Goal: Task Accomplishment & Management: Use online tool/utility

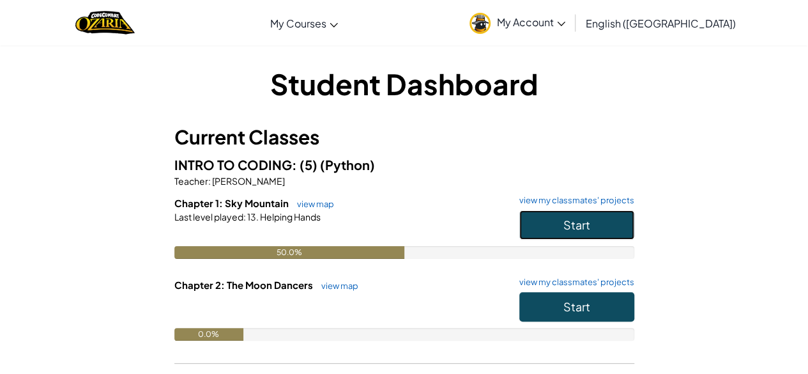
click at [553, 218] on button "Start" at bounding box center [576, 224] width 115 height 29
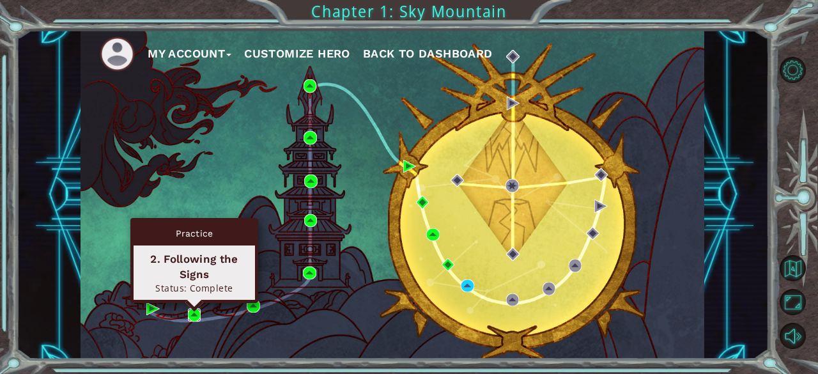
click at [197, 312] on img at bounding box center [194, 314] width 13 height 13
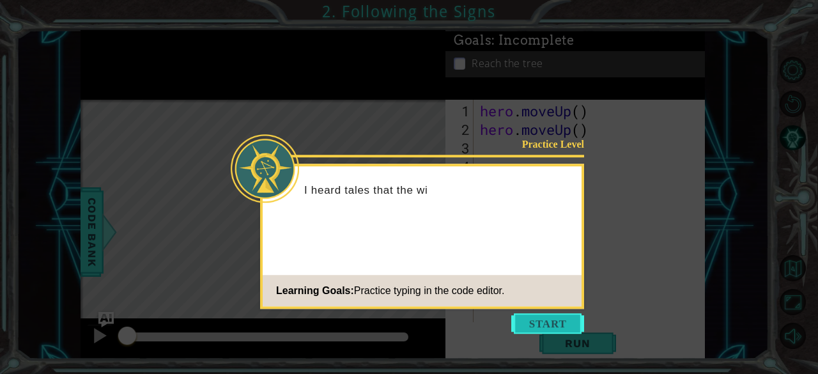
click at [543, 314] on button "Start" at bounding box center [547, 323] width 73 height 20
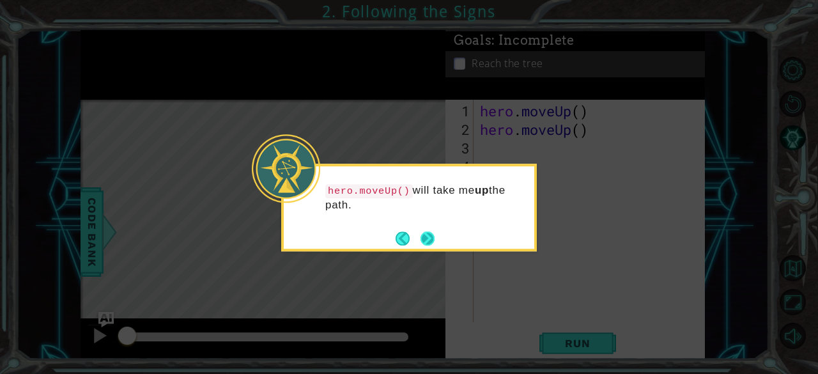
click at [419, 239] on button "Next" at bounding box center [427, 238] width 18 height 18
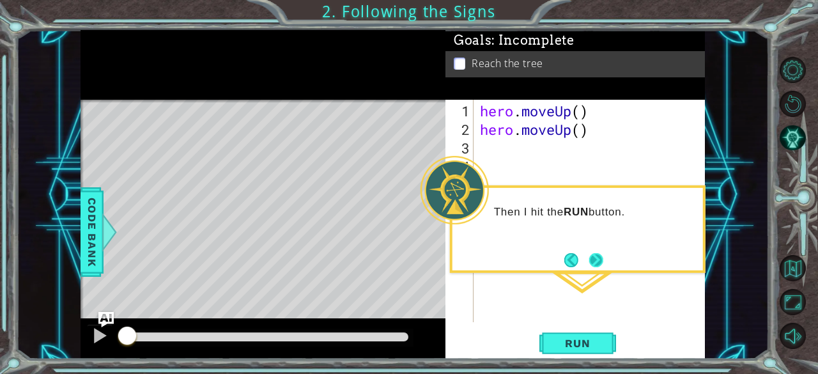
click at [600, 261] on button "Next" at bounding box center [596, 260] width 14 height 14
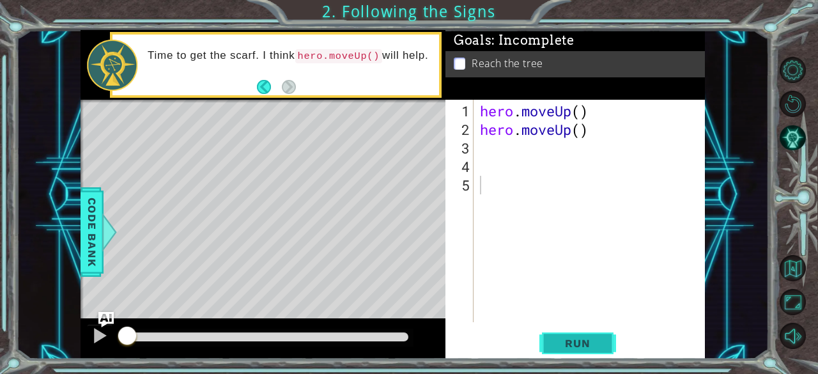
click at [562, 331] on button "Run" at bounding box center [577, 343] width 77 height 26
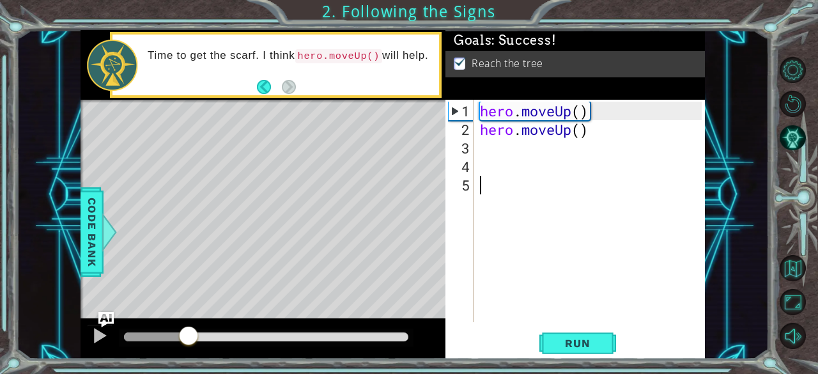
click at [187, 333] on div at bounding box center [156, 336] width 64 height 9
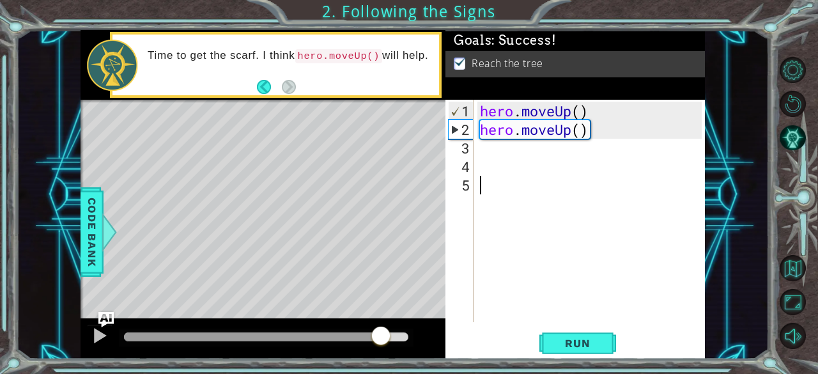
drag, startPoint x: 185, startPoint y: 333, endPoint x: 384, endPoint y: 357, distance: 200.1
click at [97, 332] on div at bounding box center [99, 335] width 17 height 17
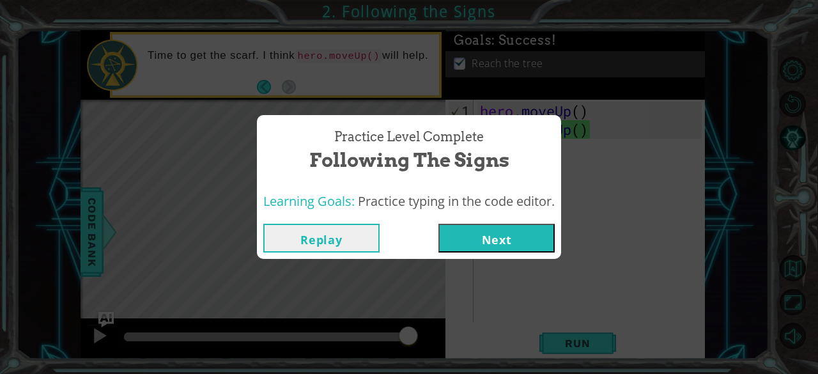
click at [464, 235] on button "Next" at bounding box center [496, 238] width 116 height 29
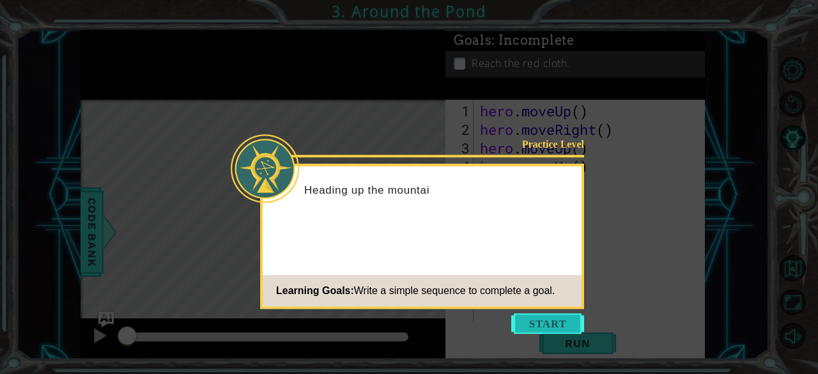
click at [551, 324] on button "Start" at bounding box center [547, 323] width 73 height 20
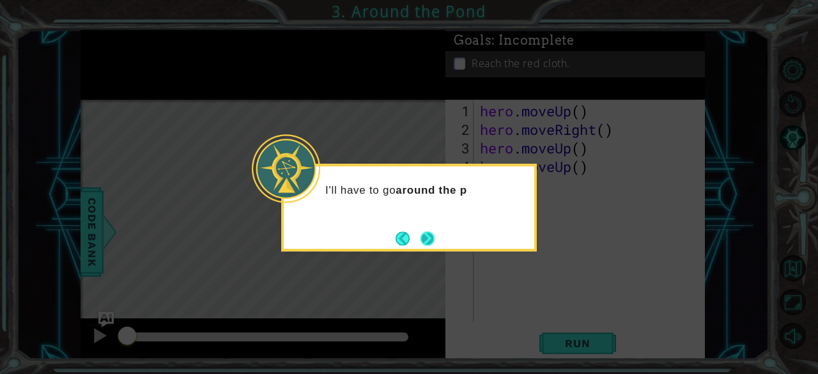
click at [428, 234] on button "Next" at bounding box center [427, 238] width 14 height 14
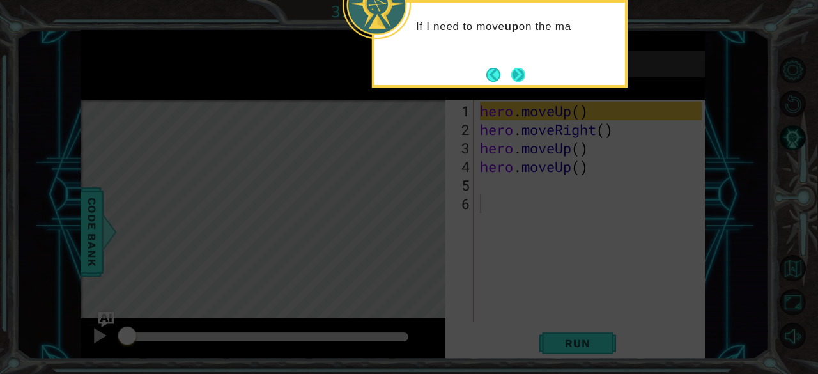
click at [519, 75] on button "Next" at bounding box center [518, 75] width 14 height 14
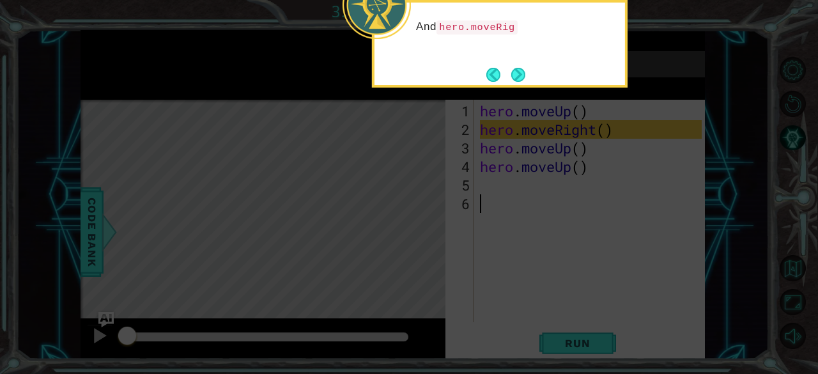
click at [519, 75] on button "Next" at bounding box center [518, 75] width 14 height 14
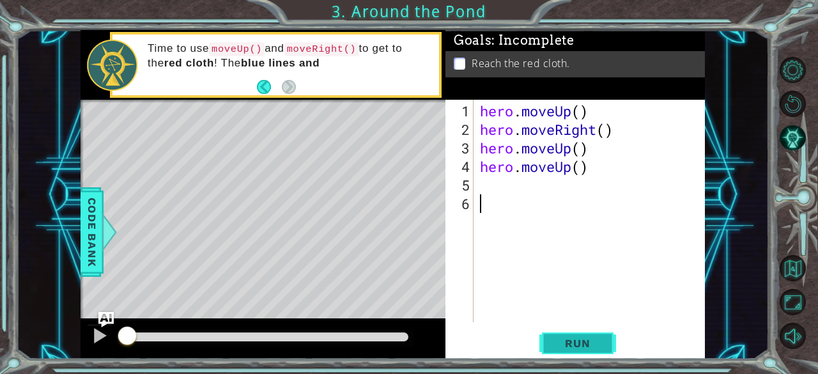
click at [591, 342] on span "Run" at bounding box center [577, 343] width 50 height 13
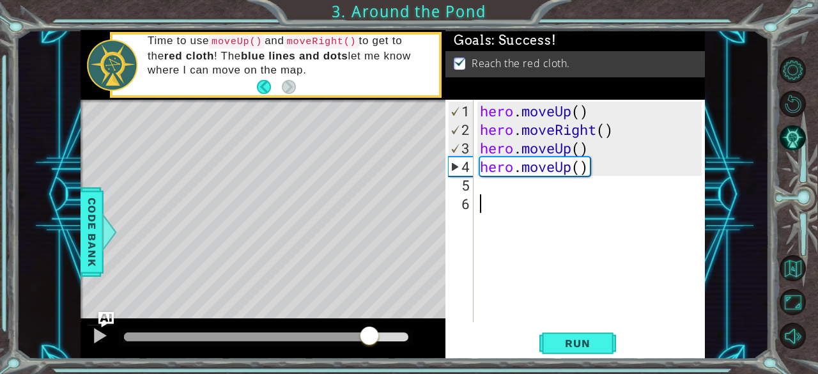
drag, startPoint x: 184, startPoint y: 333, endPoint x: 371, endPoint y: 343, distance: 187.5
click at [371, 343] on div at bounding box center [369, 336] width 23 height 23
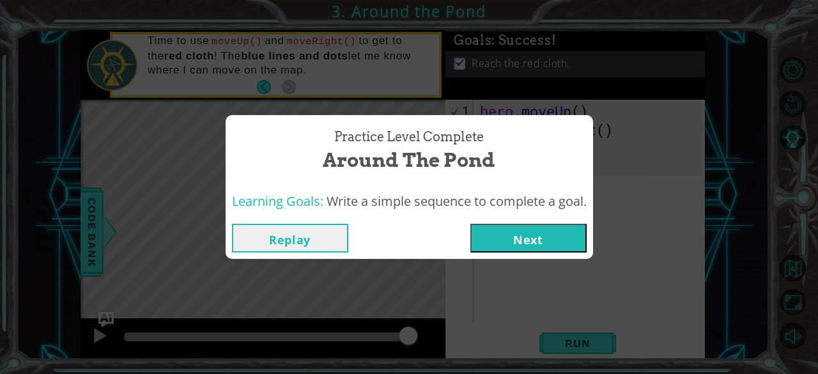
click at [541, 239] on button "Next" at bounding box center [528, 238] width 116 height 29
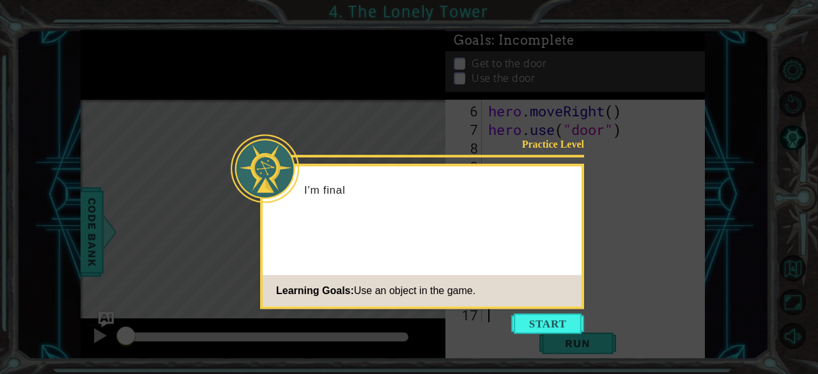
scroll to position [93, 0]
click at [551, 317] on button "Start" at bounding box center [547, 323] width 73 height 20
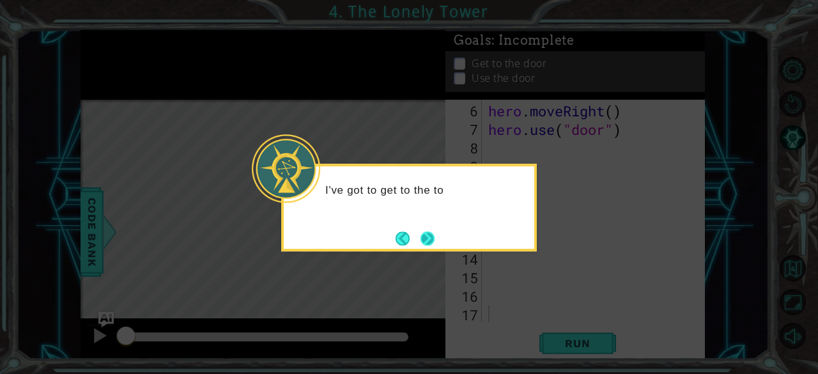
click at [431, 231] on button "Next" at bounding box center [427, 238] width 14 height 14
click at [431, 227] on div "Then how do I get that door open? Maybe hero.use("door") ?" at bounding box center [409, 203] width 250 height 65
click at [425, 236] on button "Next" at bounding box center [427, 238] width 14 height 14
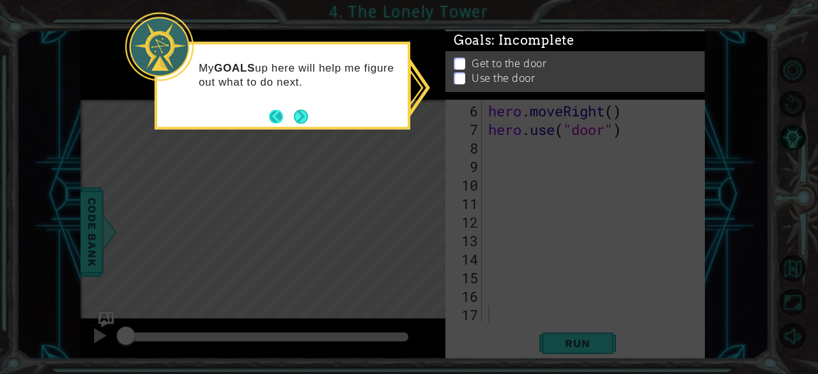
click at [294, 121] on button "Next" at bounding box center [301, 116] width 14 height 14
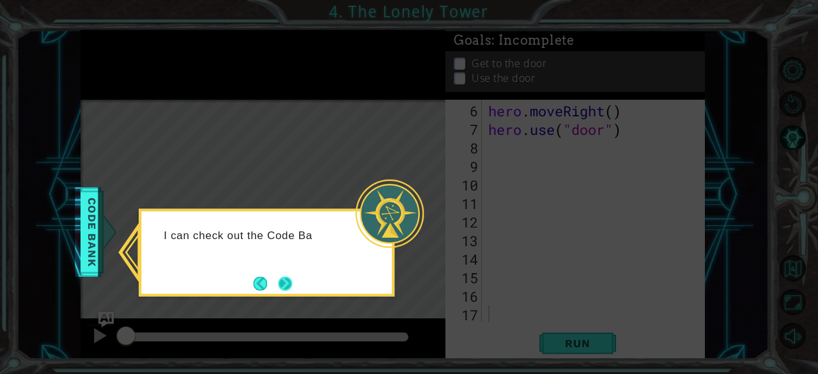
click at [282, 276] on button "Next" at bounding box center [285, 283] width 14 height 14
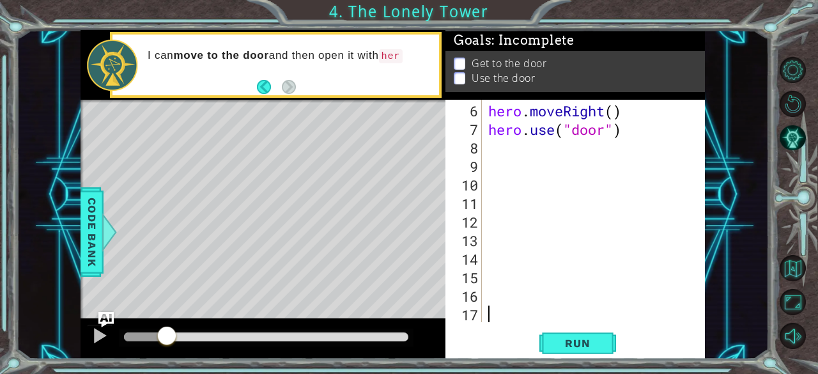
drag, startPoint x: 126, startPoint y: 332, endPoint x: 167, endPoint y: 335, distance: 41.0
click at [167, 335] on div at bounding box center [166, 336] width 23 height 23
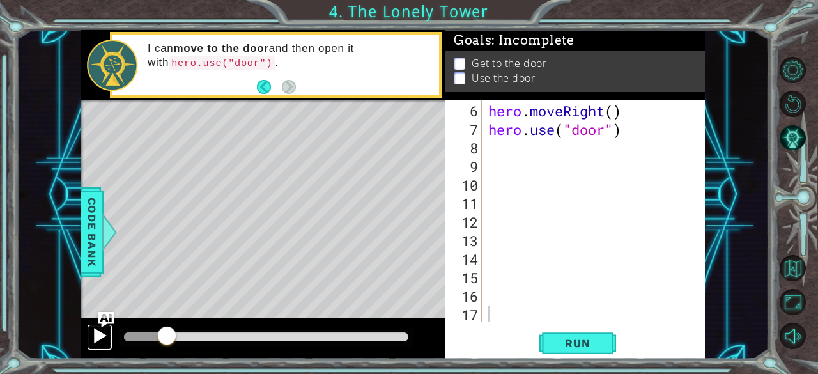
click at [93, 332] on div at bounding box center [99, 335] width 17 height 17
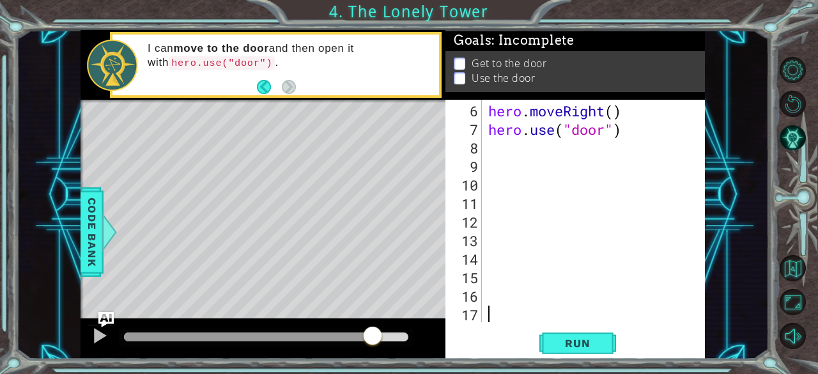
drag, startPoint x: 192, startPoint y: 337, endPoint x: 373, endPoint y: 356, distance: 181.7
click at [373, 356] on div at bounding box center [262, 338] width 365 height 41
click at [586, 346] on span "Run" at bounding box center [577, 343] width 50 height 13
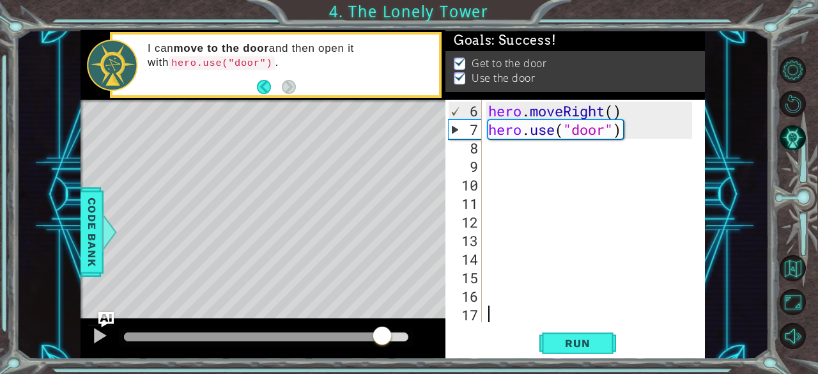
drag, startPoint x: 162, startPoint y: 329, endPoint x: 386, endPoint y: 349, distance: 224.5
click at [386, 349] on div at bounding box center [262, 338] width 365 height 41
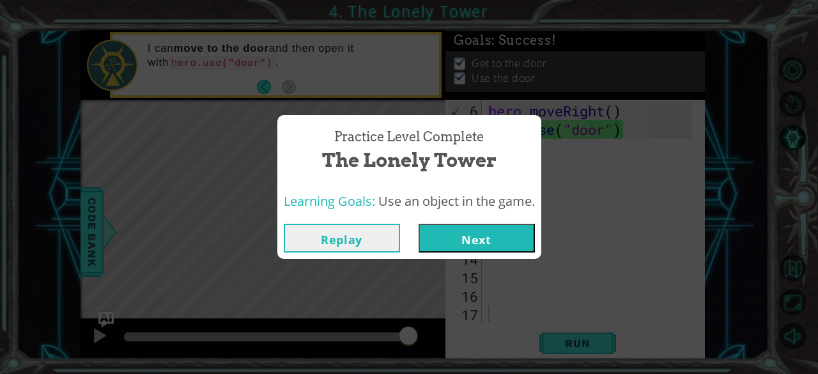
click at [479, 229] on button "Next" at bounding box center [476, 238] width 116 height 29
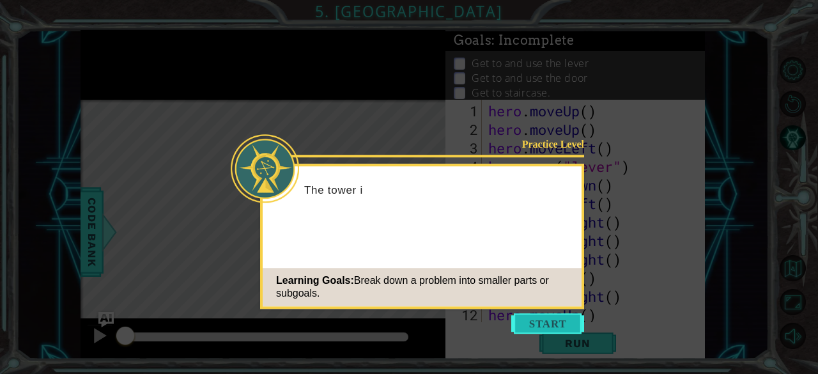
scroll to position [445, 0]
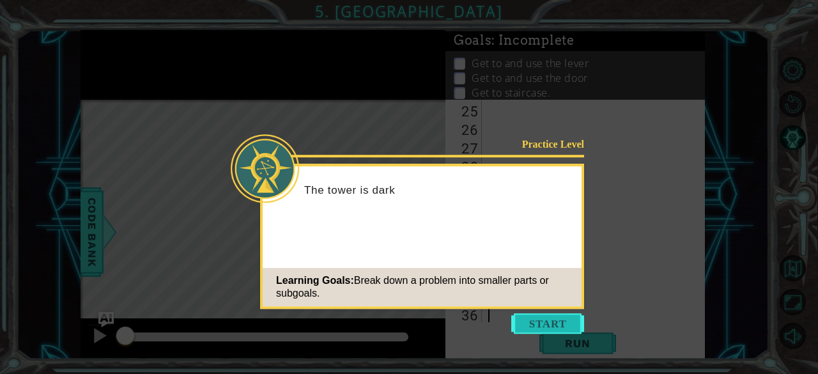
click at [556, 321] on button "Start" at bounding box center [547, 323] width 73 height 20
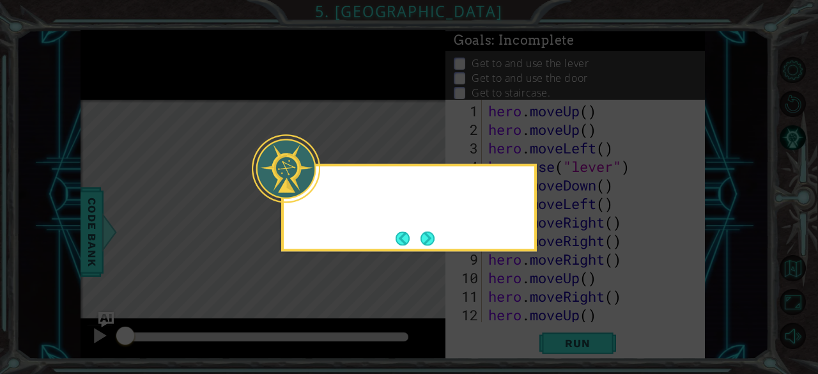
scroll to position [0, 0]
click at [424, 231] on button "Next" at bounding box center [427, 238] width 14 height 14
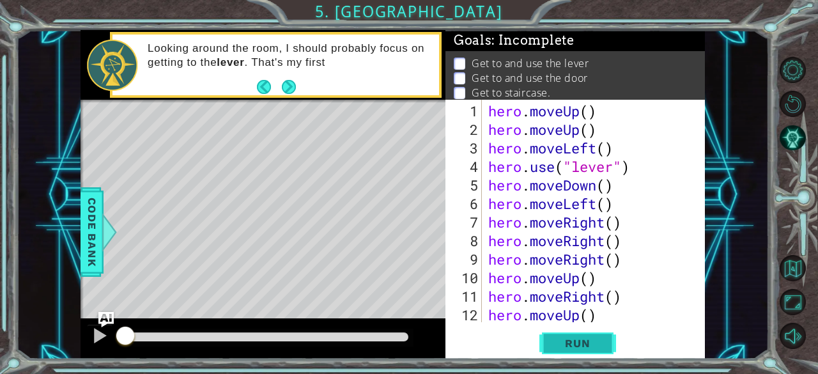
click at [575, 344] on span "Run" at bounding box center [577, 343] width 50 height 13
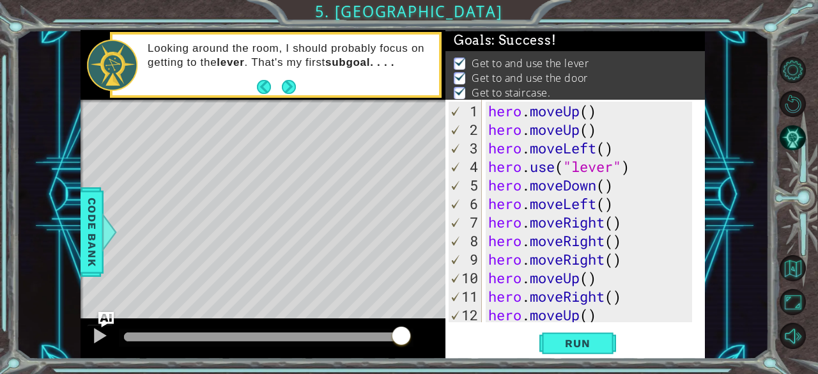
drag, startPoint x: 149, startPoint y: 330, endPoint x: 402, endPoint y: 335, distance: 252.4
click at [402, 335] on div at bounding box center [401, 336] width 23 height 23
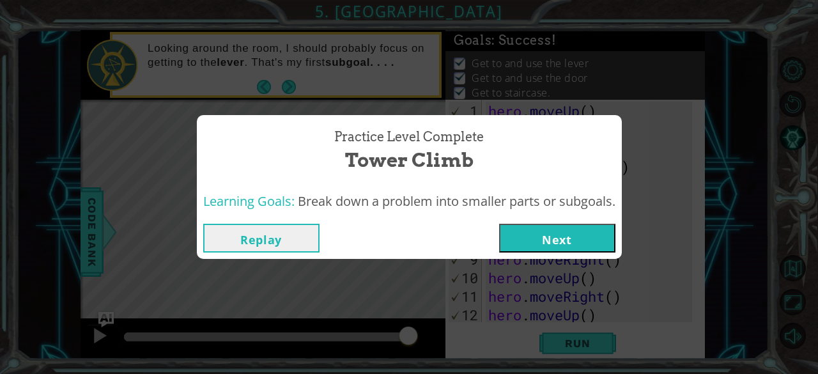
click at [567, 221] on div "Replay Next" at bounding box center [409, 238] width 425 height 42
click at [566, 233] on button "Next" at bounding box center [557, 238] width 116 height 29
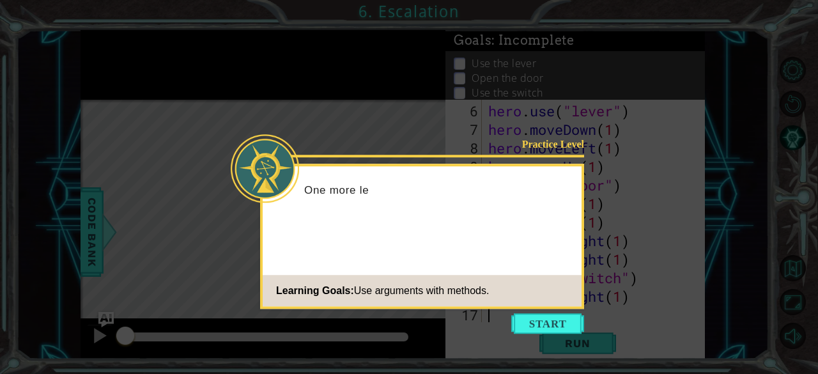
scroll to position [93, 0]
click at [562, 314] on button "Start" at bounding box center [547, 323] width 73 height 20
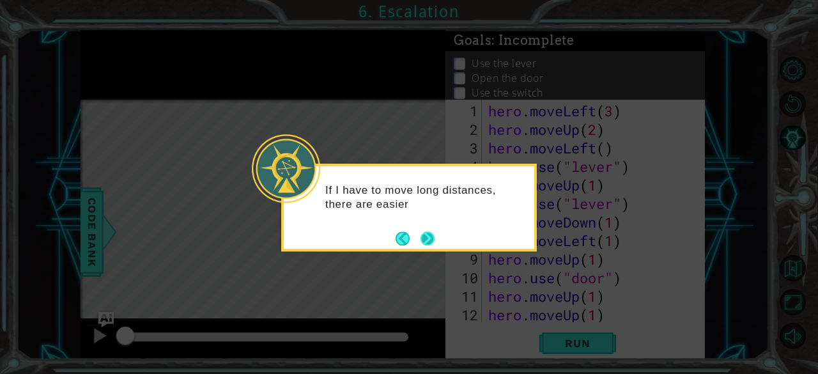
click at [429, 242] on button "Next" at bounding box center [427, 238] width 14 height 14
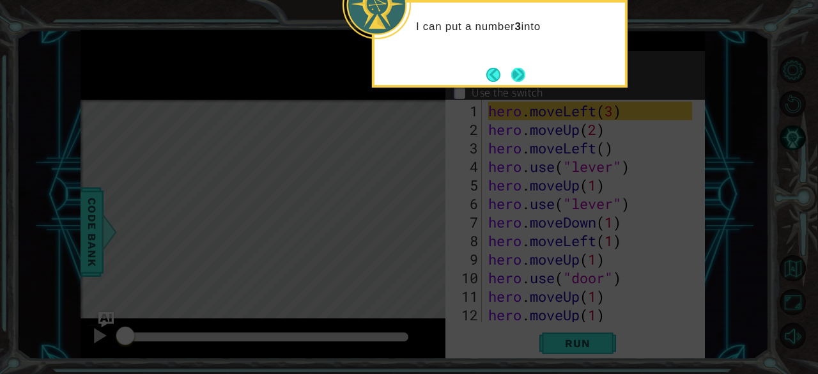
click at [511, 76] on button "Next" at bounding box center [518, 75] width 14 height 14
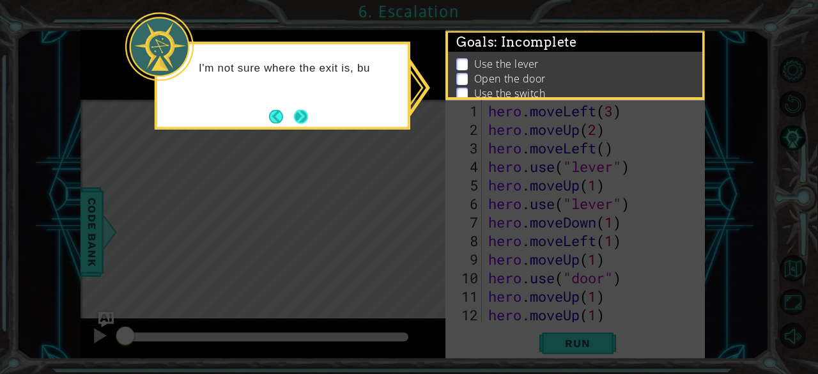
click at [302, 128] on div "I'm not sure where the exit is, bu" at bounding box center [283, 86] width 256 height 88
click at [300, 116] on button "Next" at bounding box center [301, 116] width 14 height 14
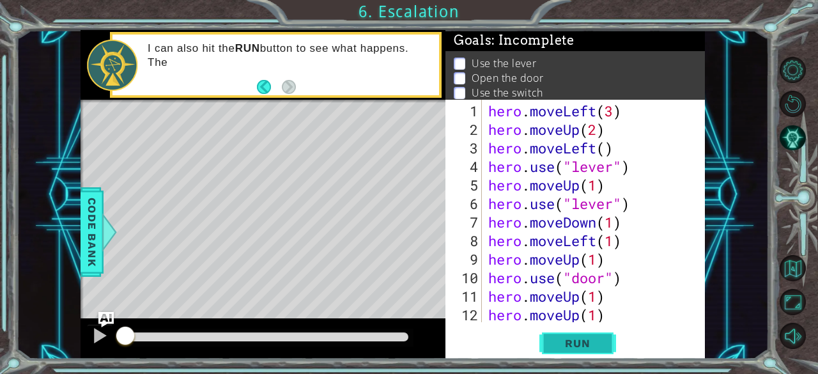
click at [603, 343] on button "Run" at bounding box center [577, 343] width 77 height 26
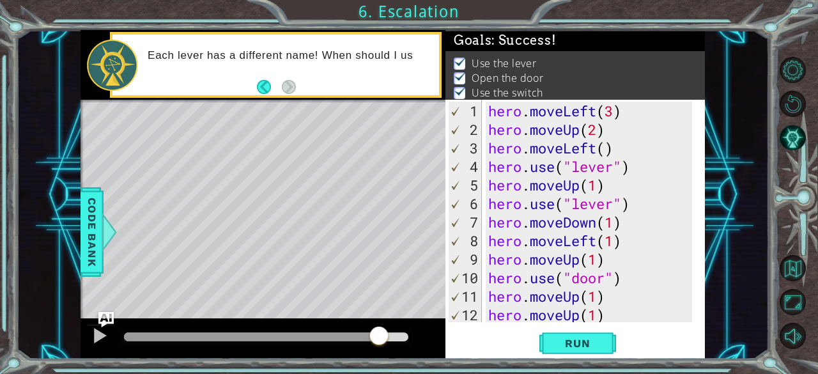
drag, startPoint x: 139, startPoint y: 333, endPoint x: 379, endPoint y: 352, distance: 241.6
click at [379, 352] on div at bounding box center [262, 338] width 365 height 41
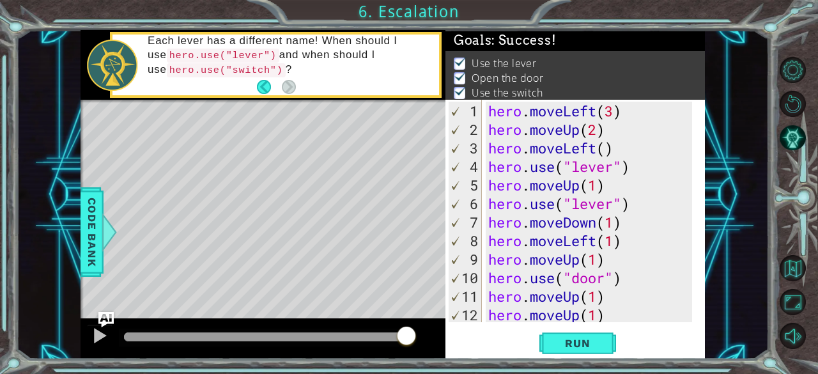
click at [0, 0] on div "Practice Level Complete Escalation Learning Goals: Use arguments with methods. …" at bounding box center [0, 0] width 0 height 0
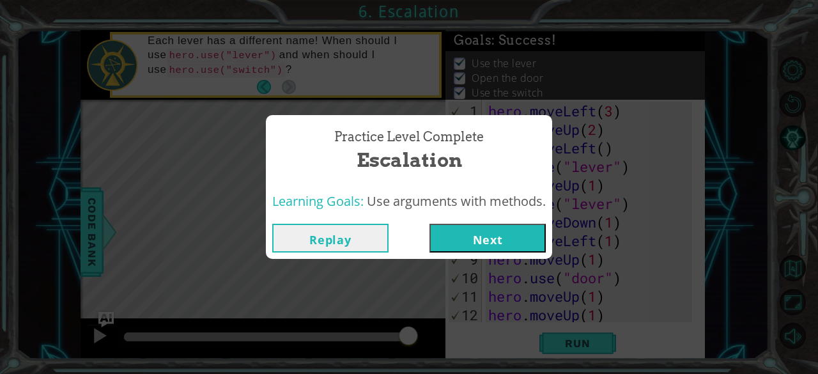
click at [498, 226] on button "Next" at bounding box center [487, 238] width 116 height 29
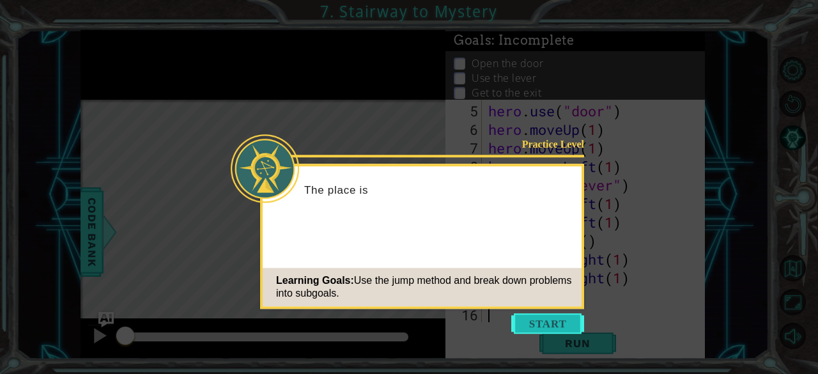
scroll to position [74, 0]
click at [526, 323] on button "Start" at bounding box center [547, 323] width 73 height 20
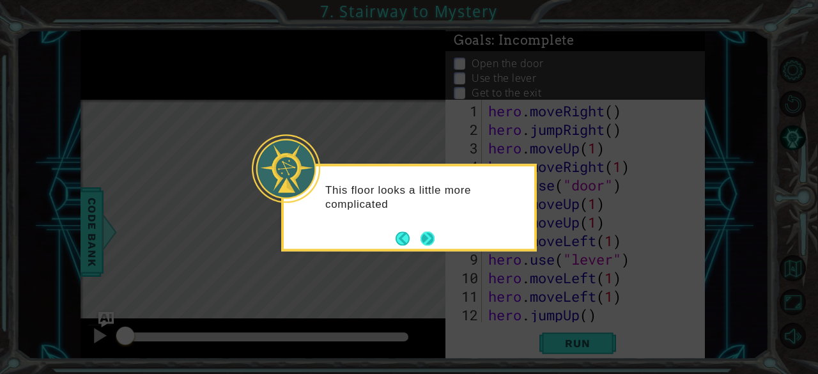
click at [432, 234] on button "Next" at bounding box center [427, 238] width 14 height 14
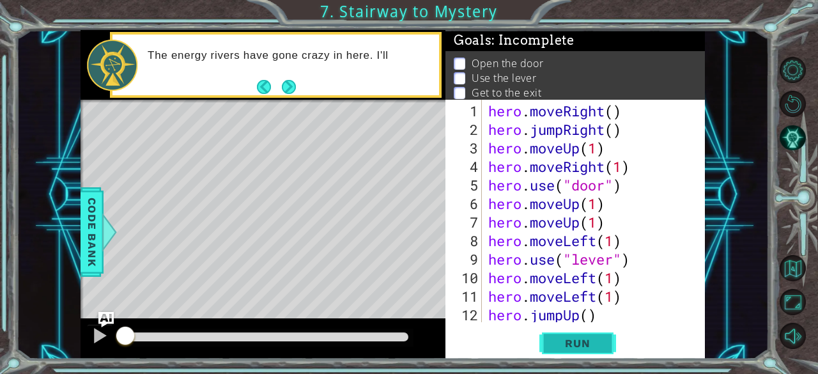
click at [584, 334] on button "Run" at bounding box center [577, 343] width 77 height 26
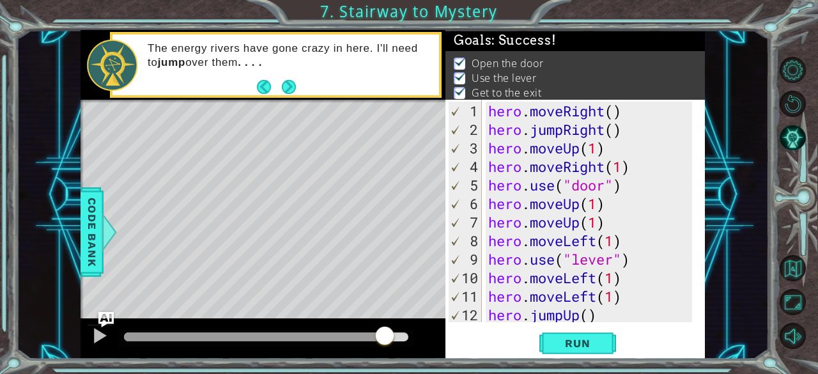
drag, startPoint x: 148, startPoint y: 333, endPoint x: 387, endPoint y: 349, distance: 239.5
click at [387, 349] on div at bounding box center [262, 338] width 365 height 41
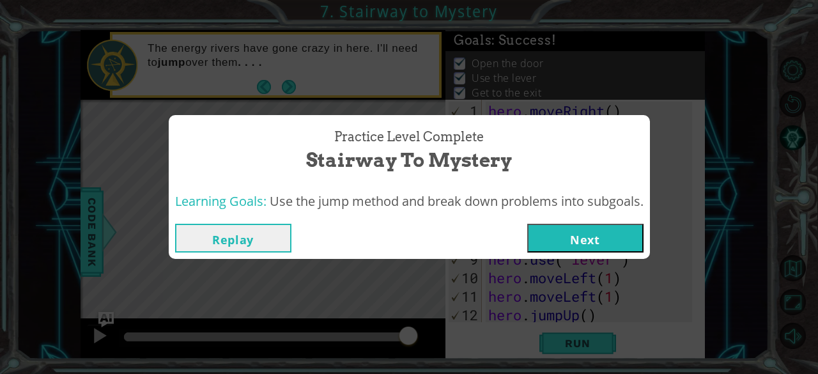
click at [585, 231] on button "Next" at bounding box center [585, 238] width 116 height 29
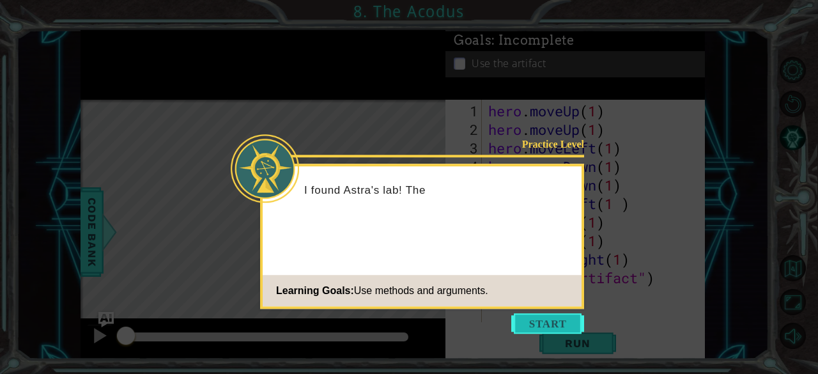
click at [538, 332] on button "Start" at bounding box center [547, 323] width 73 height 20
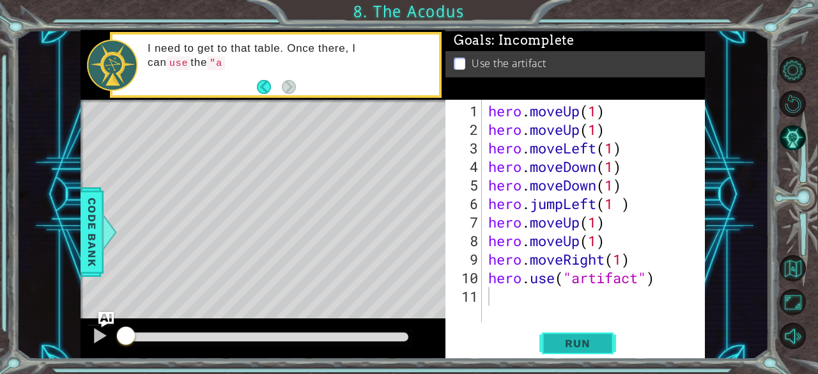
click at [594, 340] on span "Run" at bounding box center [577, 343] width 50 height 13
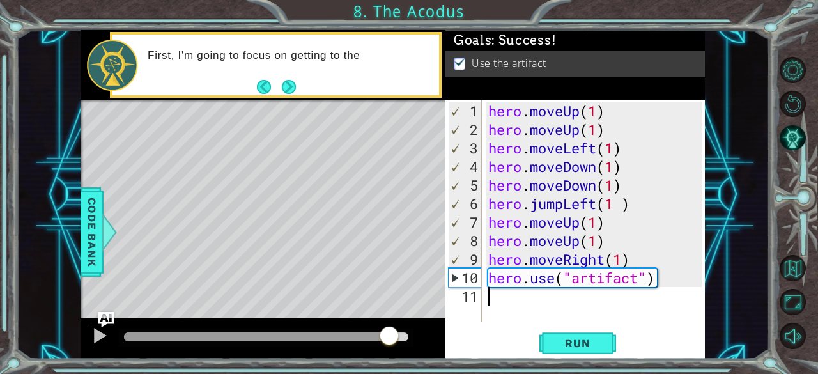
drag, startPoint x: 142, startPoint y: 330, endPoint x: 392, endPoint y: 349, distance: 250.5
click at [392, 349] on div at bounding box center [262, 338] width 365 height 41
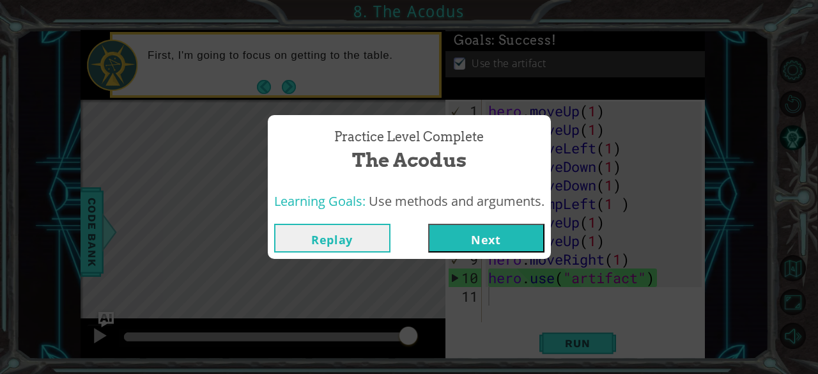
click at [502, 227] on button "Next" at bounding box center [486, 238] width 116 height 29
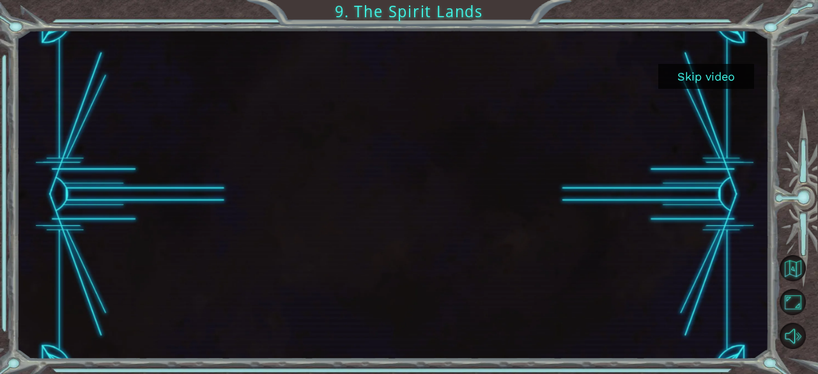
click at [680, 86] on button "Skip video" at bounding box center [706, 76] width 96 height 25
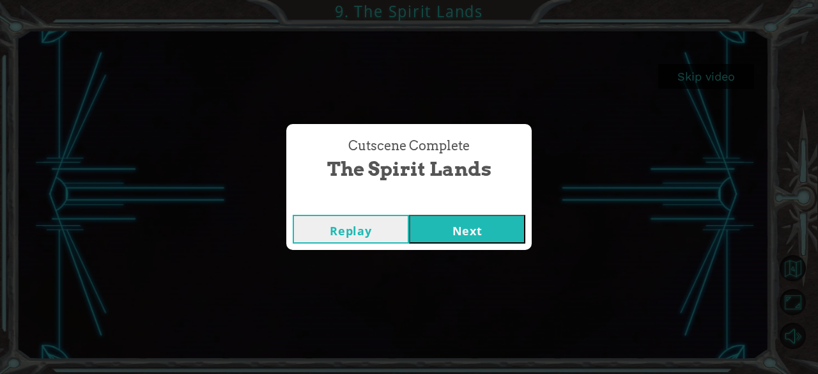
click at [433, 226] on button "Next" at bounding box center [467, 229] width 116 height 29
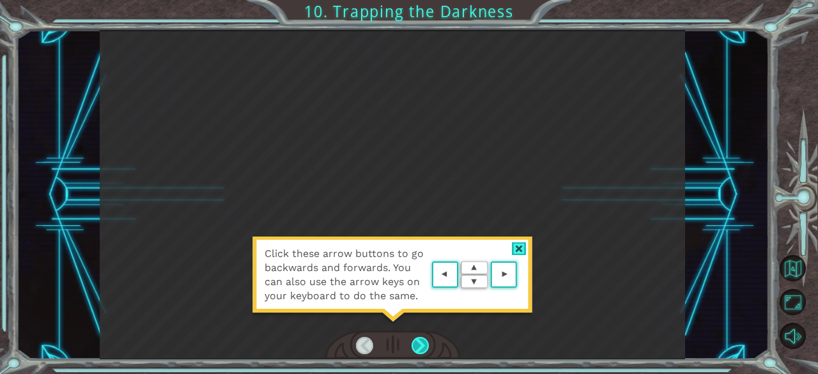
click at [424, 347] on div at bounding box center [420, 346] width 18 height 18
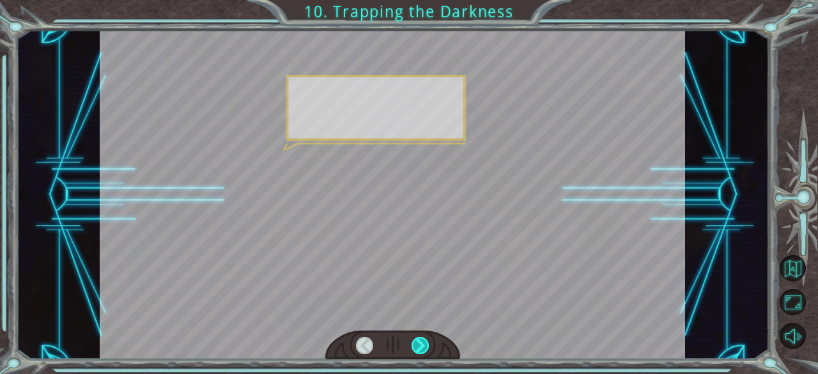
click at [424, 347] on div at bounding box center [420, 346] width 18 height 18
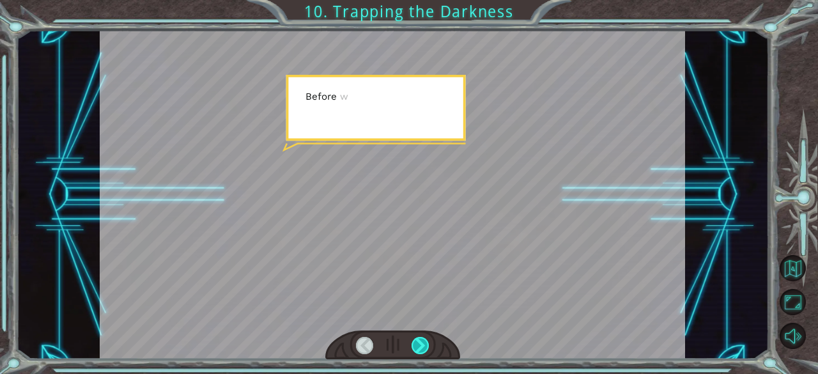
click at [424, 347] on div at bounding box center [420, 346] width 18 height 18
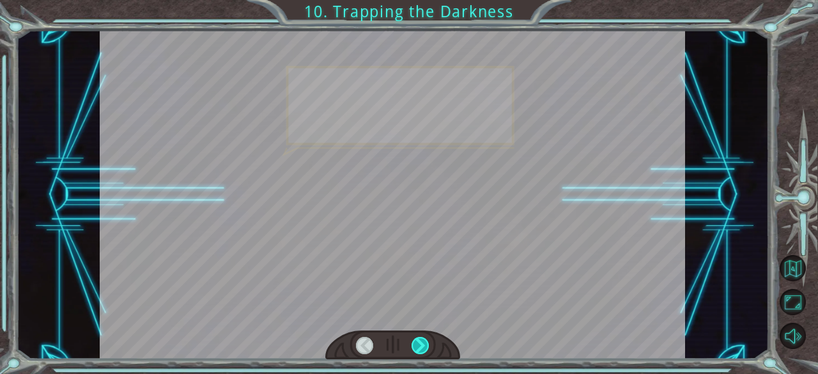
click at [424, 347] on div at bounding box center [420, 346] width 18 height 18
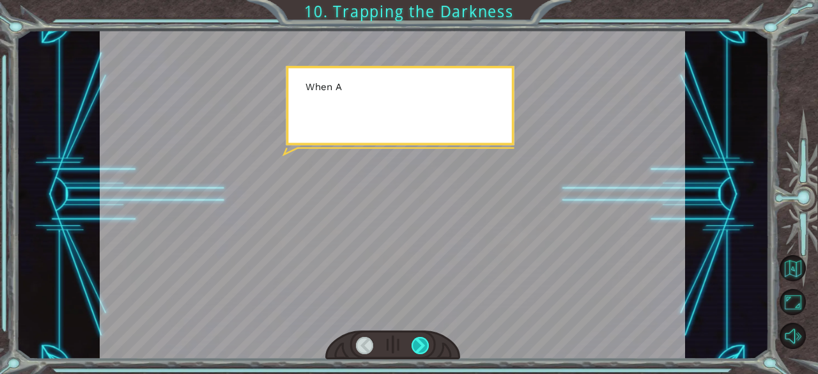
click at [424, 347] on div at bounding box center [420, 346] width 18 height 18
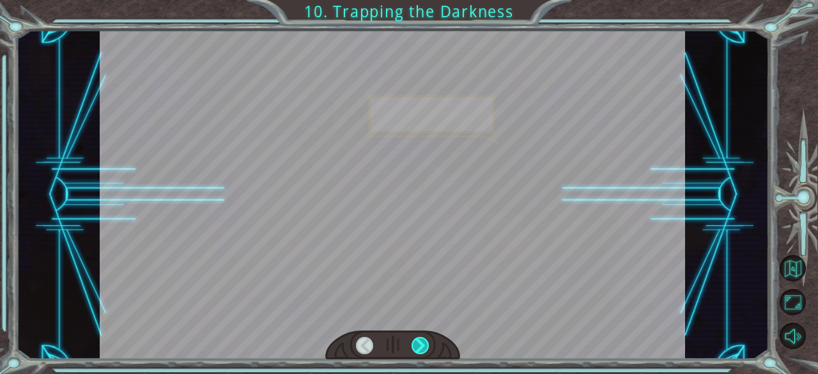
click at [424, 347] on div at bounding box center [420, 346] width 18 height 18
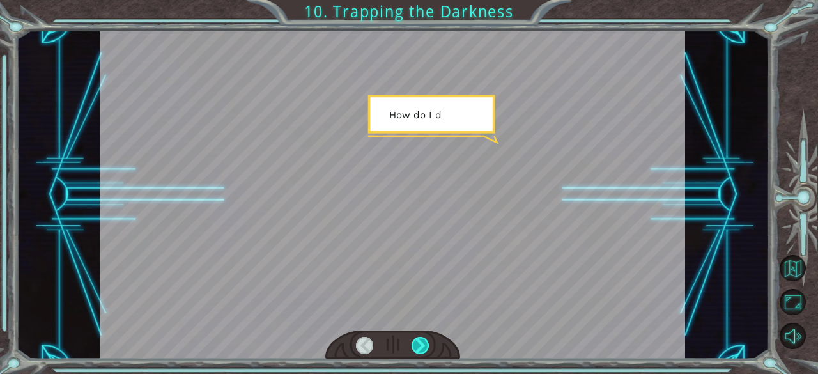
click at [424, 347] on div at bounding box center [420, 346] width 18 height 18
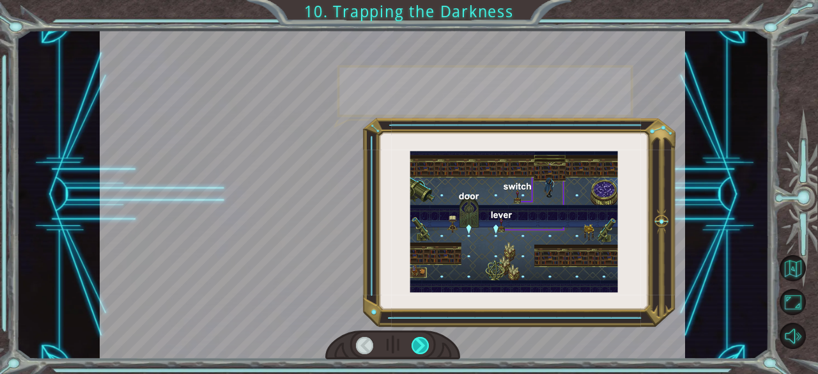
click at [424, 347] on div at bounding box center [420, 346] width 18 height 18
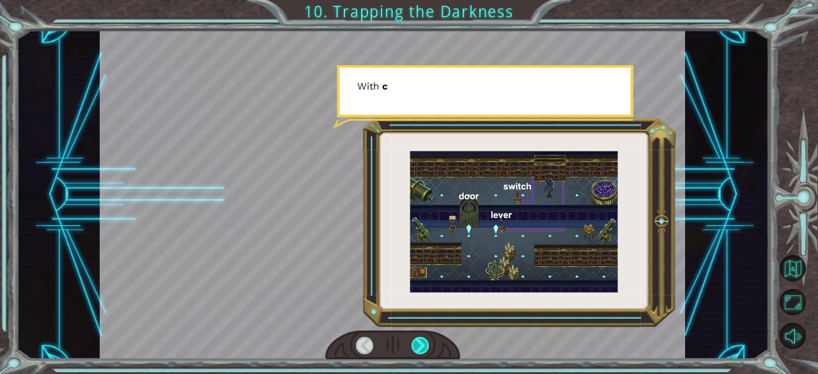
click at [424, 347] on div at bounding box center [420, 346] width 18 height 18
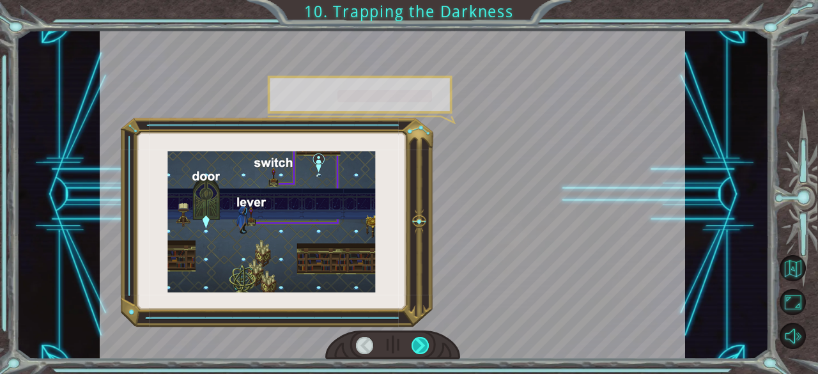
click at [424, 347] on div at bounding box center [420, 346] width 18 height 18
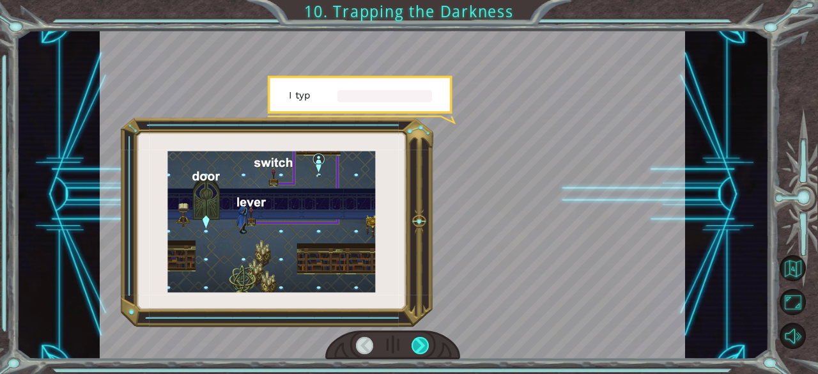
click at [424, 347] on div at bounding box center [420, 346] width 18 height 18
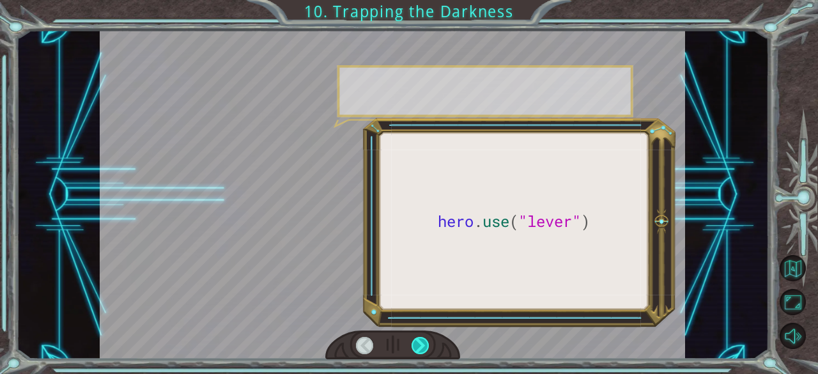
click at [424, 347] on div at bounding box center [420, 346] width 18 height 18
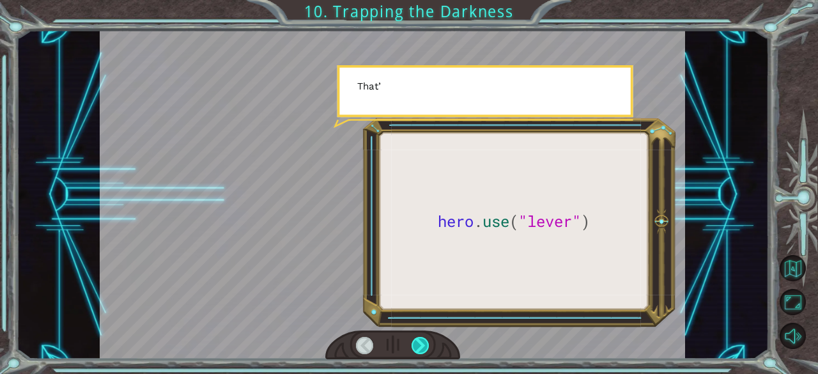
click at [424, 347] on div at bounding box center [420, 346] width 18 height 18
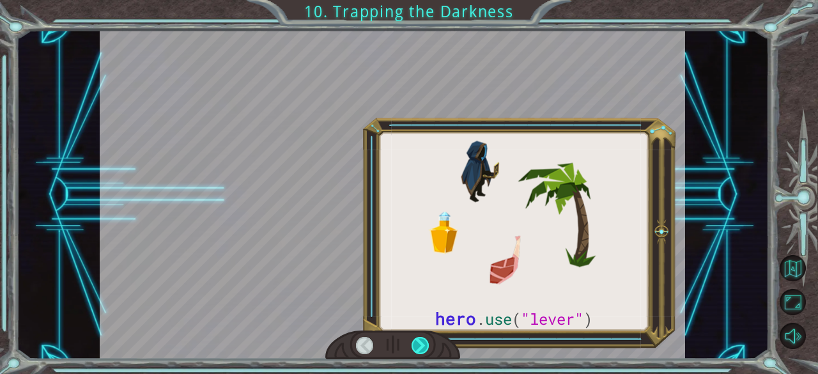
click at [424, 347] on div at bounding box center [420, 346] width 18 height 18
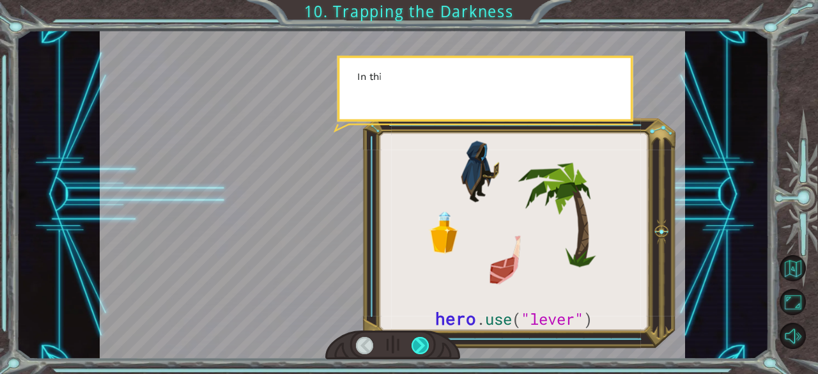
click at [424, 347] on div at bounding box center [420, 346] width 18 height 18
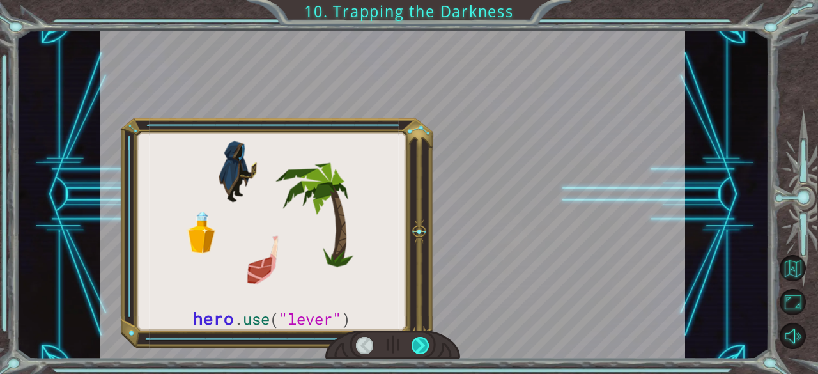
click at [424, 347] on div at bounding box center [420, 346] width 18 height 18
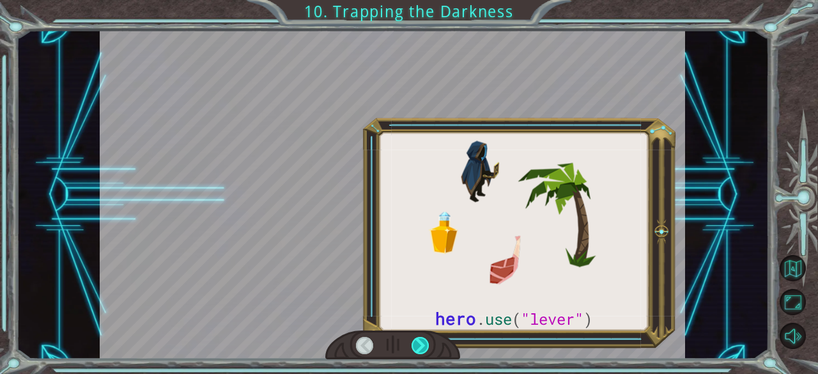
click at [424, 347] on div at bounding box center [420, 346] width 18 height 18
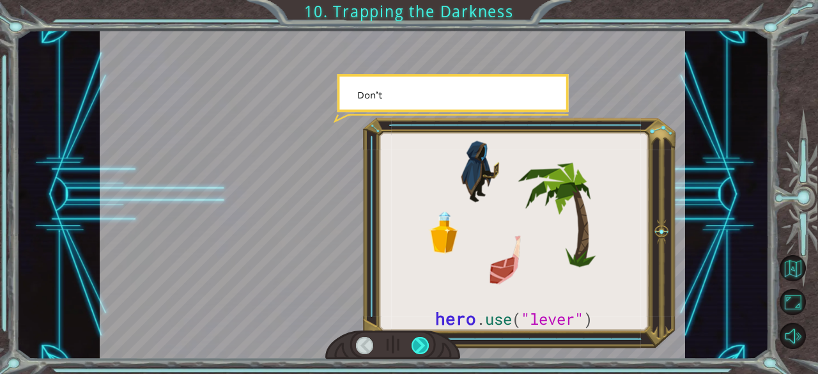
click at [424, 347] on div at bounding box center [420, 346] width 18 height 18
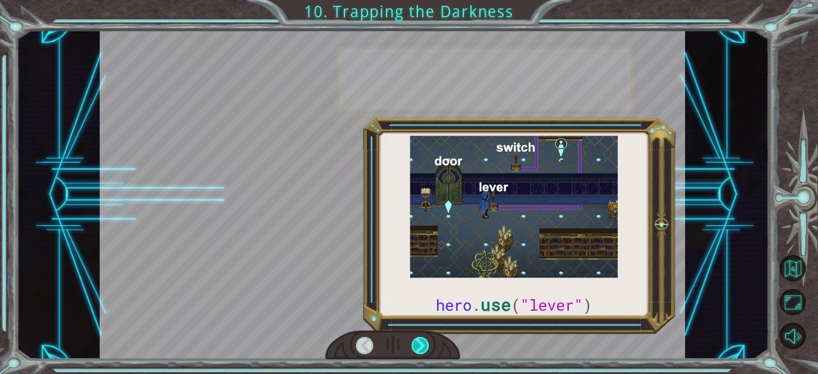
click at [424, 347] on div at bounding box center [420, 346] width 18 height 18
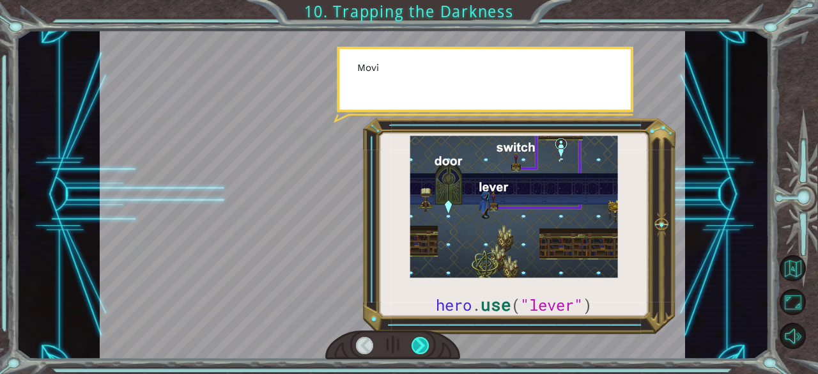
click at [424, 347] on div at bounding box center [420, 346] width 18 height 18
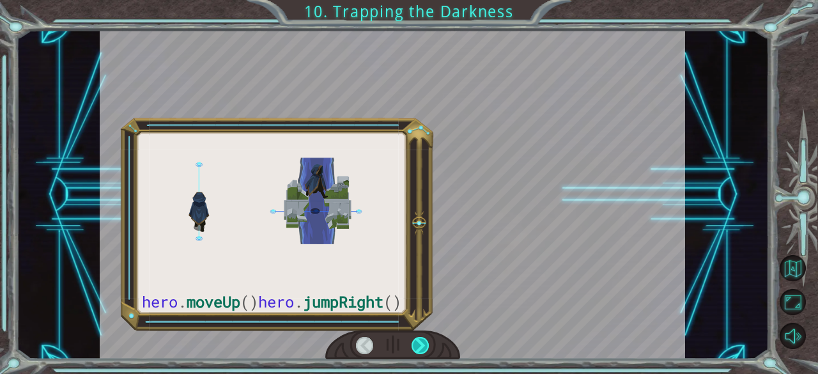
click at [424, 347] on div at bounding box center [420, 346] width 18 height 18
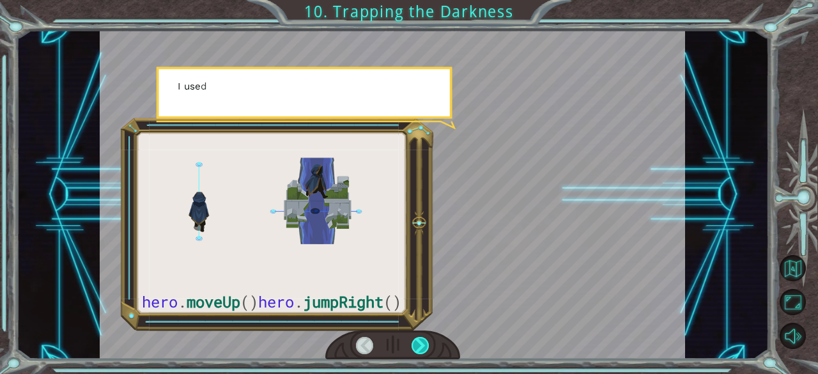
click at [424, 347] on div at bounding box center [420, 346] width 18 height 18
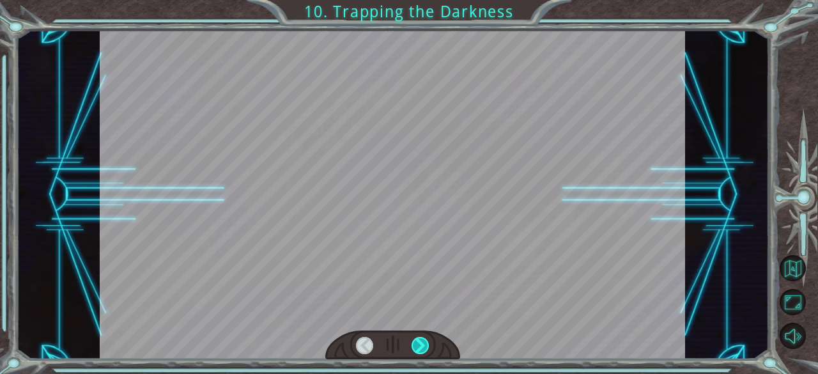
click at [424, 347] on div at bounding box center [420, 346] width 18 height 18
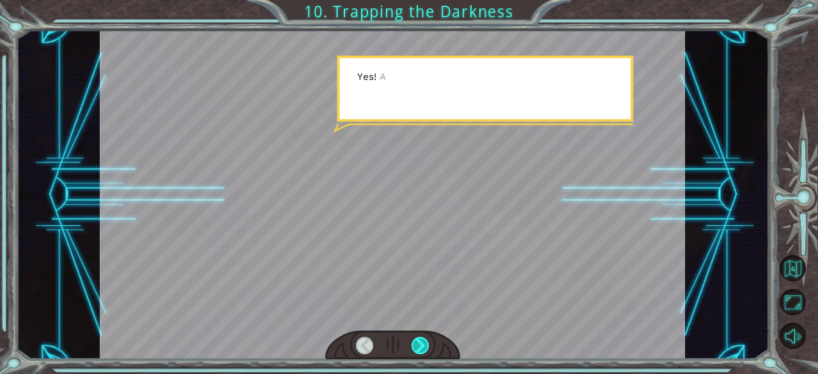
click at [424, 347] on div at bounding box center [420, 346] width 18 height 18
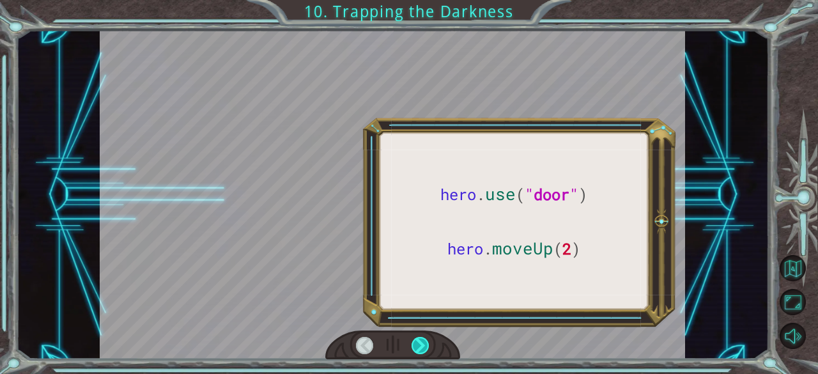
click at [424, 347] on div at bounding box center [420, 346] width 18 height 18
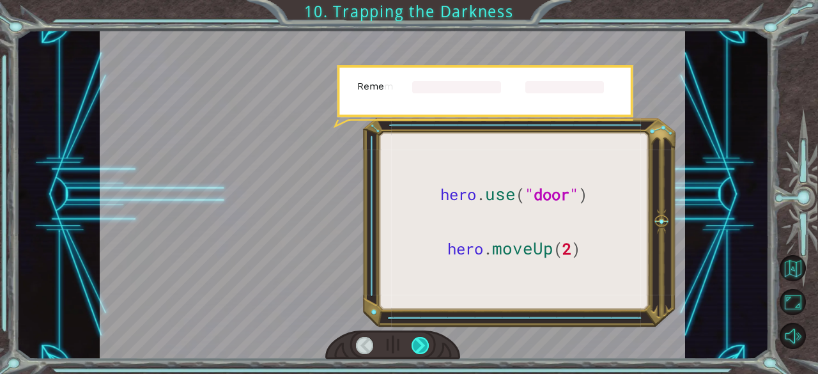
click at [424, 347] on div at bounding box center [420, 346] width 18 height 18
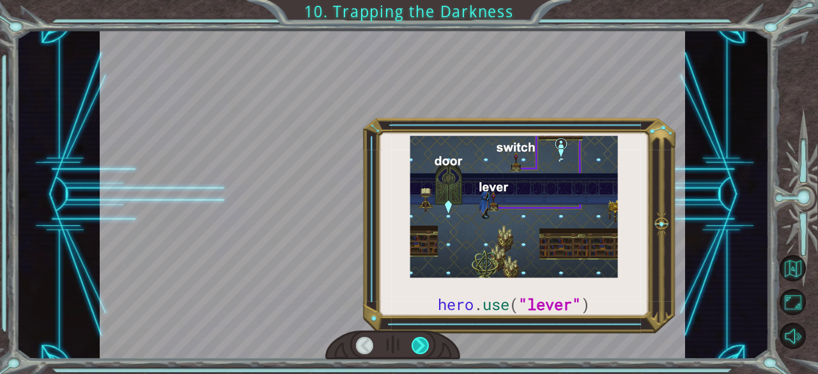
click at [424, 347] on div at bounding box center [420, 346] width 18 height 18
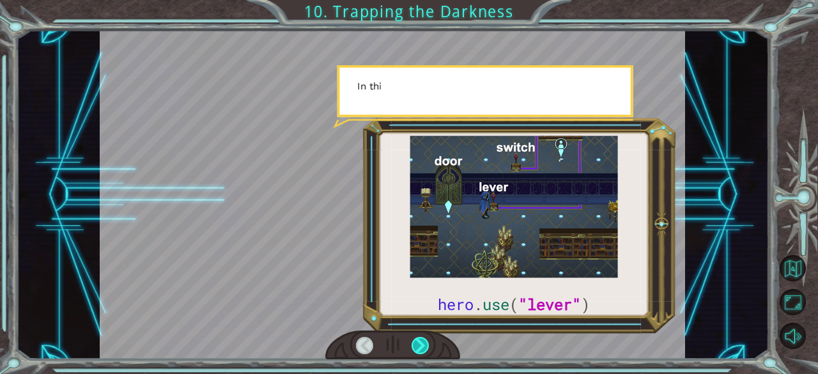
click at [424, 347] on div at bounding box center [420, 346] width 18 height 18
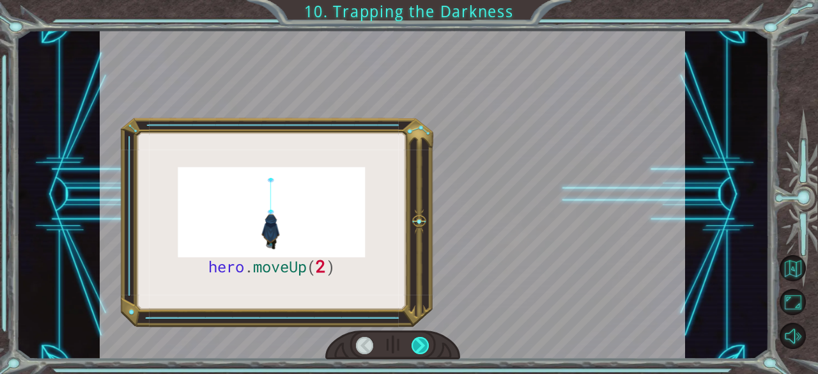
click at [424, 347] on div at bounding box center [420, 346] width 18 height 18
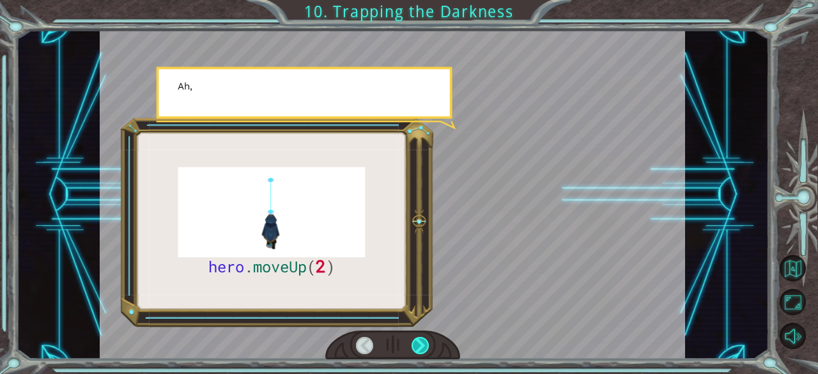
click at [424, 347] on div at bounding box center [420, 346] width 18 height 18
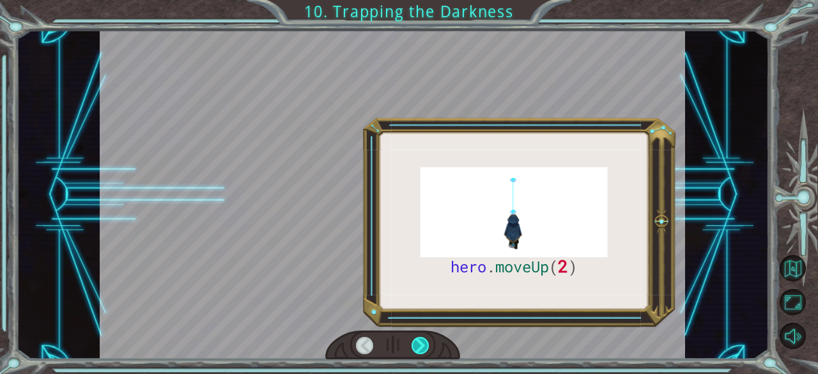
click at [424, 347] on div at bounding box center [420, 346] width 18 height 18
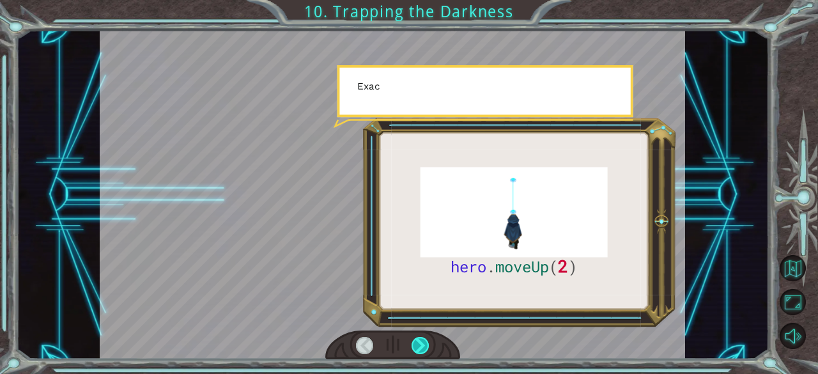
click at [424, 347] on div at bounding box center [420, 346] width 18 height 18
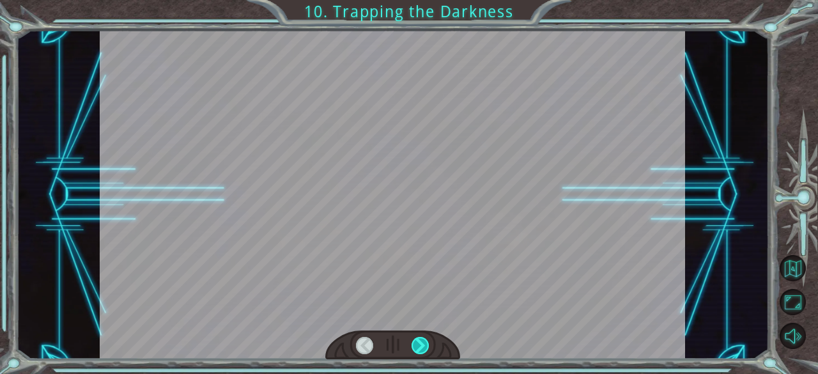
click at [424, 347] on div at bounding box center [420, 346] width 18 height 18
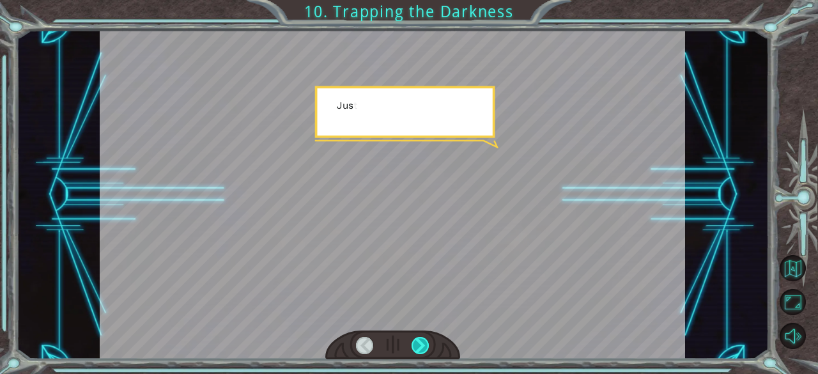
click at [424, 347] on div at bounding box center [420, 346] width 18 height 18
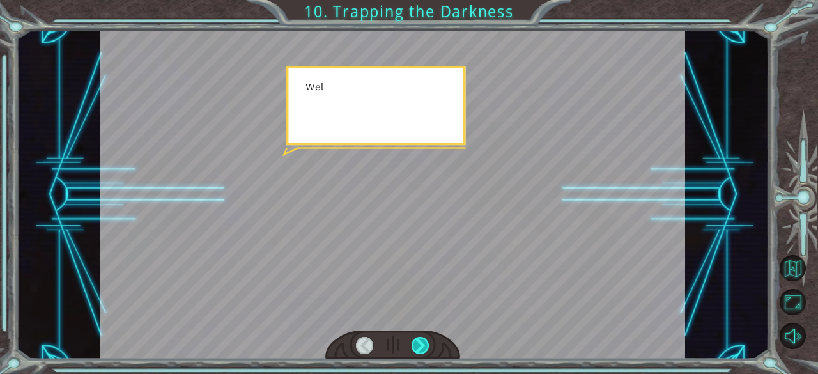
click at [424, 347] on div at bounding box center [420, 346] width 18 height 18
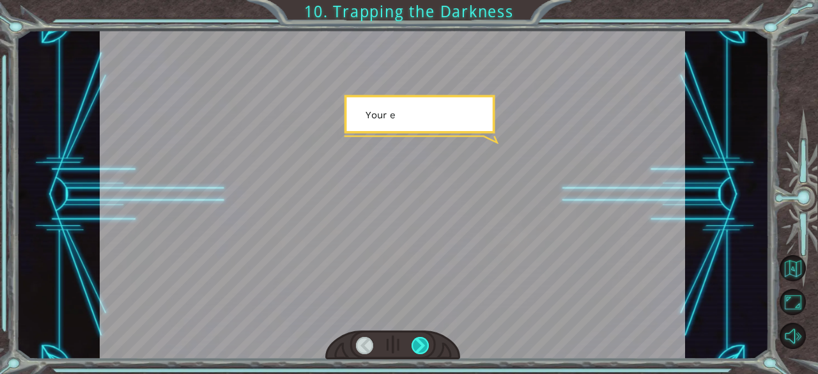
click at [424, 347] on div at bounding box center [420, 346] width 18 height 18
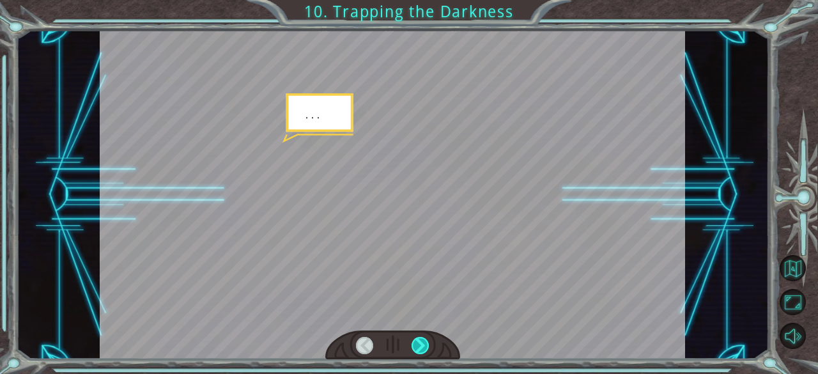
click at [424, 347] on div at bounding box center [420, 346] width 18 height 18
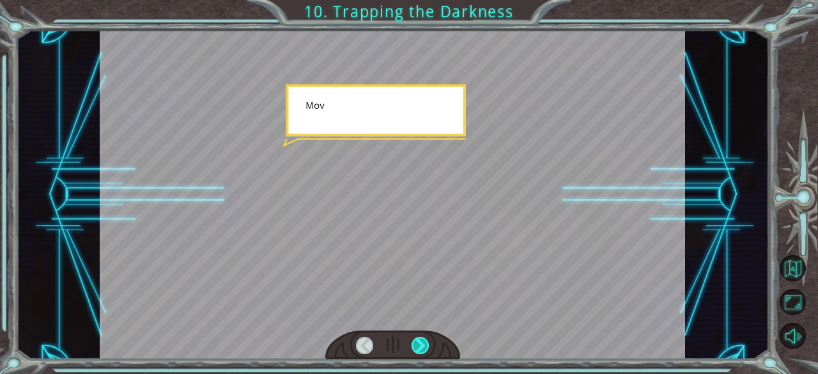
click at [424, 347] on div at bounding box center [420, 346] width 18 height 18
click at [424, 0] on div "hero . moveUp ( 2 ) B e f o r e w e c a n t r a p t h e D a r k n e s s w i t h…" at bounding box center [409, 0] width 818 height 0
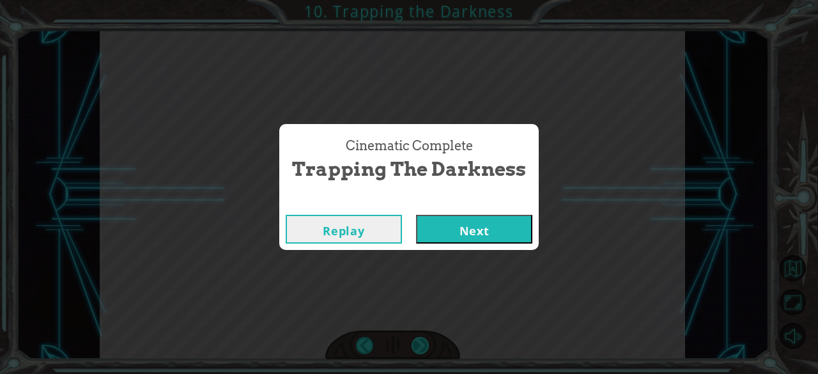
click at [424, 347] on div "Cinematic Complete Trapping the Darkness Replay Next" at bounding box center [409, 187] width 818 height 374
click at [465, 236] on button "Next" at bounding box center [474, 229] width 116 height 29
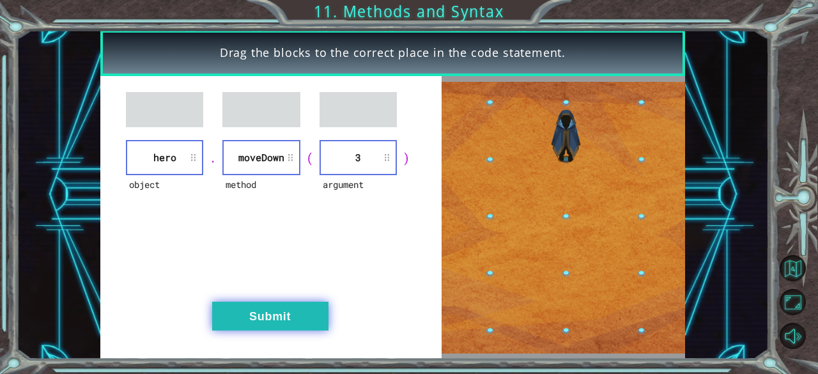
click at [289, 314] on button "Submit" at bounding box center [270, 316] width 116 height 29
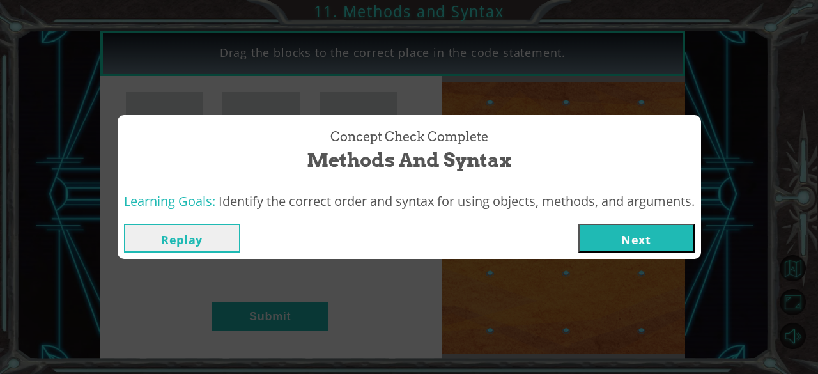
click at [616, 245] on button "Next" at bounding box center [636, 238] width 116 height 29
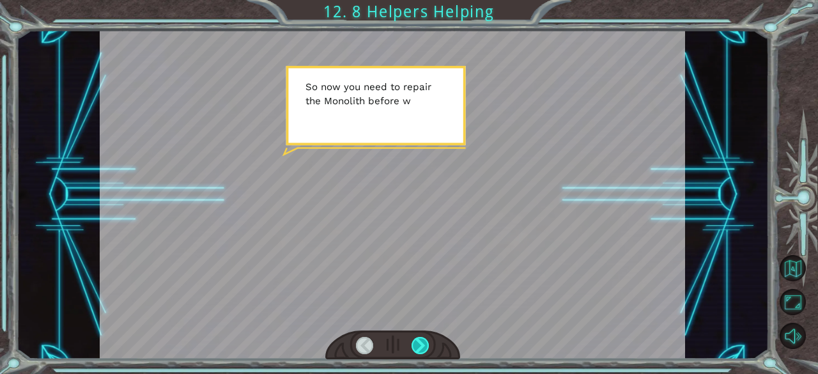
click at [421, 337] on div at bounding box center [420, 346] width 18 height 18
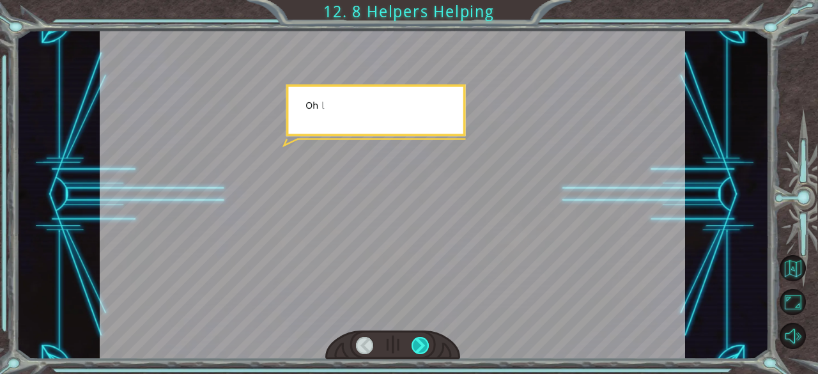
click at [421, 337] on div at bounding box center [420, 346] width 18 height 18
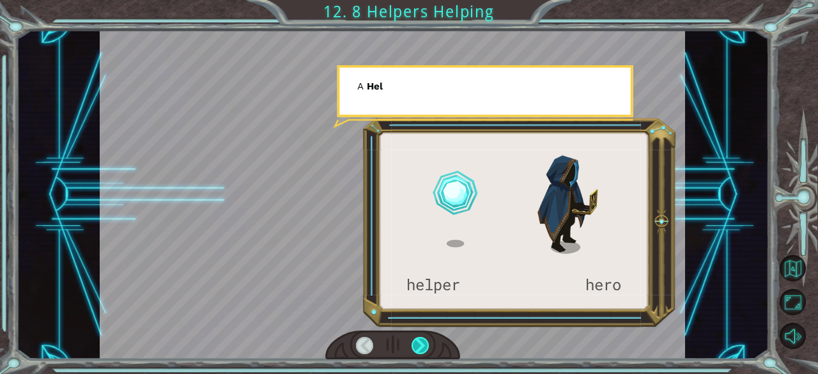
click at [421, 337] on div at bounding box center [420, 346] width 18 height 18
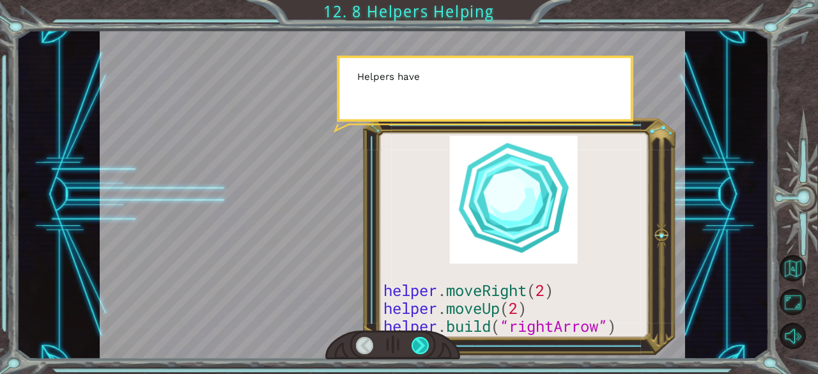
click at [421, 337] on div at bounding box center [420, 346] width 18 height 18
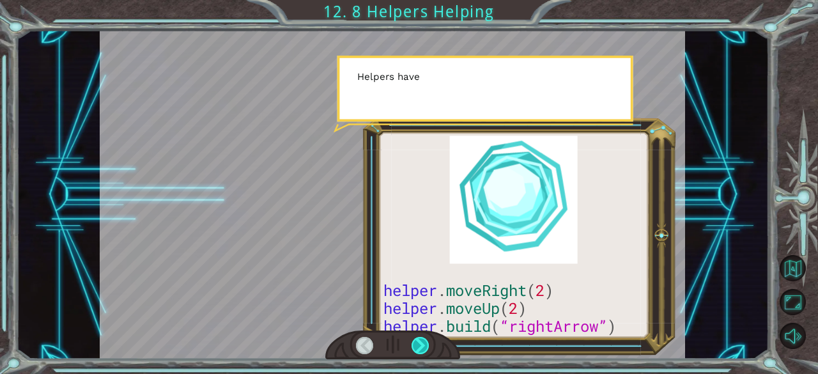
click at [421, 337] on div at bounding box center [420, 346] width 18 height 18
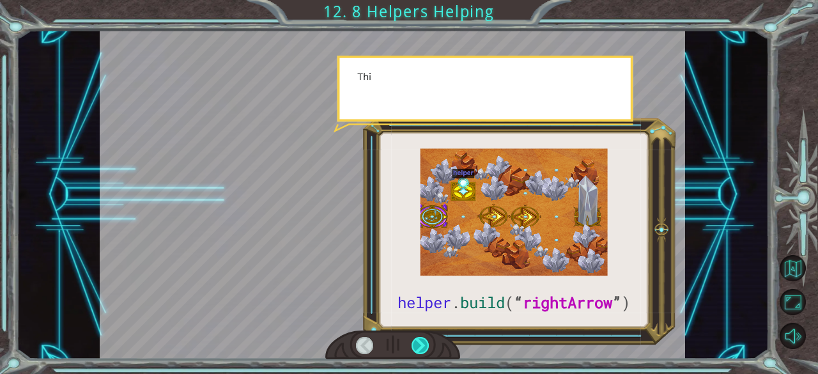
click at [421, 337] on div at bounding box center [420, 346] width 18 height 18
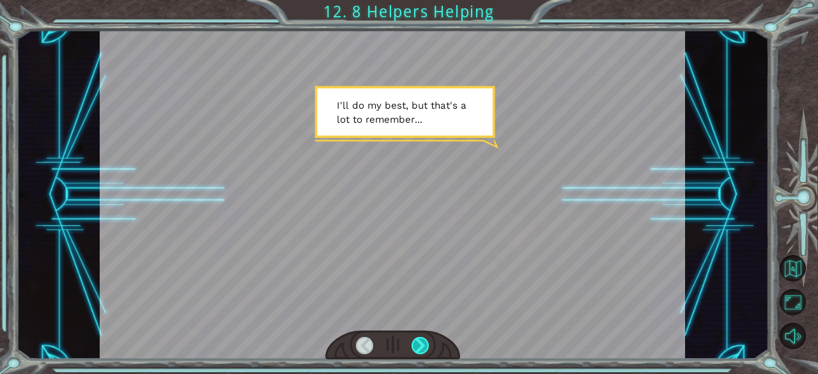
drag, startPoint x: 421, startPoint y: 337, endPoint x: 420, endPoint y: 346, distance: 9.0
click at [420, 346] on div at bounding box center [420, 346] width 18 height 18
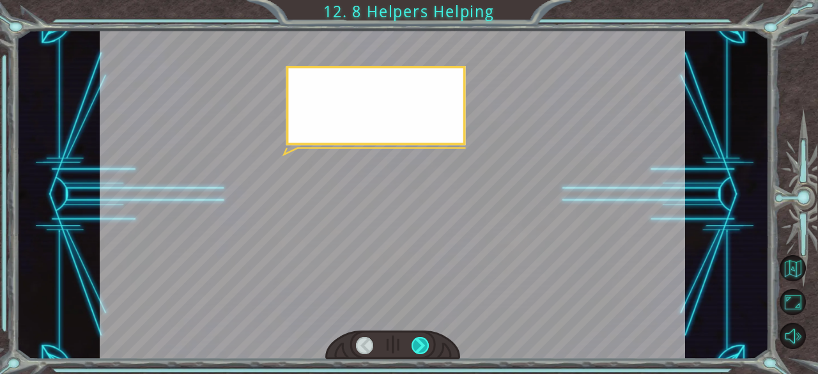
click at [420, 346] on div at bounding box center [420, 346] width 18 height 18
click at [420, 0] on div "helper . build ( “ rightArrow ” ) S o n o w y o u n e e d t o r e p a i r t h e…" at bounding box center [409, 0] width 818 height 0
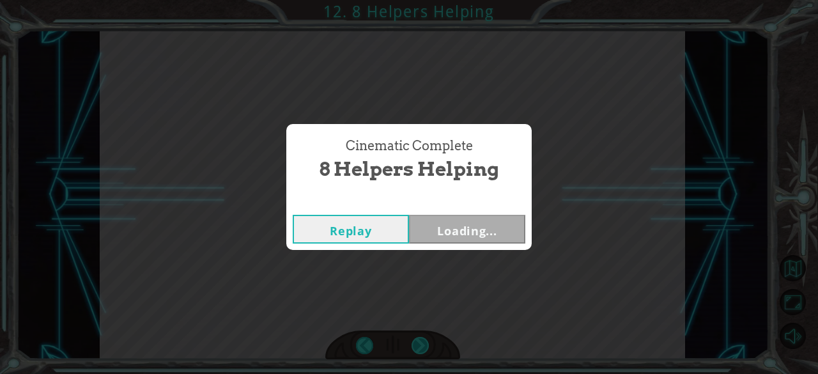
click at [420, 346] on div "Cinematic Complete 8 Helpers Helping Replay Loading..." at bounding box center [409, 187] width 818 height 374
click at [420, 346] on div "Cinematic Complete 8 Helpers Helping Replay Next" at bounding box center [409, 187] width 818 height 374
click at [474, 217] on button "Next" at bounding box center [467, 229] width 116 height 29
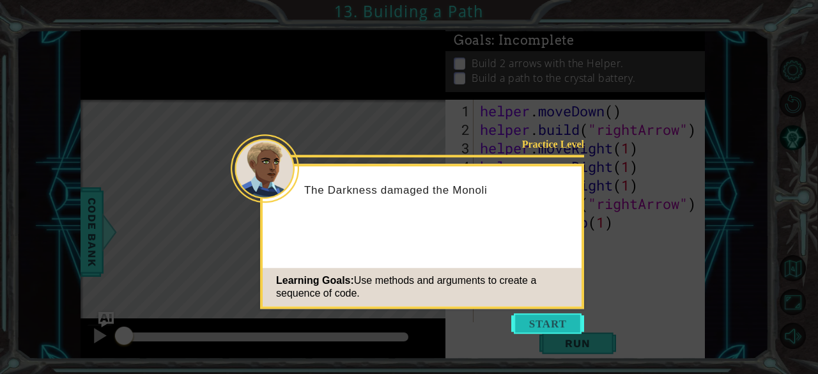
click at [531, 324] on button "Start" at bounding box center [547, 323] width 73 height 20
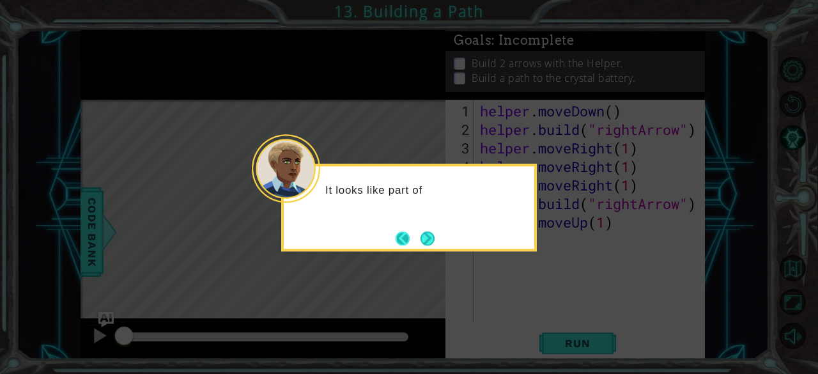
click at [405, 231] on button "Back" at bounding box center [407, 238] width 25 height 14
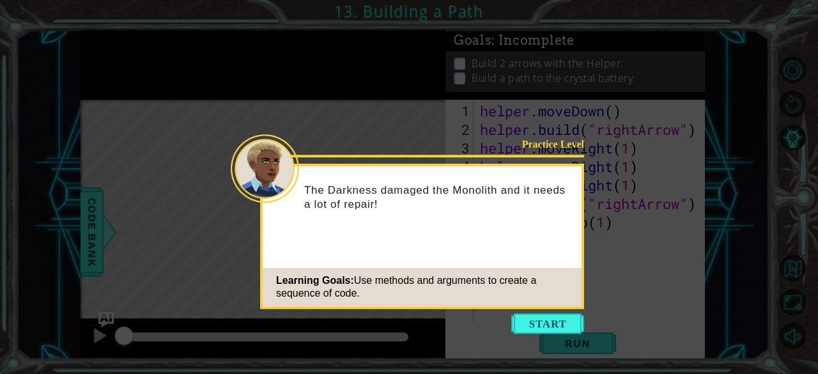
click at [543, 312] on icon at bounding box center [409, 187] width 818 height 374
click at [549, 330] on button "Start" at bounding box center [547, 323] width 73 height 20
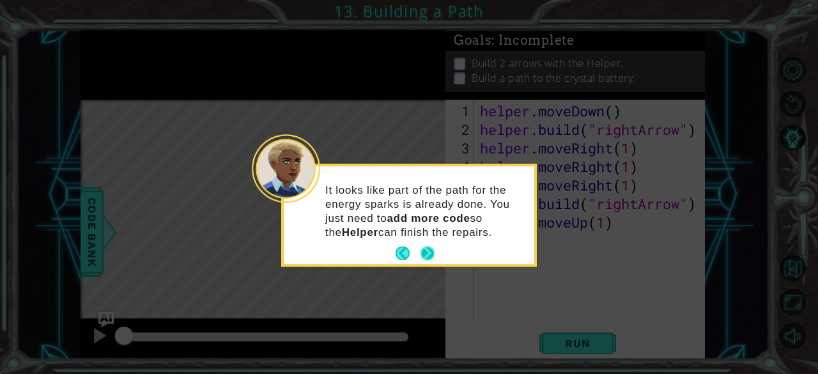
click at [428, 254] on button "Next" at bounding box center [427, 253] width 14 height 14
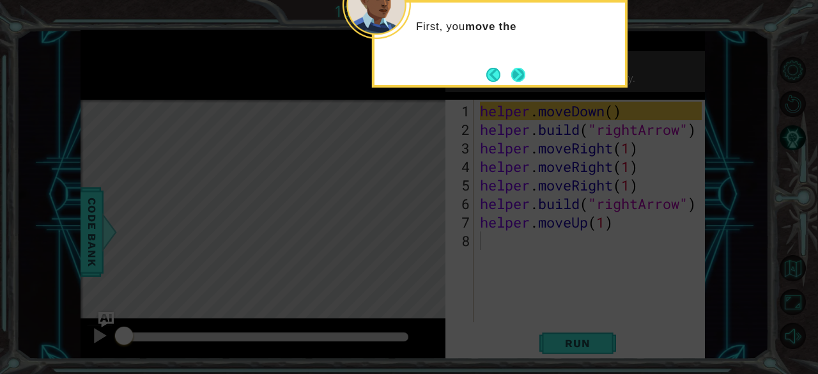
click at [517, 71] on button "Next" at bounding box center [518, 75] width 14 height 14
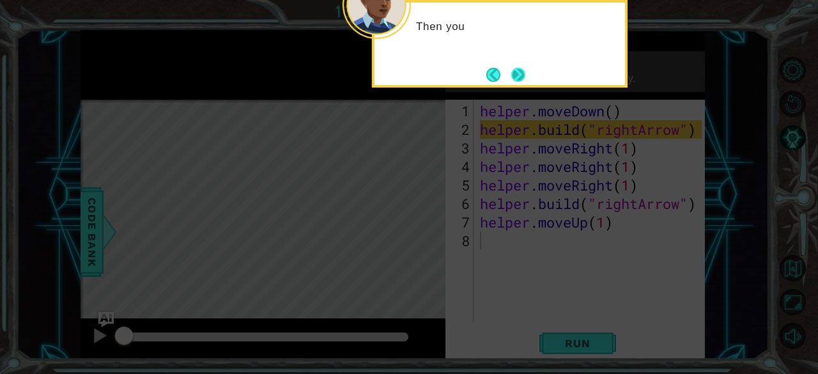
click at [517, 72] on button "Next" at bounding box center [518, 75] width 14 height 14
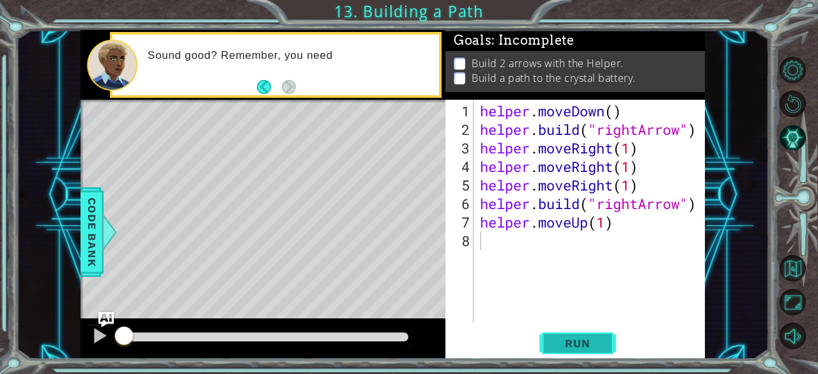
click at [572, 338] on span "Run" at bounding box center [577, 343] width 50 height 13
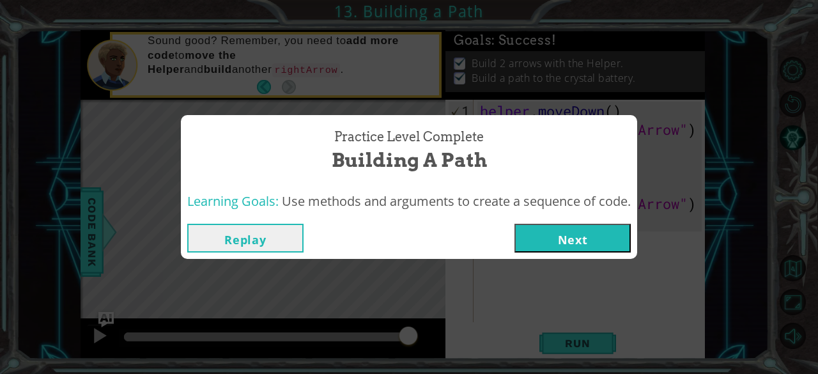
click at [579, 241] on button "Next" at bounding box center [572, 238] width 116 height 29
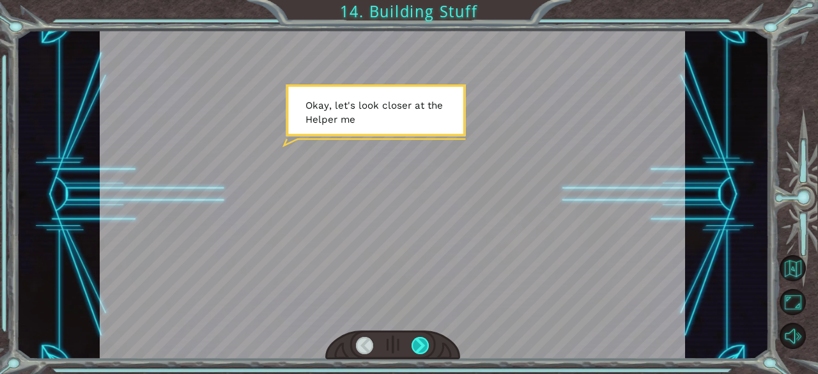
click at [414, 346] on div at bounding box center [420, 346] width 18 height 18
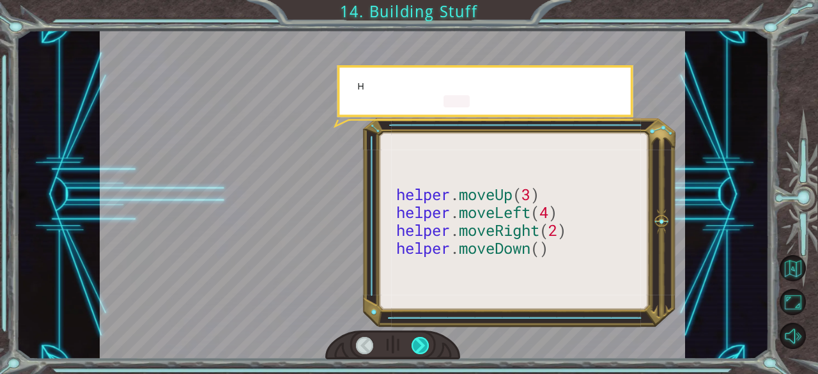
click at [414, 346] on div at bounding box center [420, 346] width 18 height 18
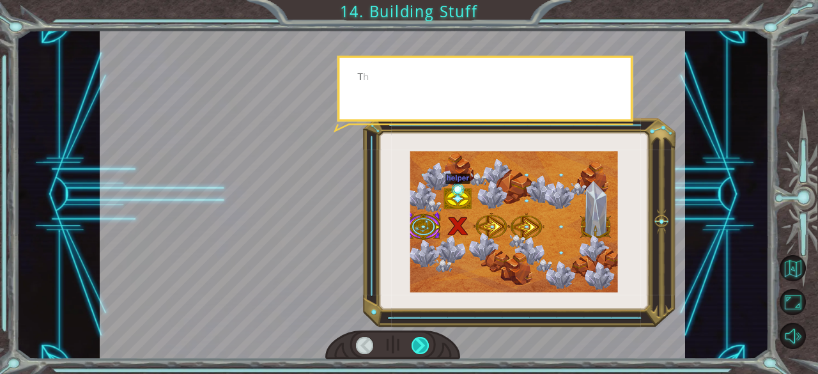
click at [414, 346] on div at bounding box center [420, 346] width 18 height 18
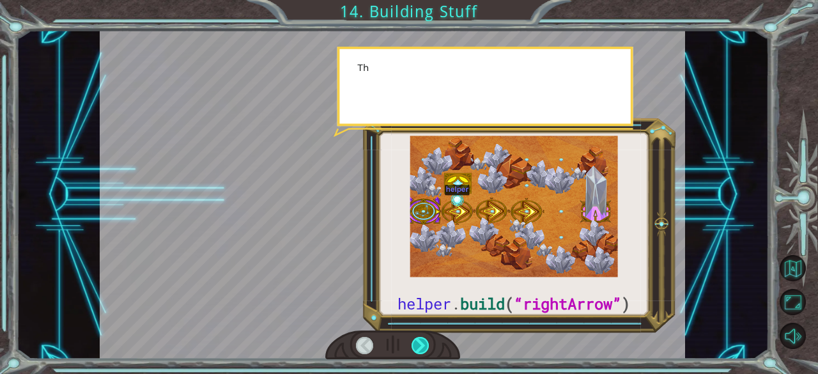
click at [414, 346] on div at bounding box center [420, 346] width 18 height 18
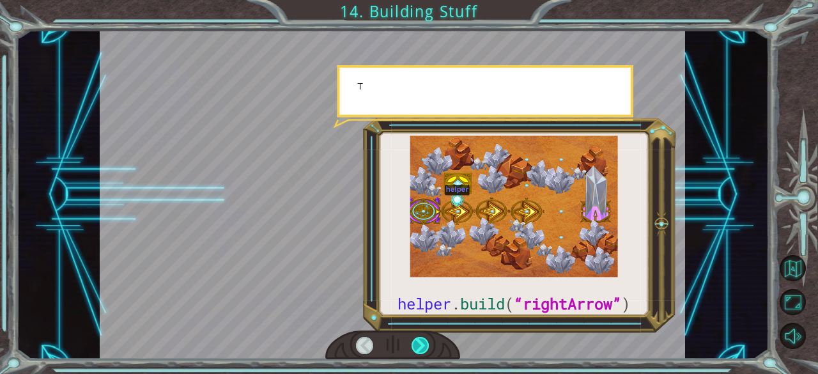
click at [414, 346] on div at bounding box center [420, 346] width 18 height 18
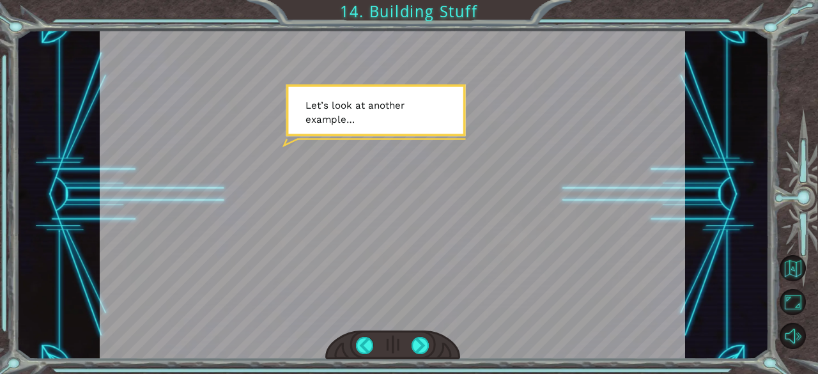
drag, startPoint x: 414, startPoint y: 346, endPoint x: 344, endPoint y: 277, distance: 98.0
click at [344, 277] on div at bounding box center [392, 194] width 585 height 329
click at [418, 344] on div at bounding box center [420, 346] width 18 height 18
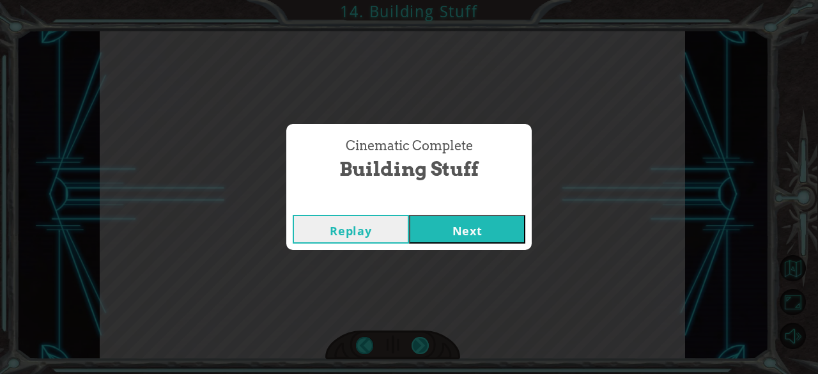
click at [418, 344] on div "Cinematic Complete Building Stuff Replay Next" at bounding box center [409, 187] width 818 height 374
click at [434, 231] on button "Next" at bounding box center [467, 229] width 116 height 29
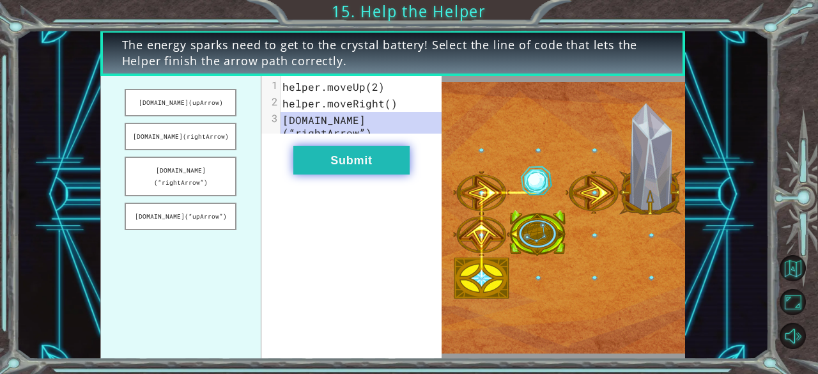
click at [354, 159] on button "Submit" at bounding box center [351, 160] width 116 height 29
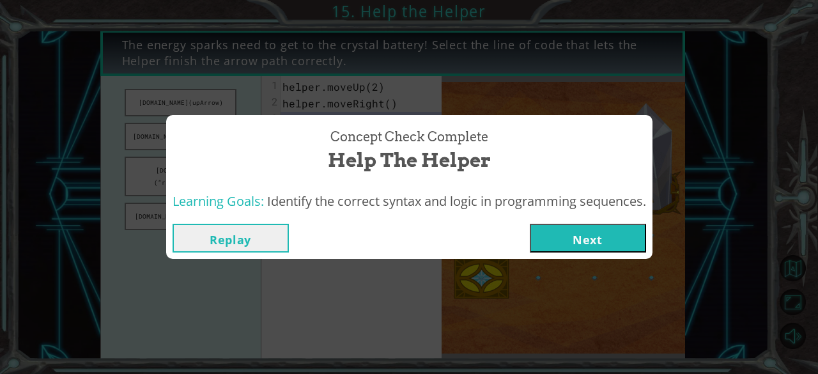
click at [609, 244] on button "Next" at bounding box center [588, 238] width 116 height 29
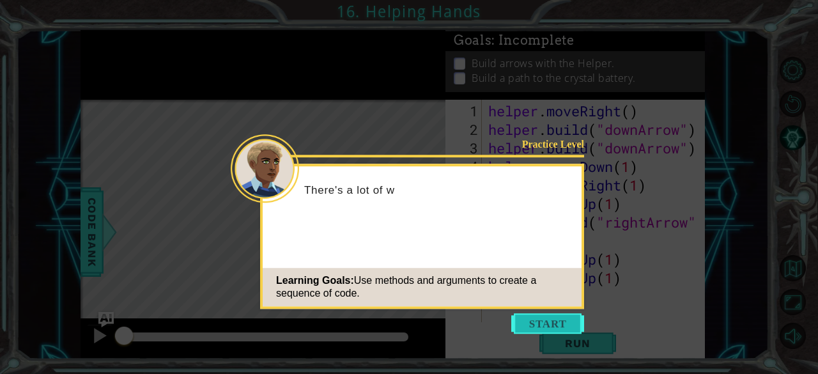
click at [562, 319] on button "Start" at bounding box center [547, 323] width 73 height 20
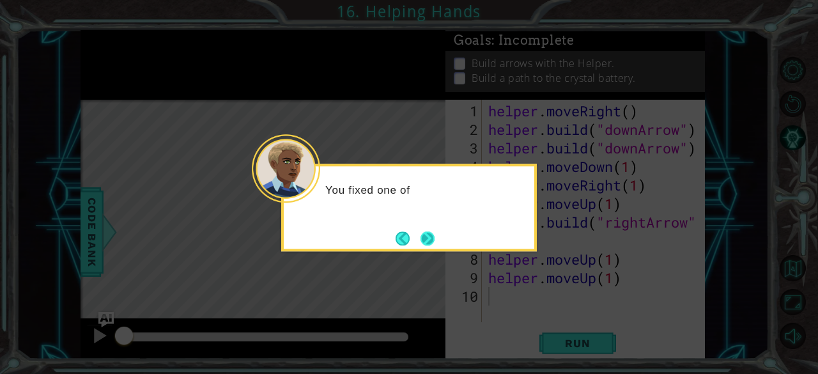
click at [429, 238] on button "Next" at bounding box center [427, 238] width 14 height 14
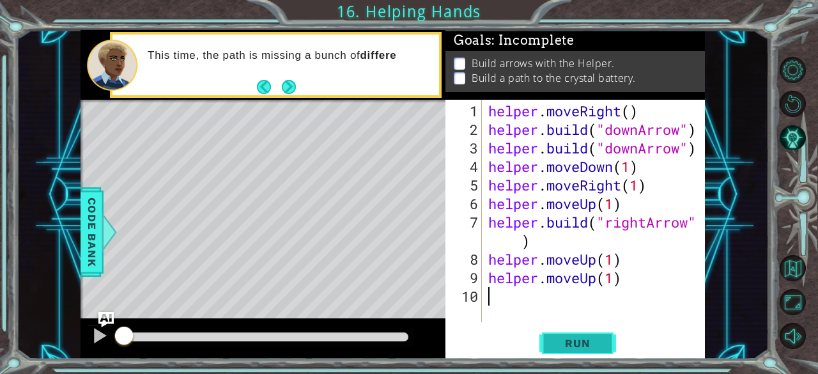
click at [557, 338] on span "Run" at bounding box center [577, 343] width 50 height 13
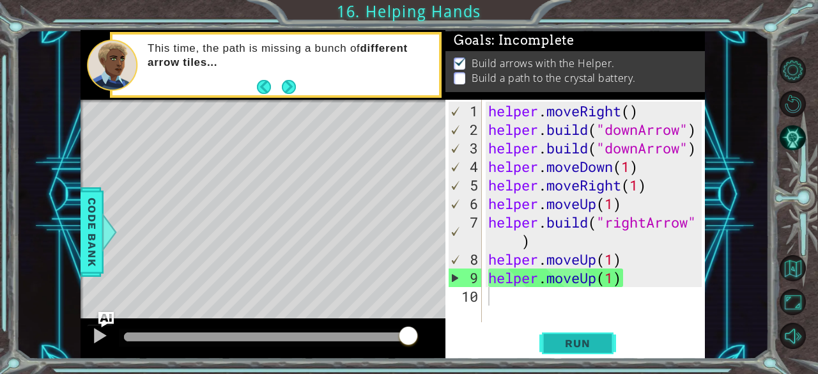
click at [574, 344] on span "Run" at bounding box center [577, 343] width 50 height 13
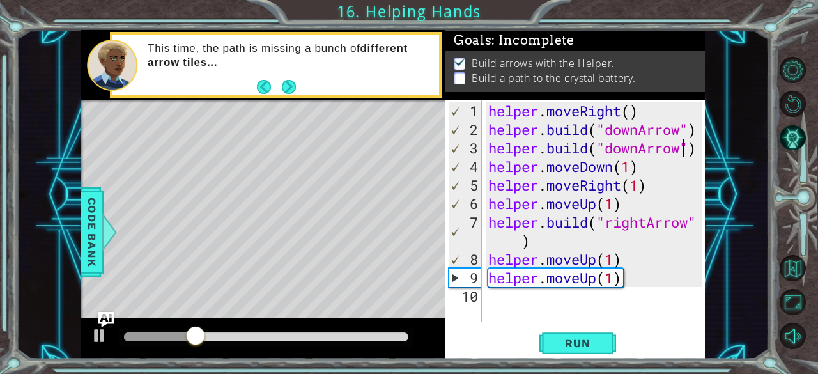
click at [681, 149] on div "helper . moveRight ( ) helper . build ( "downArrow" ) helper . build ( "downArr…" at bounding box center [597, 231] width 223 height 259
type textarea "[DOMAIN_NAME]("downArrow")"
click at [695, 121] on div "helper . moveRight ( ) helper . build ( "downArrow" ) helper . build ( "downArr…" at bounding box center [597, 231] width 223 height 259
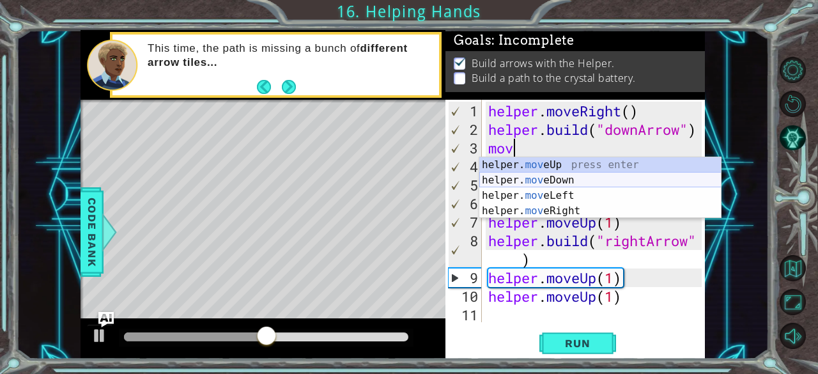
click at [584, 181] on div "helper. mov eUp press enter helper. mov eDown press enter helper. mov eLeft pre…" at bounding box center [600, 203] width 242 height 92
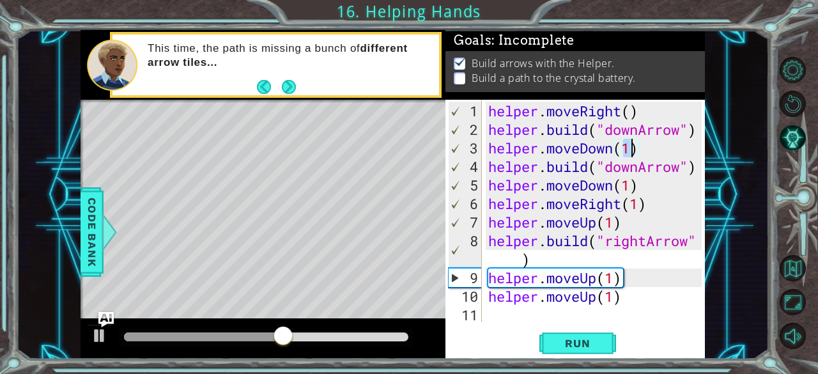
click at [640, 167] on div "helper . moveRight ( ) helper . build ( "downArrow" ) helper . moveDown ( 1 ) h…" at bounding box center [597, 231] width 223 height 259
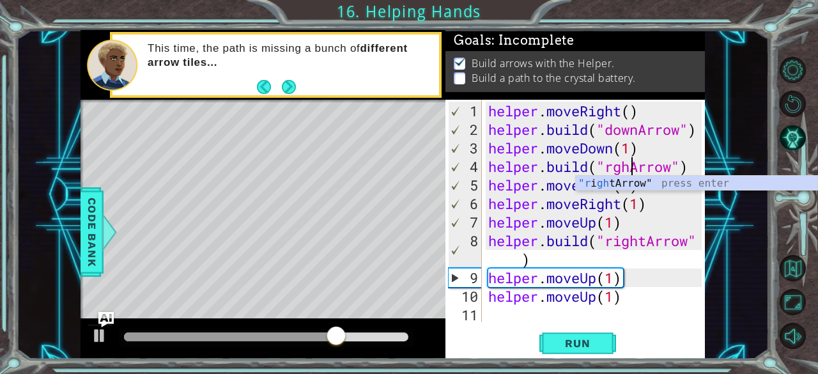
scroll to position [0, 6]
click at [623, 185] on div ""r i ght Arrow" press enter" at bounding box center [697, 199] width 242 height 46
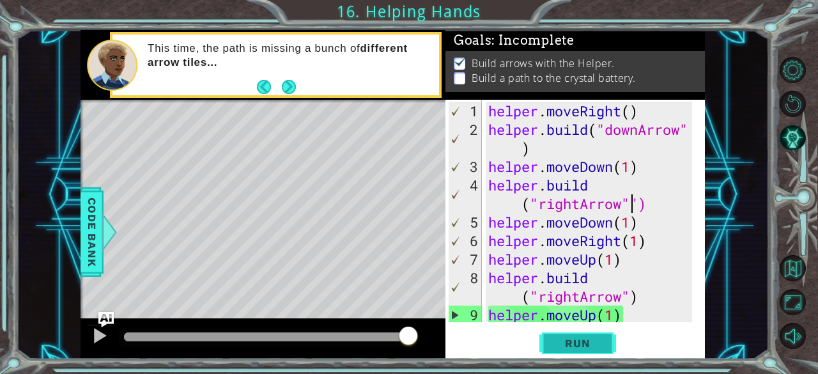
drag, startPoint x: 563, startPoint y: 339, endPoint x: 552, endPoint y: 341, distance: 11.8
click at [552, 341] on span "Run" at bounding box center [577, 343] width 50 height 13
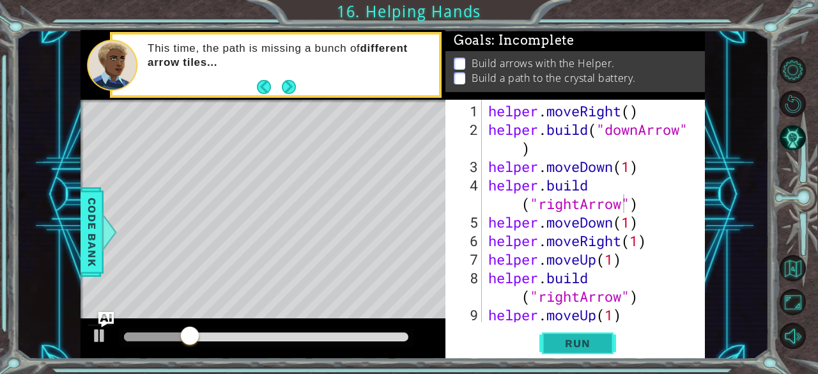
click at [565, 349] on button "Run" at bounding box center [577, 343] width 77 height 26
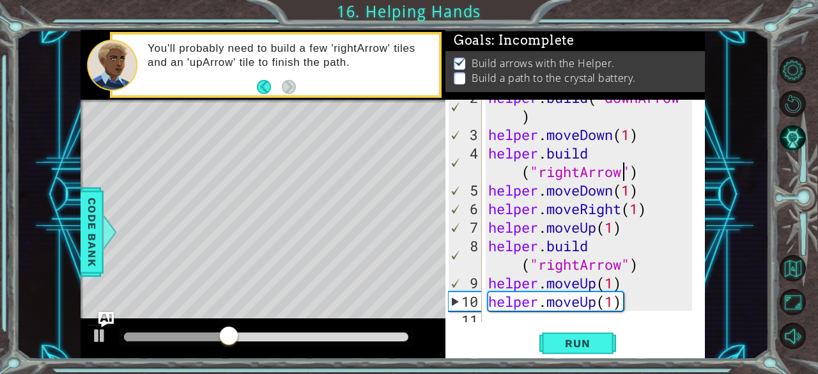
scroll to position [37, 0]
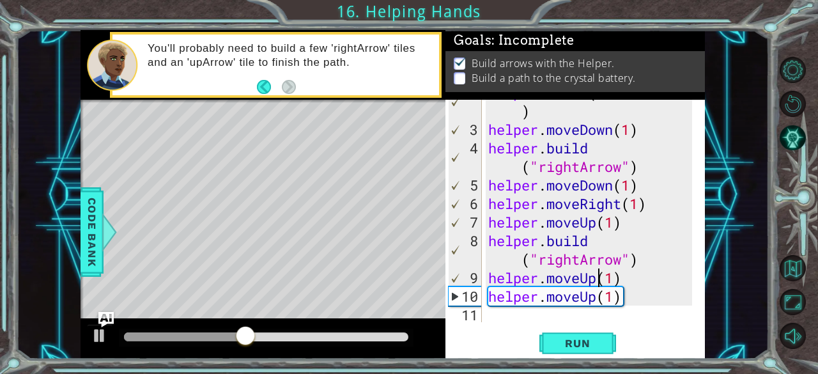
click at [594, 279] on div "helper . build ( "downArrow" ) helper . moveDown ( 1 ) helper . build ( "rightA…" at bounding box center [592, 222] width 213 height 278
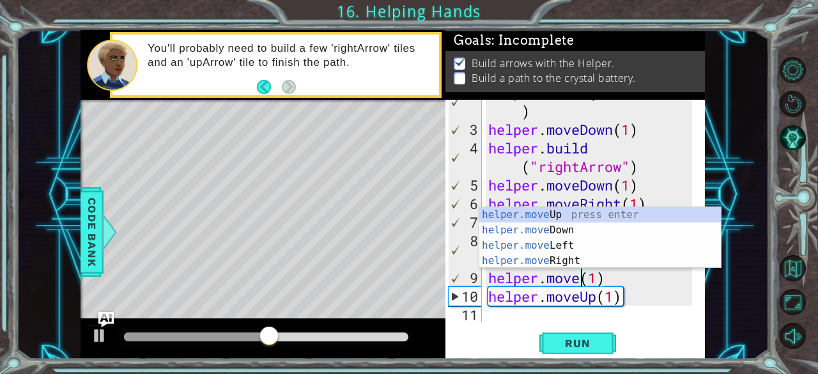
scroll to position [0, 4]
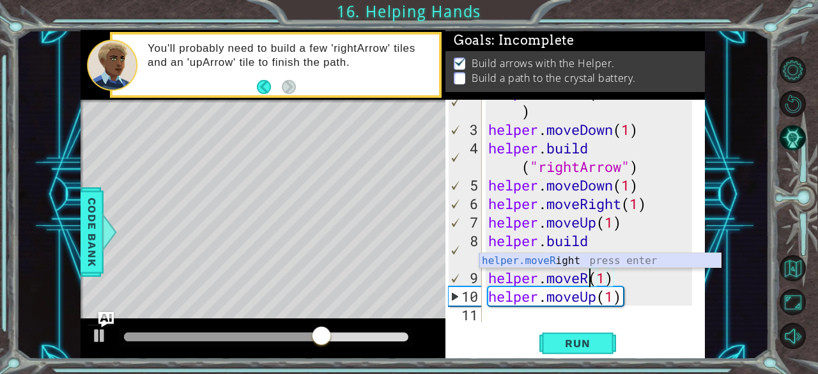
click at [564, 258] on div "helper.moveR ight press enter" at bounding box center [600, 276] width 242 height 46
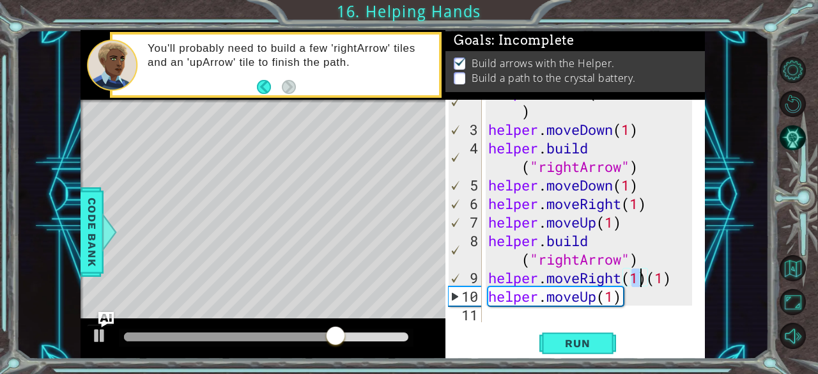
click at [677, 279] on div "helper . build ( "downArrow" ) helper . moveDown ( 1 ) helper . build ( "rightA…" at bounding box center [592, 222] width 213 height 278
type textarea "helper.moveRight(1)"
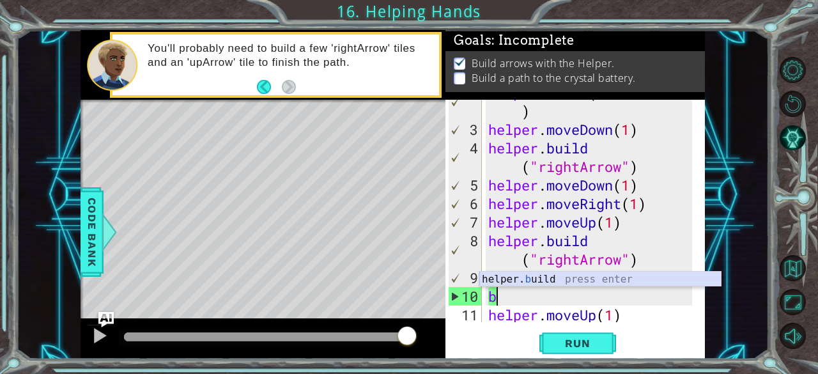
click at [575, 273] on div "helper. b uild press enter" at bounding box center [600, 294] width 242 height 46
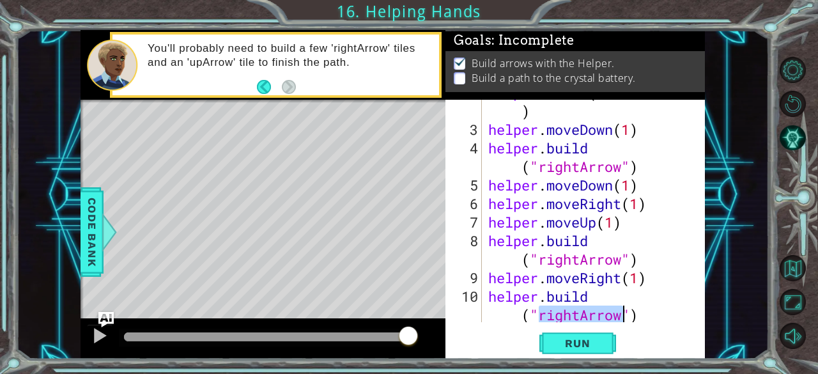
click at [579, 315] on div "helper . build ( "downArrow" ) helper . moveDown ( 1 ) helper . build ( "rightA…" at bounding box center [589, 211] width 207 height 222
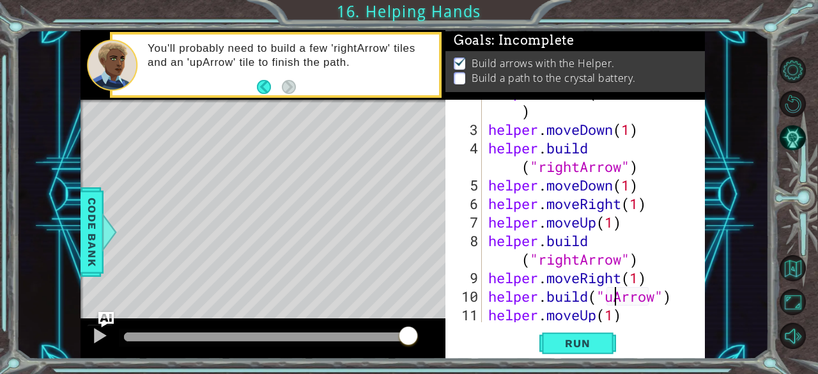
scroll to position [0, 6]
type textarea "[DOMAIN_NAME]("upArrow")"
click at [590, 335] on button "Run" at bounding box center [577, 343] width 77 height 26
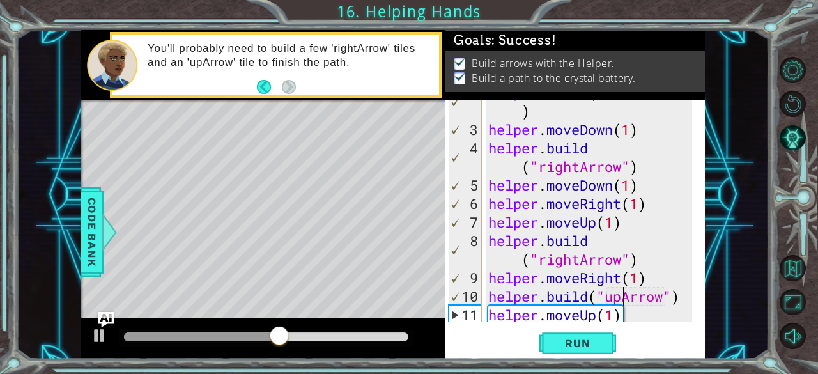
scroll to position [56, 0]
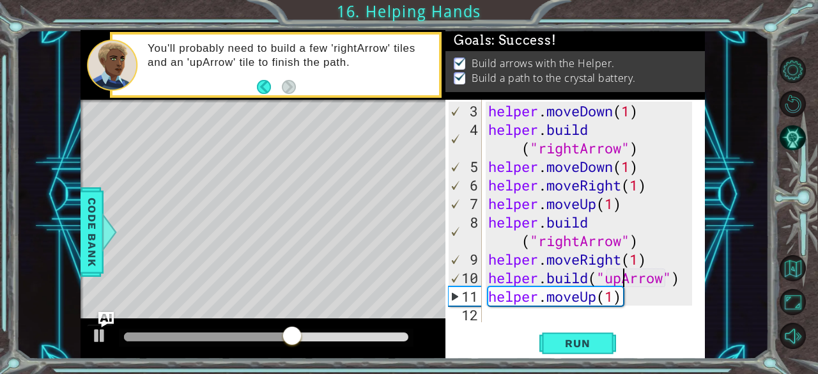
click at [534, 316] on div "helper . moveDown ( 1 ) helper . build ( "rightArrow" ) helper . moveDown ( 1 )…" at bounding box center [592, 231] width 213 height 259
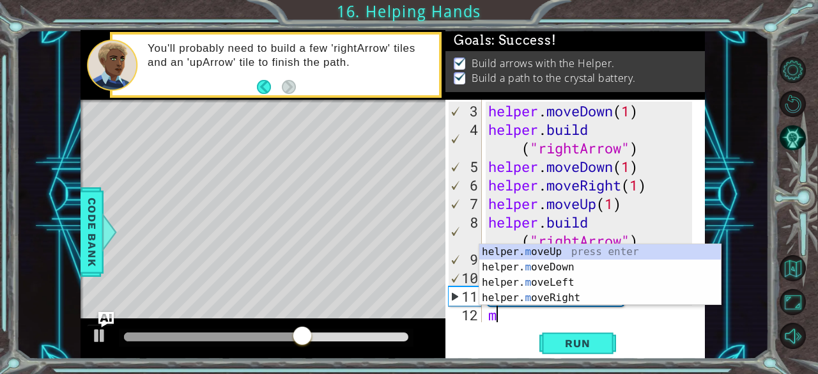
scroll to position [74, 0]
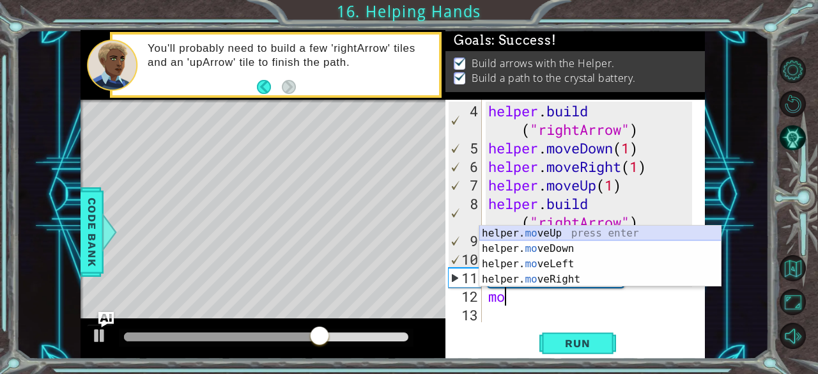
click at [594, 226] on div "helper. mo veUp press enter helper. mo veDown press enter helper. mo veLeft pre…" at bounding box center [600, 272] width 242 height 92
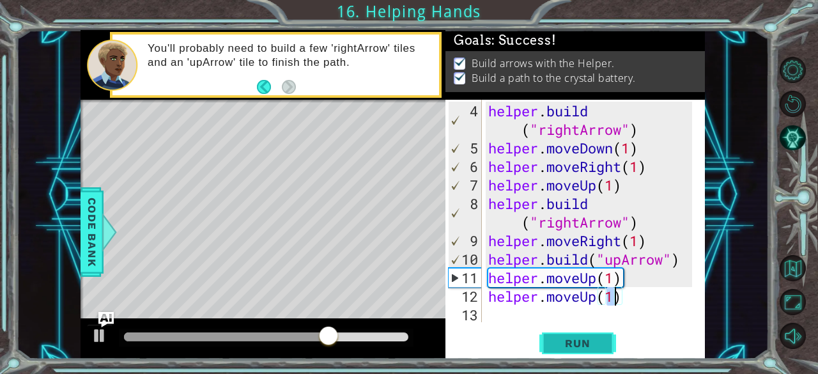
type textarea "helper.moveUp(1)"
click at [583, 337] on span "Run" at bounding box center [577, 343] width 50 height 13
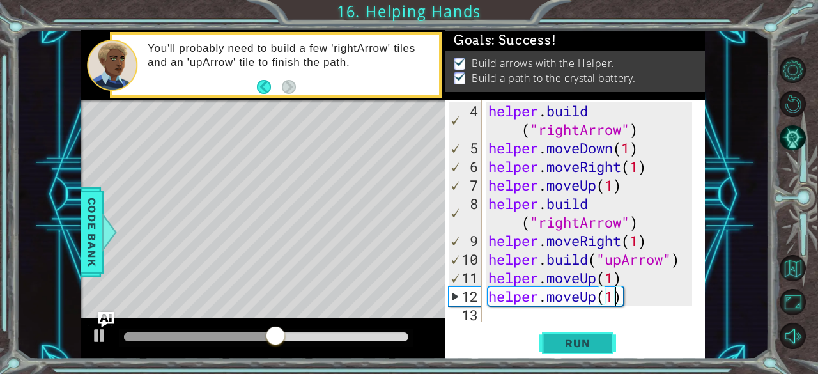
click at [592, 341] on span "Run" at bounding box center [577, 343] width 50 height 13
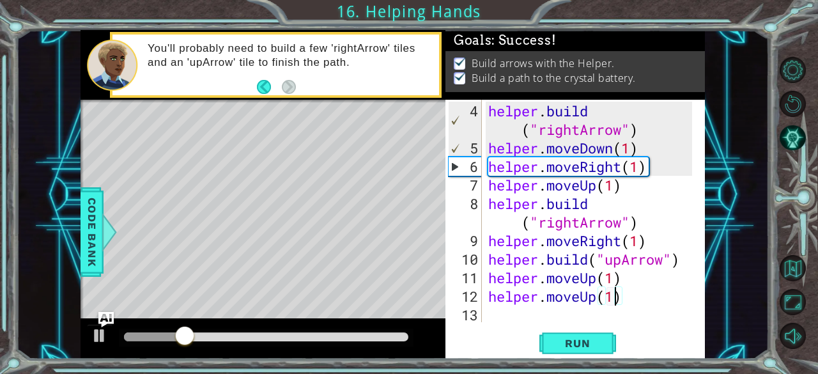
click at [507, 314] on div "helper . build ( "rightArrow" ) helper . moveDown ( 1 ) helper . moveRight ( 1 …" at bounding box center [592, 241] width 213 height 278
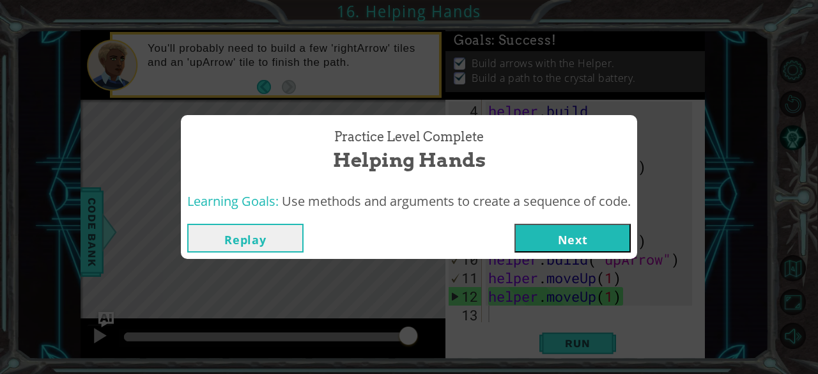
click at [576, 226] on button "Next" at bounding box center [572, 238] width 116 height 29
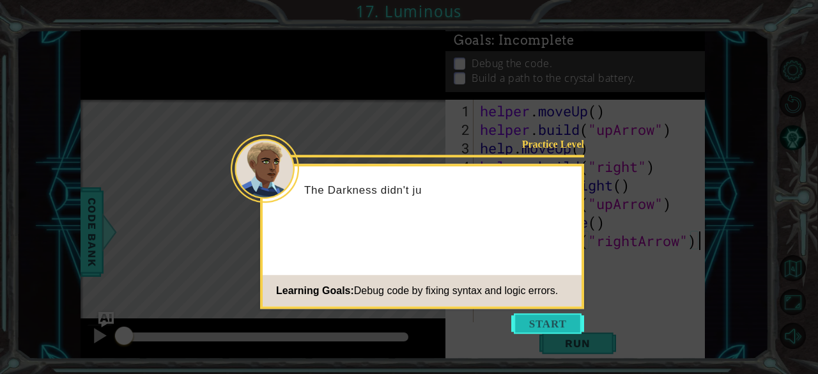
click at [539, 317] on button "Start" at bounding box center [547, 323] width 73 height 20
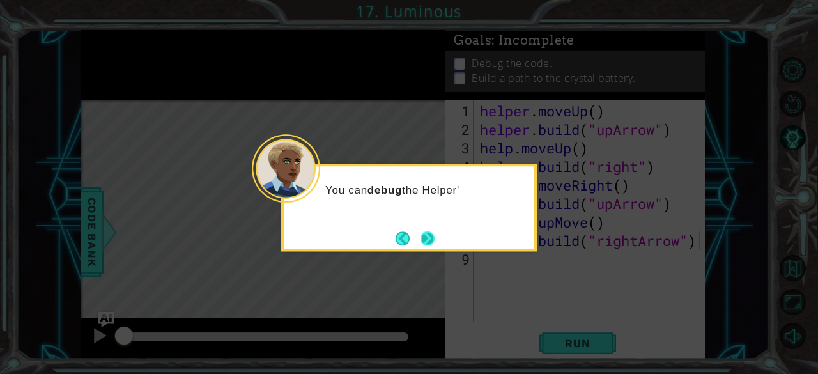
click at [423, 241] on button "Next" at bounding box center [427, 238] width 14 height 14
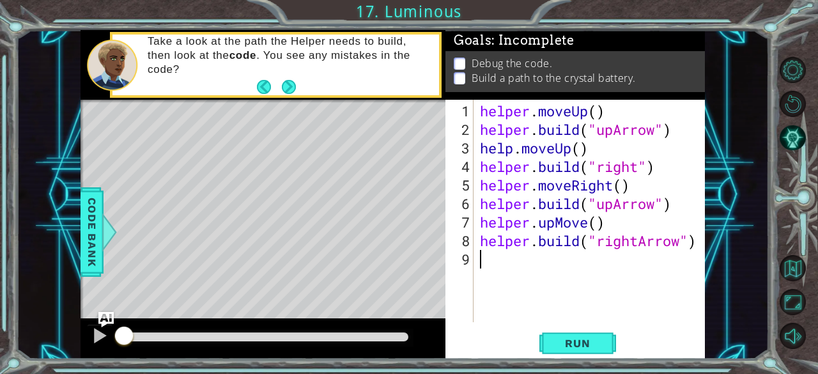
click at [513, 259] on div "helper . moveUp ( ) helper . build ( "upArrow" ) help . moveUp ( ) helper . bui…" at bounding box center [592, 231] width 231 height 259
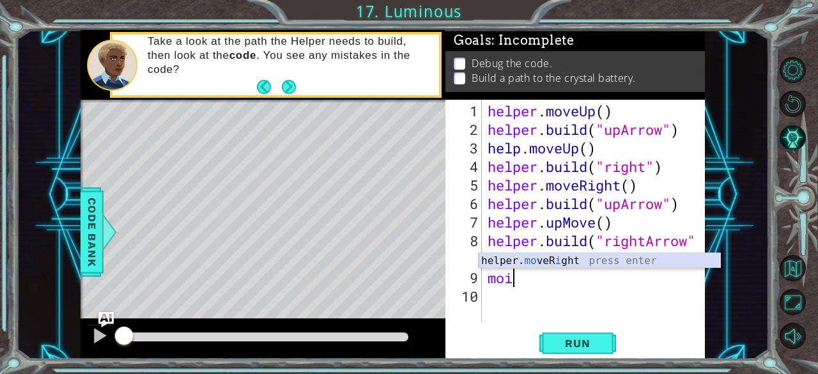
click at [535, 262] on div "helper. mo veR i ght press enter" at bounding box center [599, 276] width 242 height 46
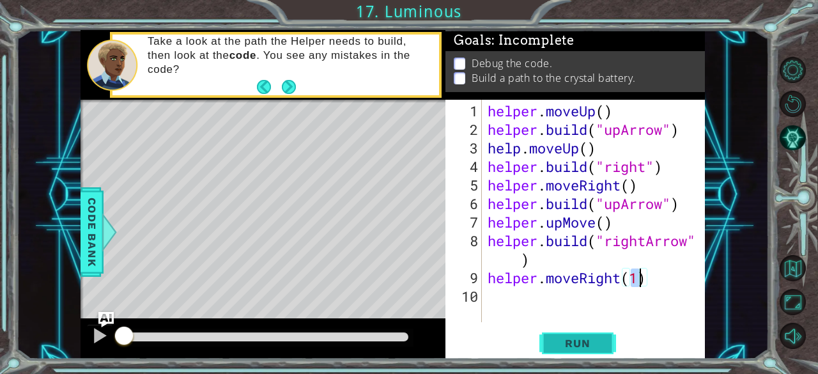
click at [565, 342] on span "Run" at bounding box center [577, 343] width 50 height 13
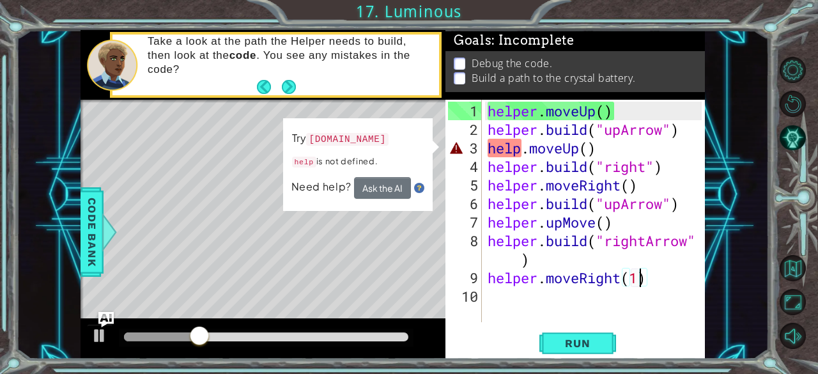
click at [586, 150] on div "helper . moveUp ( ) helper . build ( "upArrow" ) help . moveUp ( ) helper . bui…" at bounding box center [597, 231] width 224 height 259
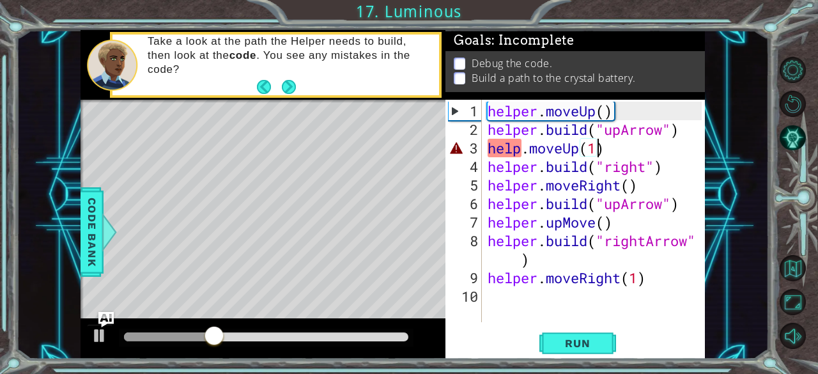
scroll to position [0, 4]
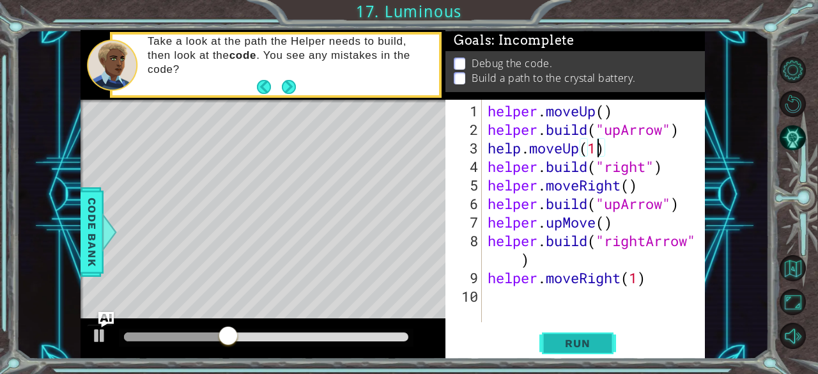
type textarea "help.moveUp(1)"
click at [594, 333] on button "Run" at bounding box center [577, 343] width 77 height 26
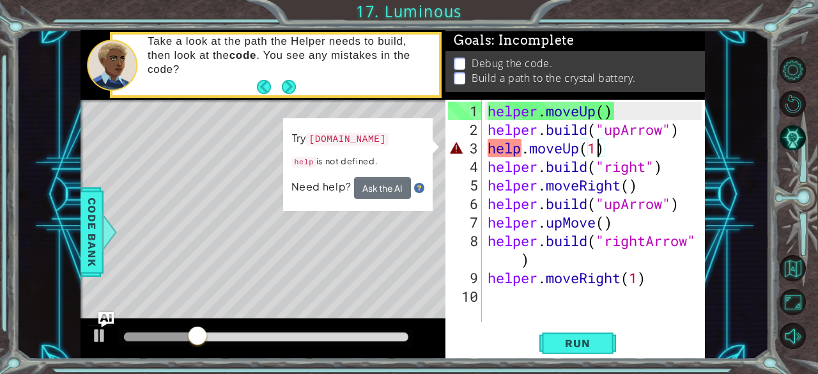
click at [501, 289] on div "helper . moveUp ( ) helper . build ( "upArrow" ) help . moveUp ( 1 ) helper . b…" at bounding box center [597, 231] width 224 height 259
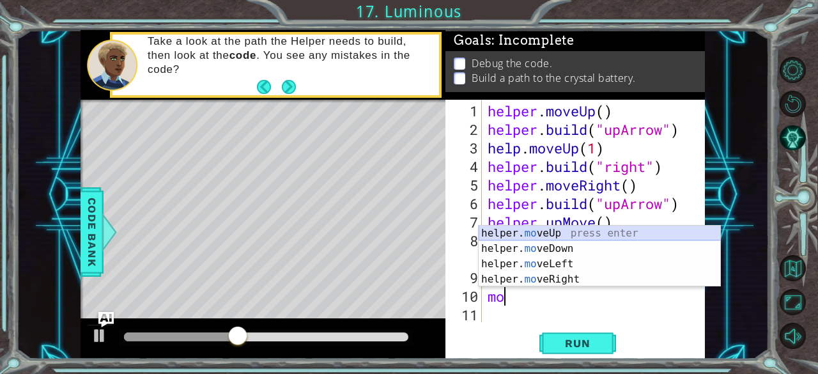
click at [534, 234] on div "helper. mo veUp press enter helper. mo veDown press enter helper. mo veLeft pre…" at bounding box center [599, 272] width 242 height 92
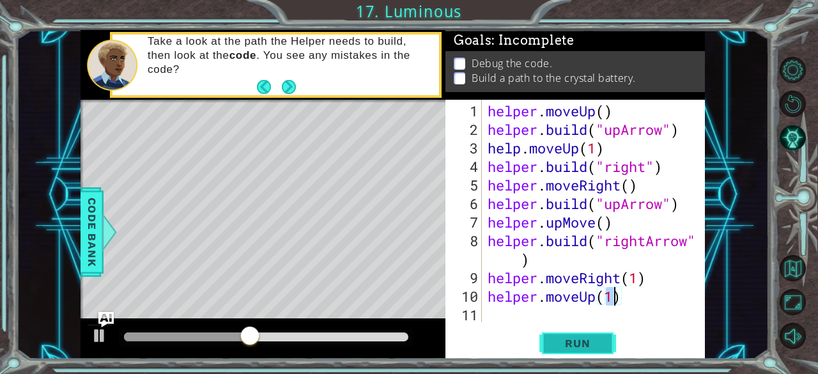
click at [555, 339] on span "Run" at bounding box center [577, 343] width 50 height 13
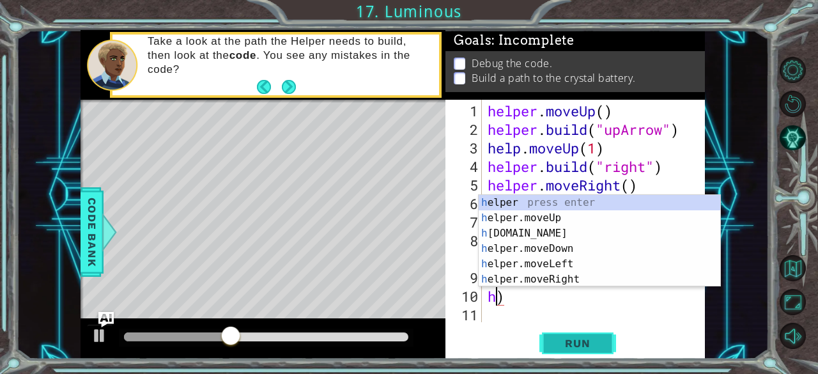
type textarea ")"
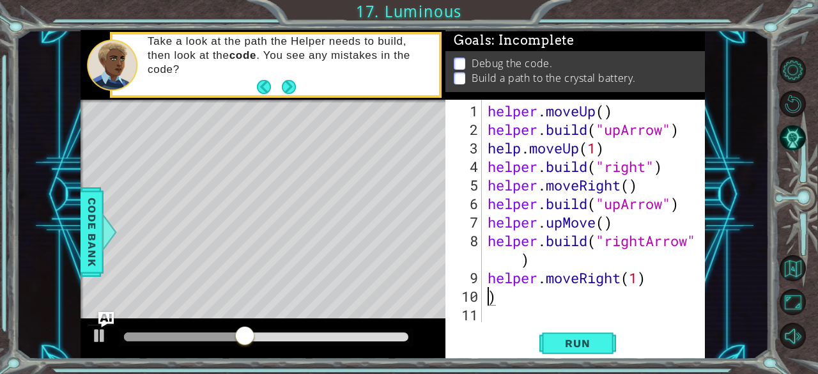
click at [546, 305] on div "helper . moveUp ( ) helper . build ( "upArrow" ) help . moveUp ( 1 ) helper . b…" at bounding box center [597, 231] width 224 height 259
click at [531, 299] on div "helper . moveUp ( ) helper . build ( "upArrow" ) help . moveUp ( 1 ) helper . b…" at bounding box center [597, 231] width 224 height 259
type textarea ")"
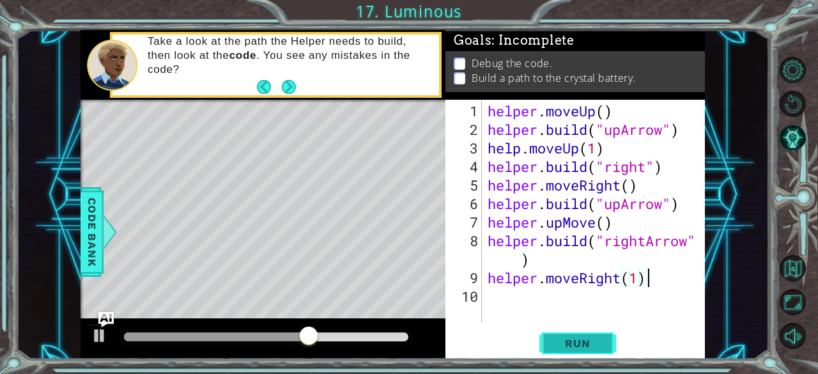
click at [597, 348] on span "Run" at bounding box center [577, 343] width 50 height 13
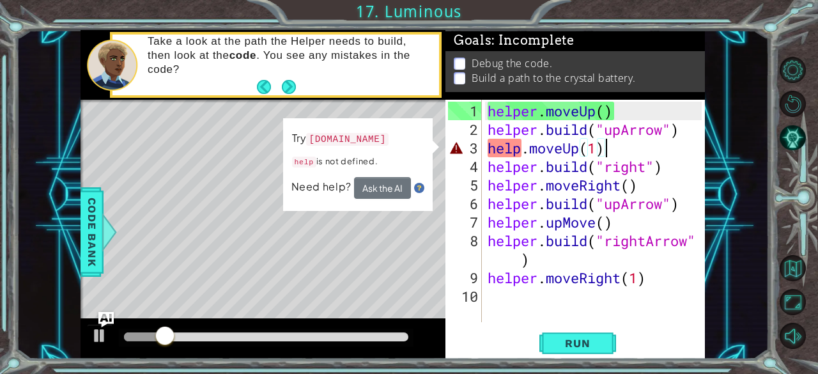
click at [616, 148] on div "helper . moveUp ( ) helper . build ( "upArrow" ) help . moveUp ( 1 ) helper . b…" at bounding box center [597, 231] width 224 height 259
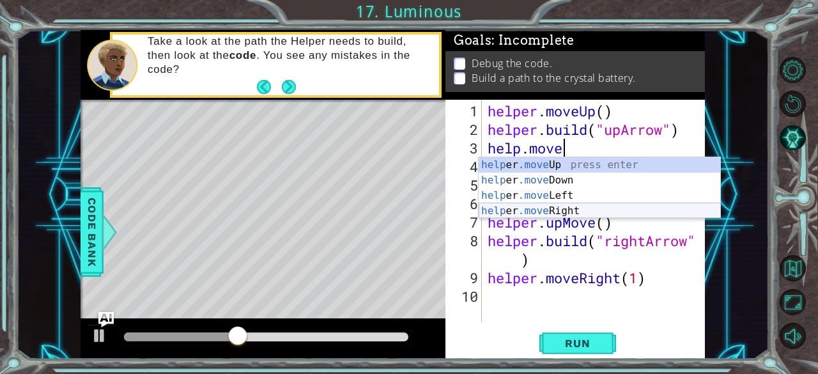
click at [595, 212] on div "help er .move Up press enter help er .move Down press enter help er .move Left …" at bounding box center [599, 203] width 242 height 92
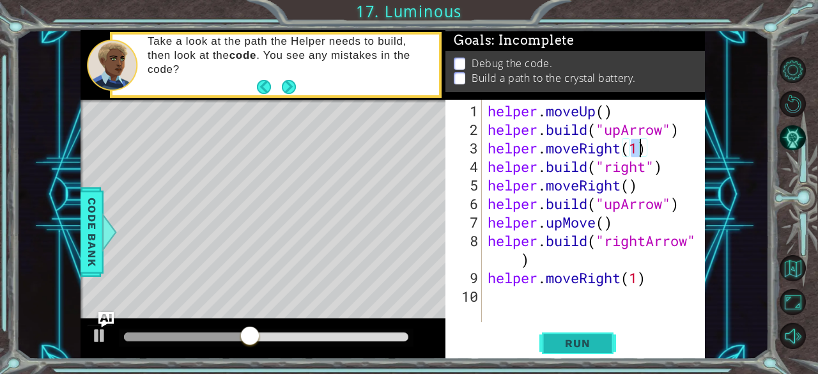
click at [597, 340] on span "Run" at bounding box center [577, 343] width 50 height 13
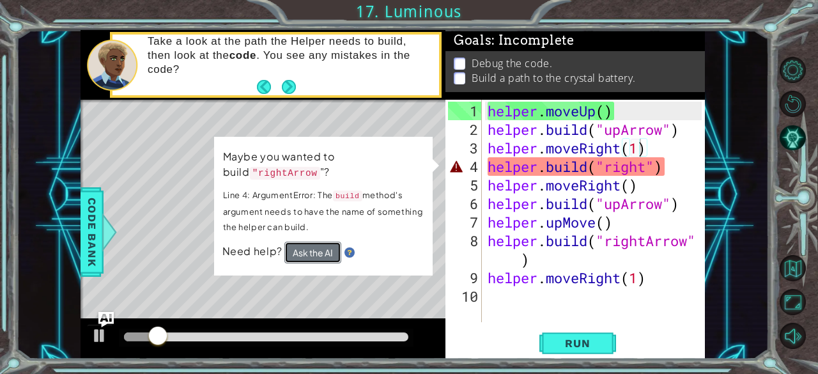
click at [328, 254] on button "Ask the AI" at bounding box center [312, 252] width 57 height 22
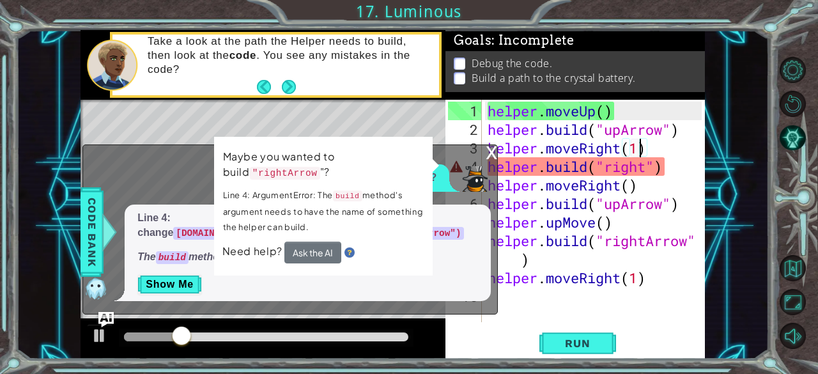
click at [489, 158] on div "x" at bounding box center [491, 151] width 11 height 13
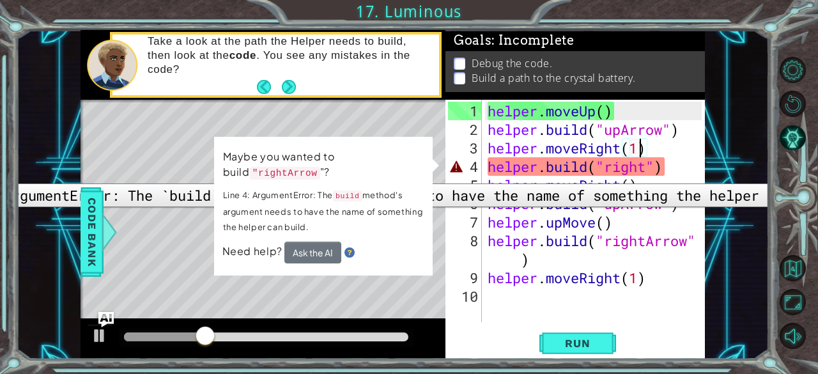
click at [474, 174] on div "4" at bounding box center [465, 166] width 34 height 19
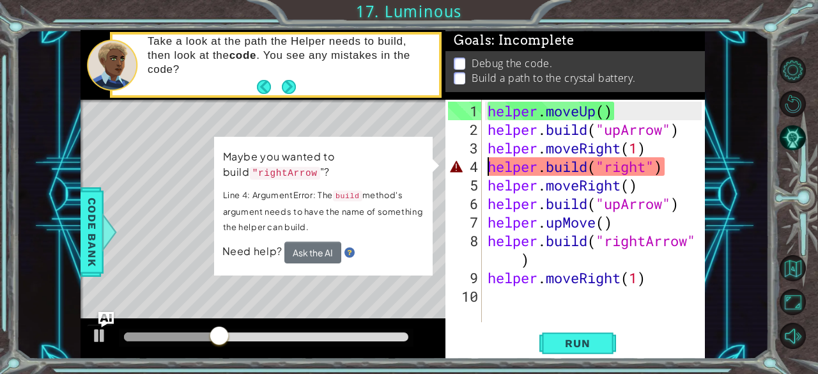
click at [492, 172] on div "helper . moveUp ( ) helper . build ( "upArrow" ) helper . moveRight ( 1 ) helpe…" at bounding box center [597, 231] width 224 height 259
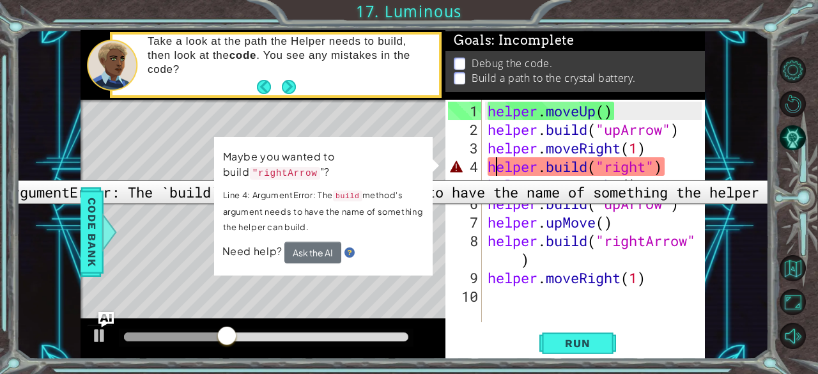
click at [459, 171] on div "4" at bounding box center [465, 166] width 34 height 19
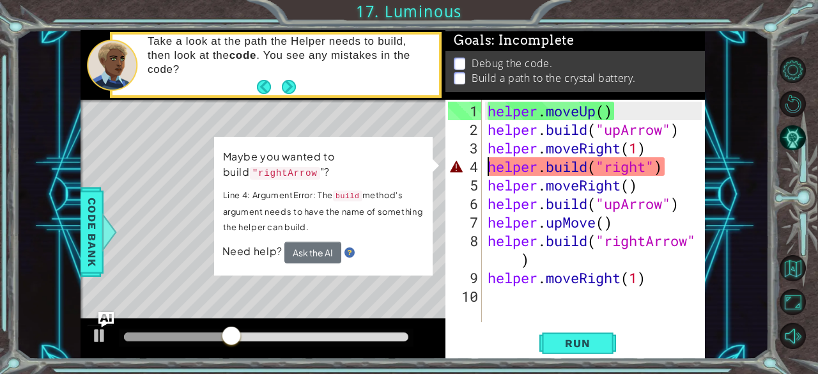
click at [456, 168] on div "4" at bounding box center [465, 166] width 34 height 19
type textarea "helper.moveRight(1)"
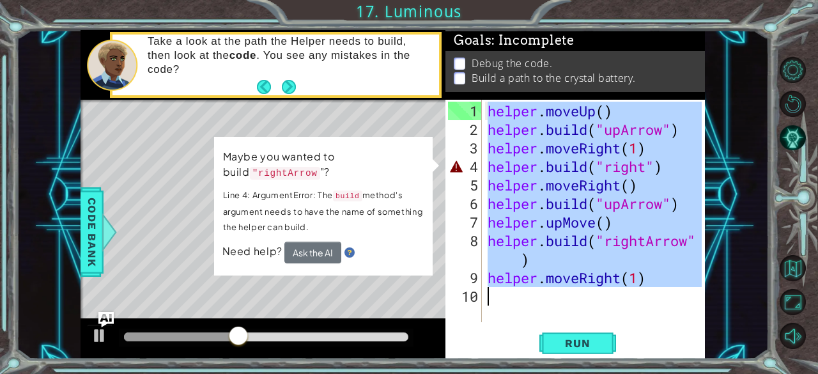
click at [456, 168] on div "4" at bounding box center [465, 166] width 34 height 19
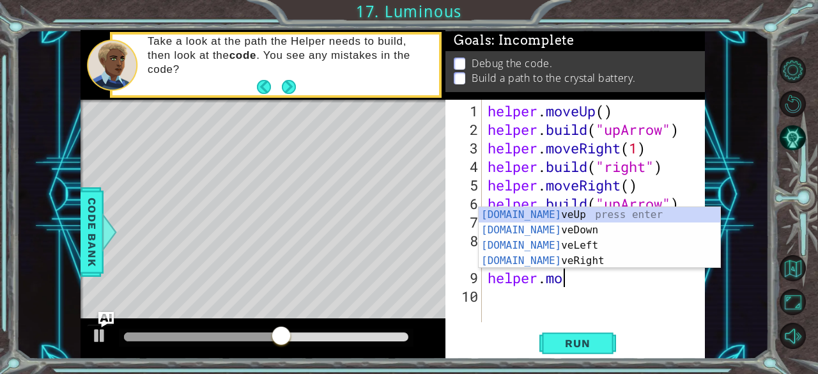
type textarea "h"
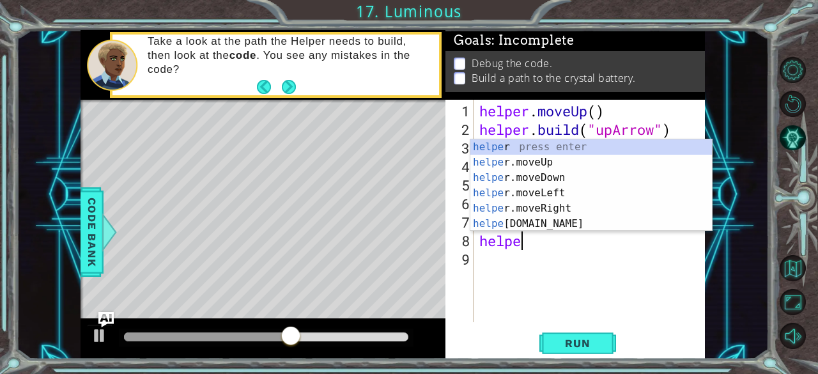
type textarea "h"
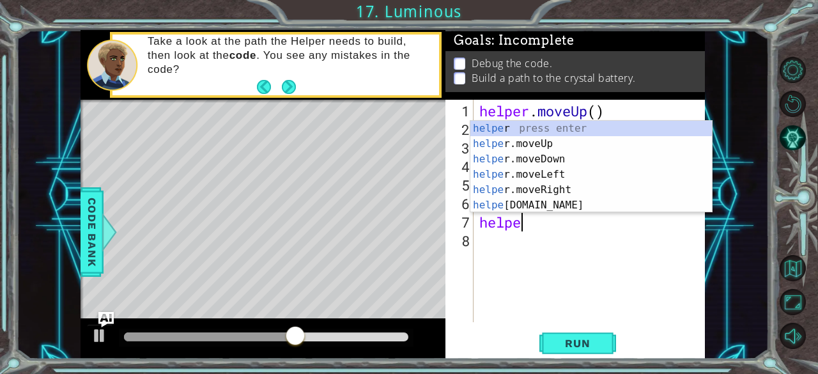
type textarea "h"
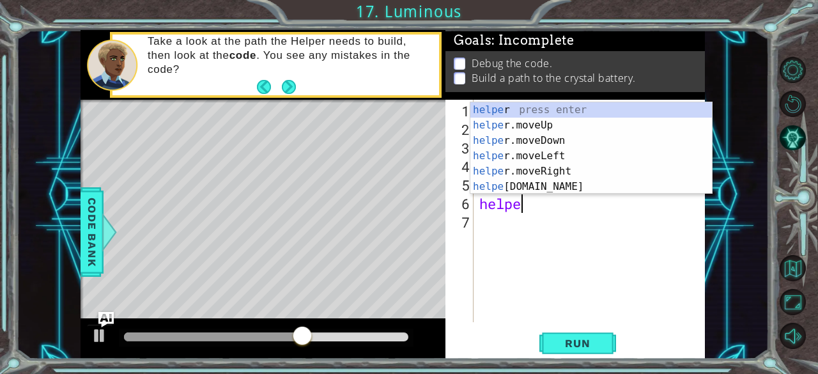
type textarea "h"
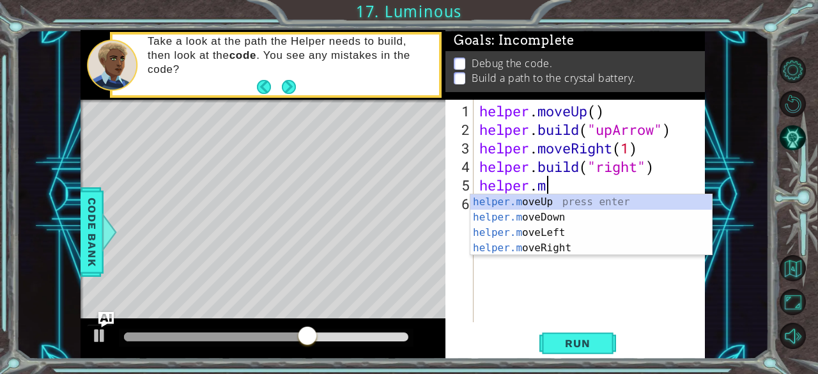
type textarea "h"
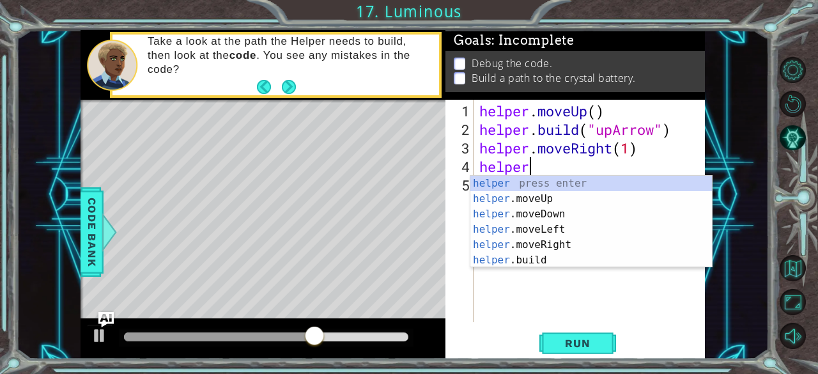
type textarea "h"
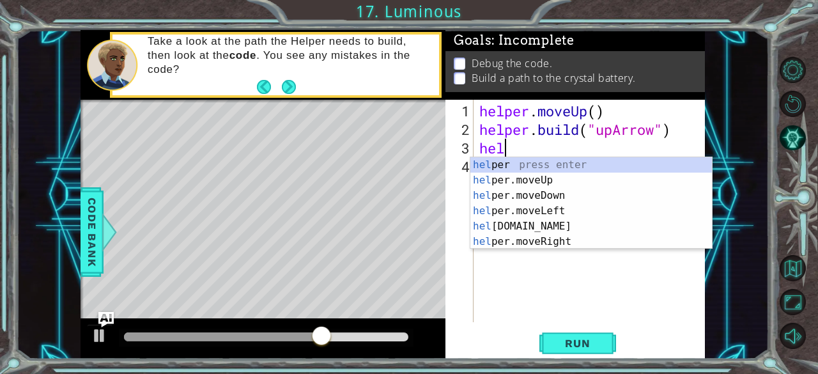
type textarea "h"
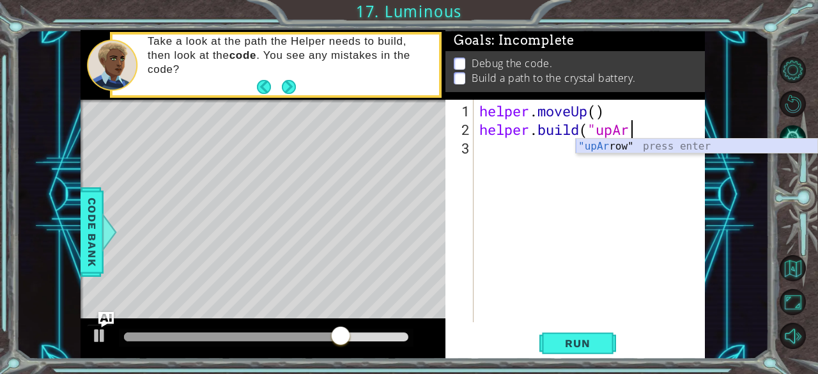
click at [661, 145] on div ""upAr row" press enter" at bounding box center [697, 162] width 242 height 46
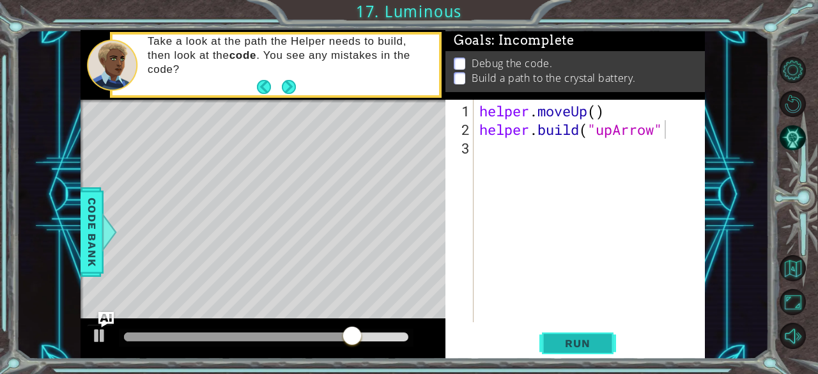
click at [580, 344] on span "Run" at bounding box center [577, 343] width 50 height 13
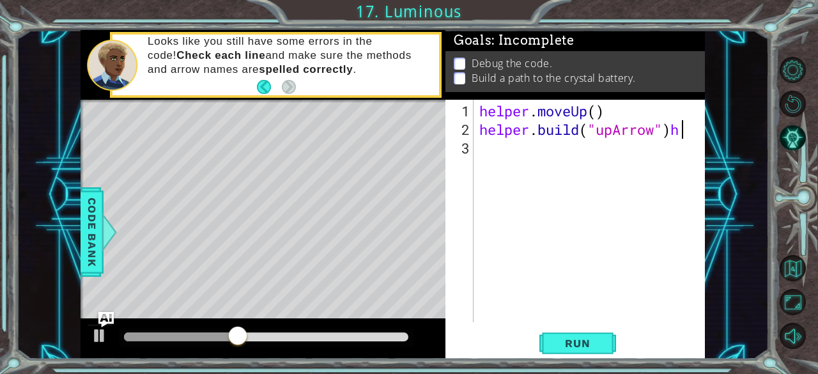
scroll to position [0, 8]
type textarea "[DOMAIN_NAME]("upArrow")"
click at [507, 159] on div "helper . moveUp ( ) helper . build ( "upArrow" )" at bounding box center [593, 231] width 232 height 259
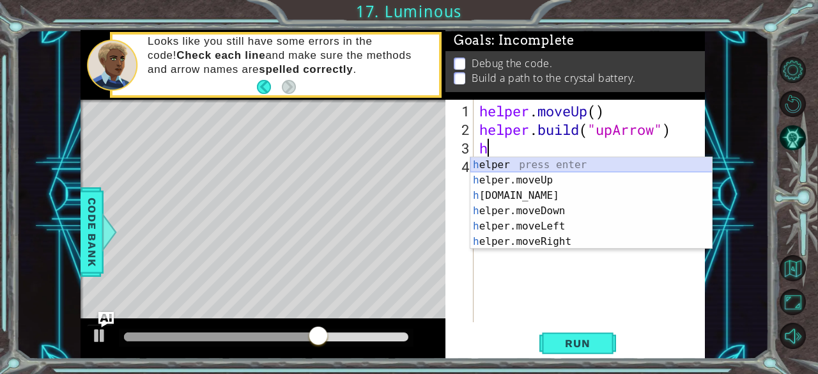
click at [560, 179] on div "h elper press enter h elper.moveUp press enter h [DOMAIN_NAME] press enter h el…" at bounding box center [591, 218] width 242 height 123
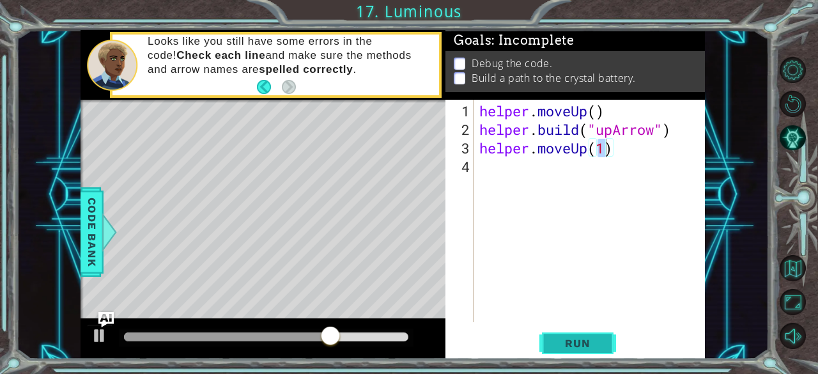
click at [580, 339] on span "Run" at bounding box center [577, 343] width 50 height 13
type textarea "helper.moveUp(1)"
click at [498, 173] on div "helper . moveUp ( ) helper . build ( "upArrow" ) helper . moveUp ( 1 )" at bounding box center [593, 231] width 232 height 259
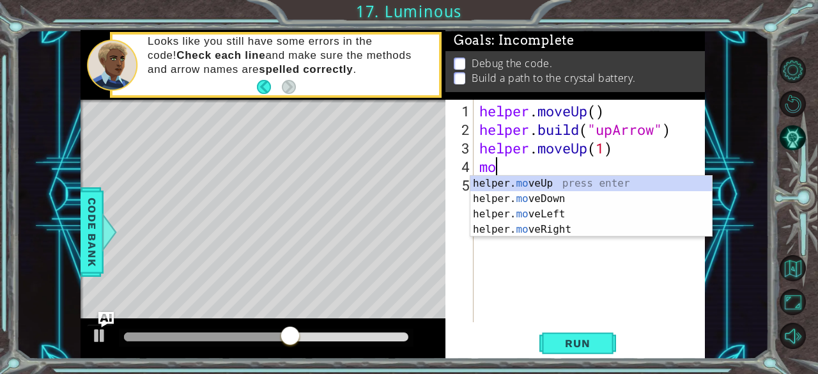
type textarea "m"
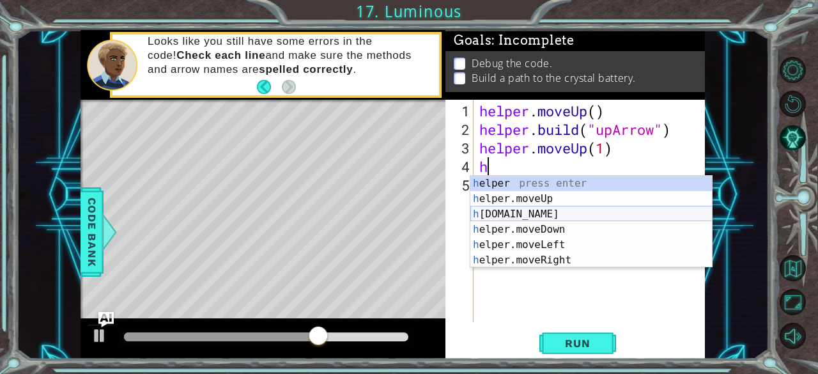
click at [577, 213] on div "h elper press enter h elper.moveUp press enter h [DOMAIN_NAME] press enter h el…" at bounding box center [591, 237] width 242 height 123
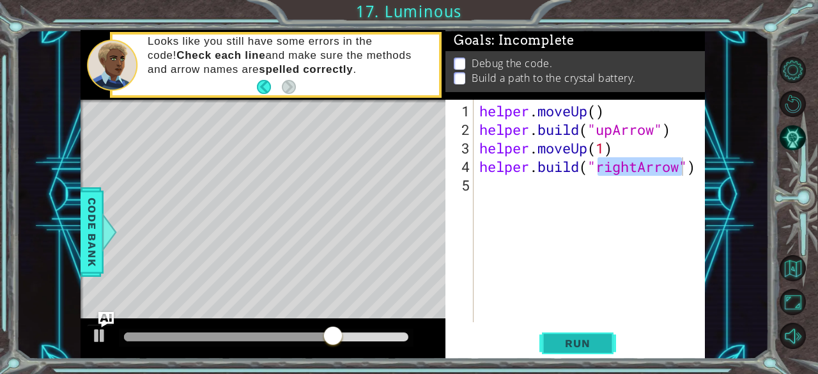
click at [563, 344] on span "Run" at bounding box center [577, 343] width 50 height 13
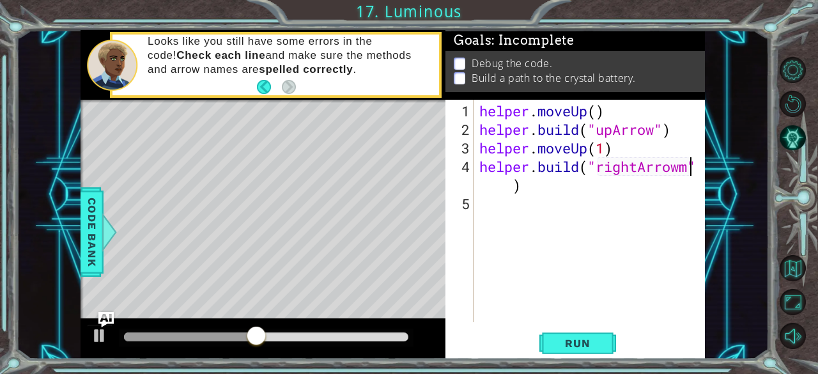
scroll to position [0, 9]
type textarea "[DOMAIN_NAME]("rightArrow")"
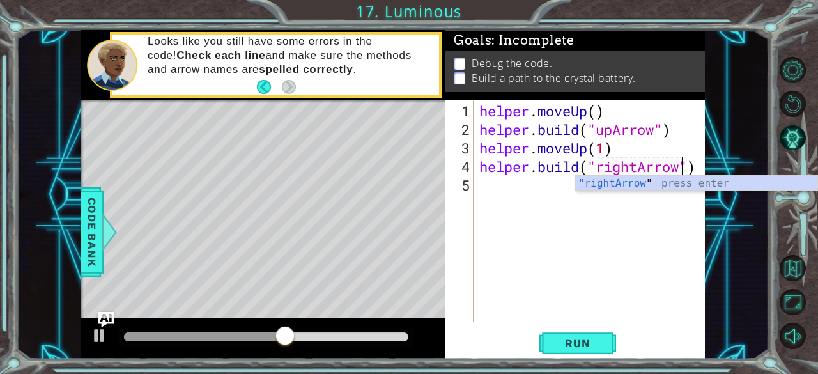
click at [487, 192] on div "helper . moveUp ( ) helper . build ( "upArrow" ) helper . moveUp ( 1 ) helper .…" at bounding box center [593, 231] width 232 height 259
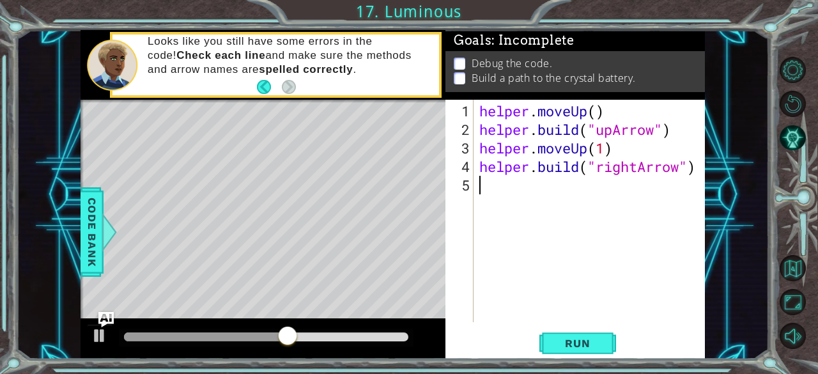
scroll to position [0, 0]
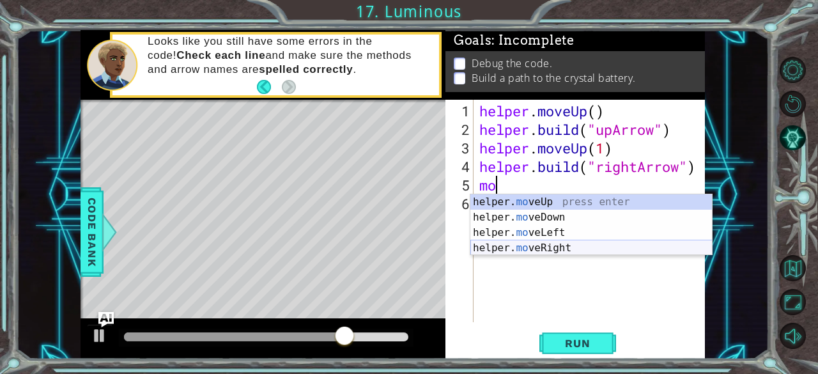
click at [573, 243] on div "helper. mo veUp press enter helper. mo veDown press enter helper. mo veLeft pre…" at bounding box center [591, 240] width 242 height 92
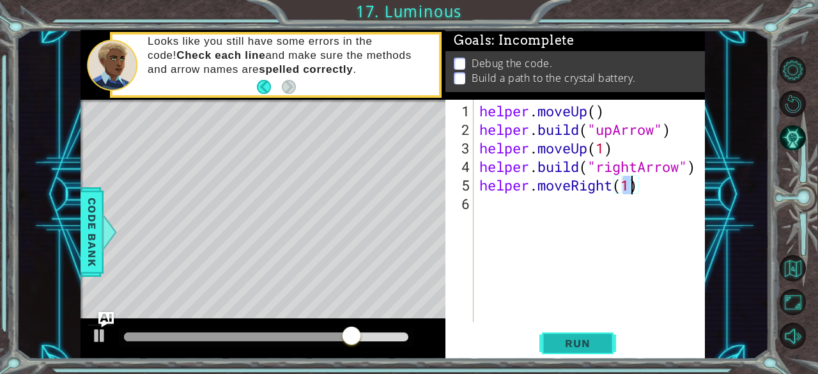
type textarea "helper.moveRight(1)"
click at [581, 343] on span "Run" at bounding box center [577, 343] width 50 height 13
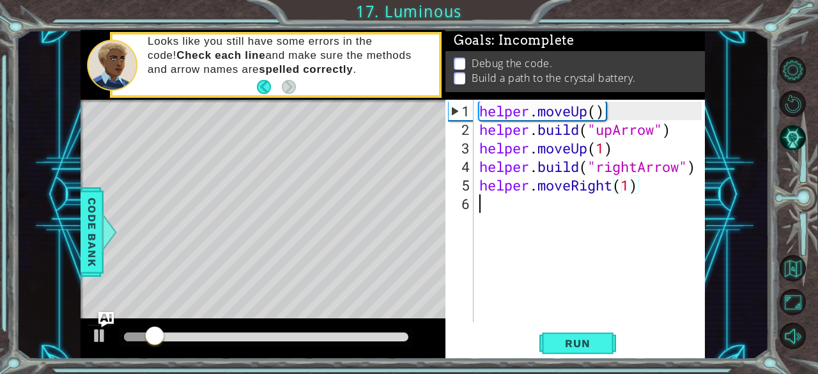
click at [491, 214] on div "helper . moveUp ( ) helper . build ( "upArrow" ) helper . moveUp ( 1 ) helper .…" at bounding box center [593, 231] width 232 height 259
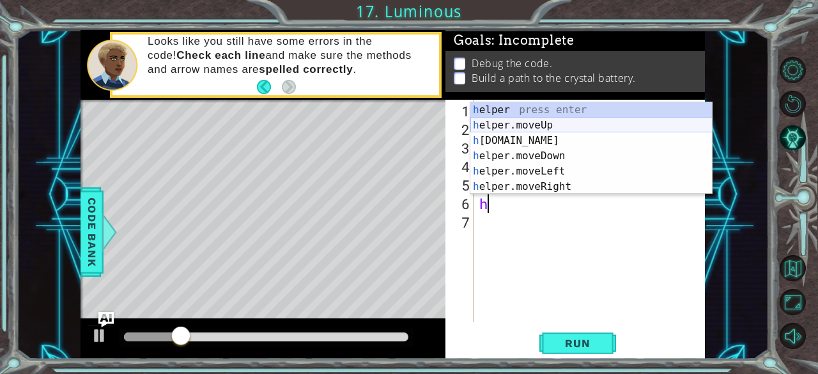
click at [551, 136] on div "h elper press enter h elper.moveUp press enter h [DOMAIN_NAME] press enter h el…" at bounding box center [591, 163] width 242 height 123
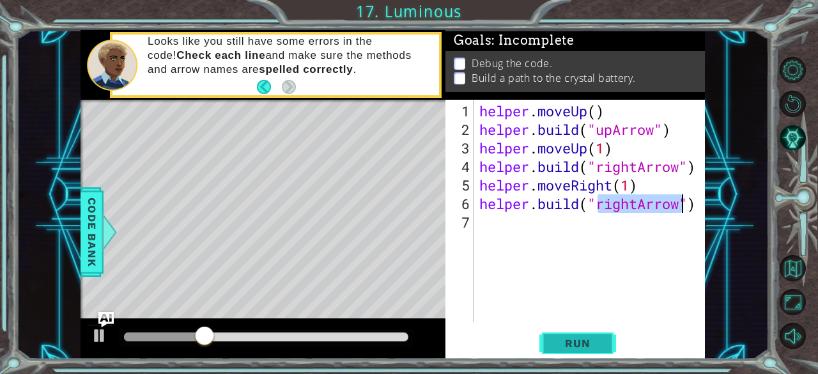
type textarea "[DOMAIN_NAME]("rightArrow")"
click at [576, 339] on span "Run" at bounding box center [577, 343] width 50 height 13
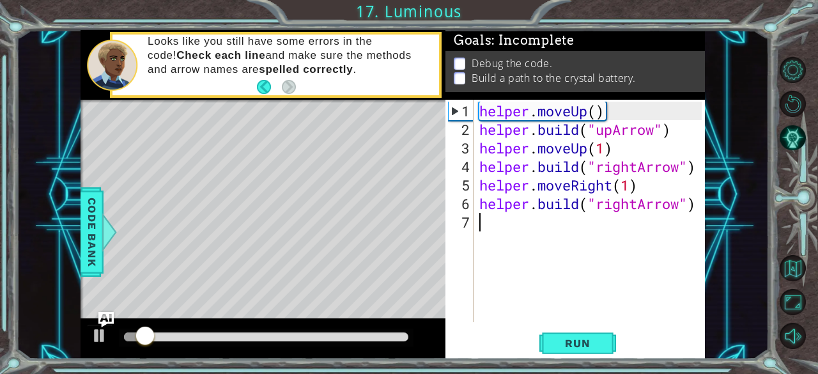
click at [490, 220] on div "helper . moveUp ( ) helper . build ( "upArrow" ) helper . moveUp ( 1 ) helper .…" at bounding box center [593, 231] width 232 height 259
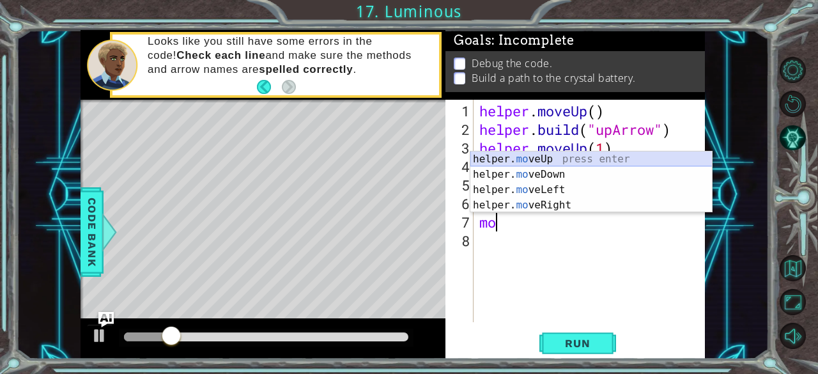
click at [526, 157] on div "helper. mo veUp press enter helper. mo veDown press enter helper. mo veLeft pre…" at bounding box center [591, 197] width 242 height 92
type textarea "helper.moveUp(1)"
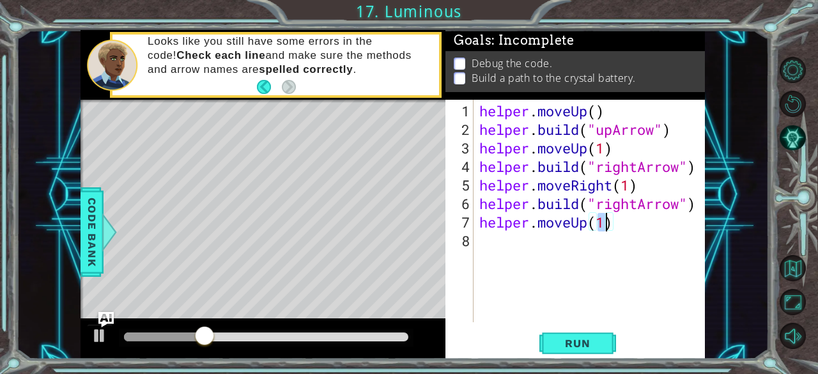
click at [486, 241] on div "helper . moveUp ( ) helper . build ( "upArrow" ) helper . moveUp ( 1 ) helper .…" at bounding box center [593, 231] width 232 height 259
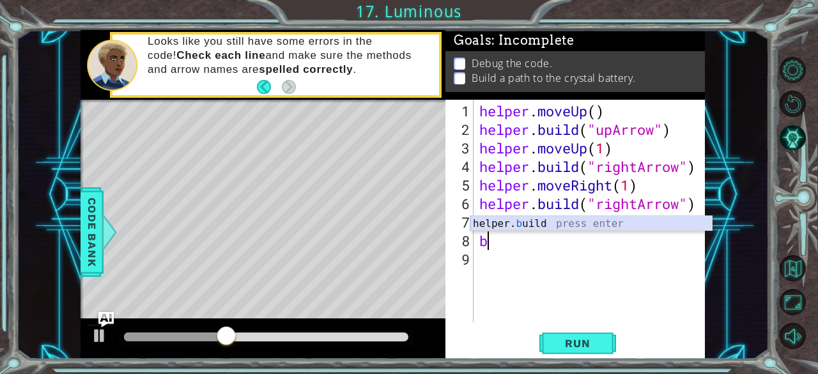
click at [523, 222] on div "helper. b uild press enter" at bounding box center [591, 239] width 242 height 46
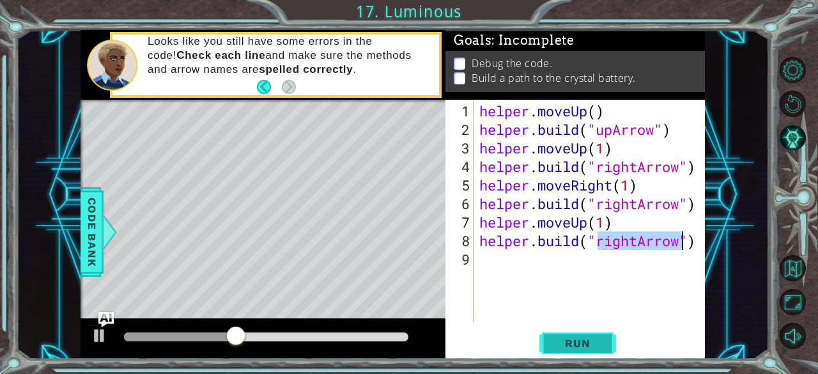
click at [598, 342] on span "Run" at bounding box center [577, 343] width 50 height 13
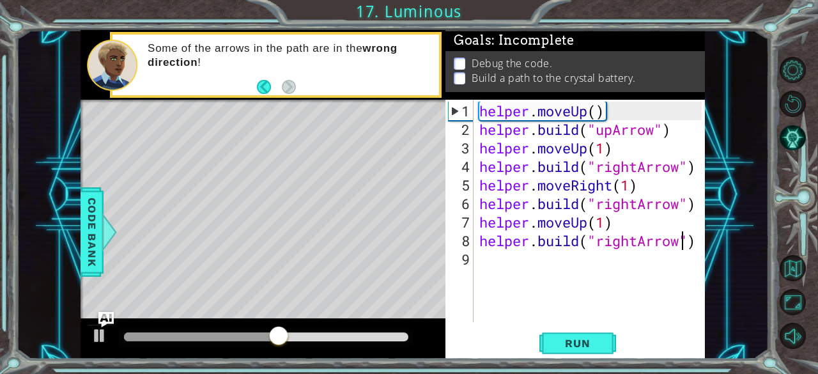
click at [698, 245] on div "helper . moveUp ( ) helper . build ( "upArrow" ) helper . moveUp ( 1 ) helper .…" at bounding box center [593, 231] width 232 height 259
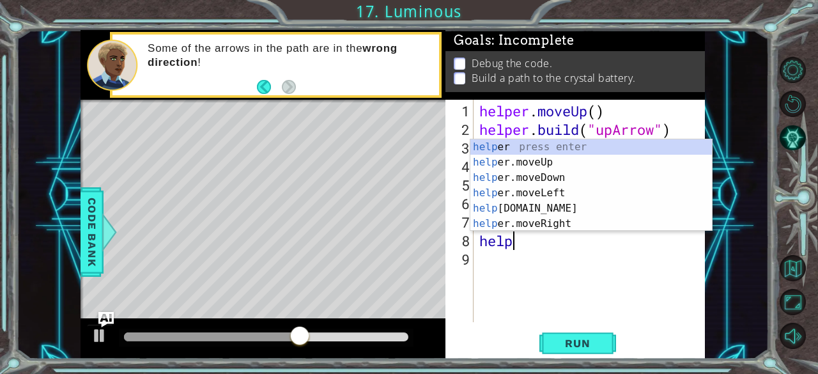
type textarea "h"
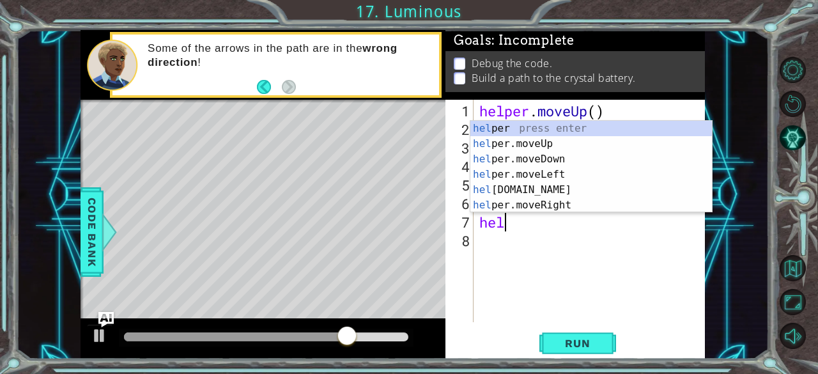
type textarea "h"
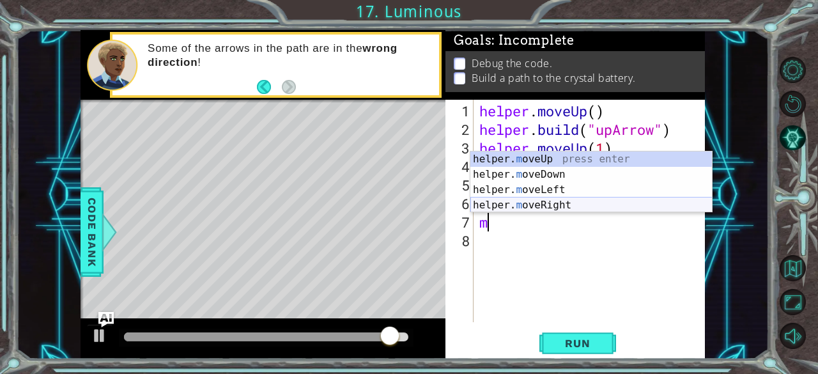
click at [590, 203] on div "helper. m oveUp press enter helper. m oveDown press enter helper. m oveLeft pre…" at bounding box center [591, 197] width 242 height 92
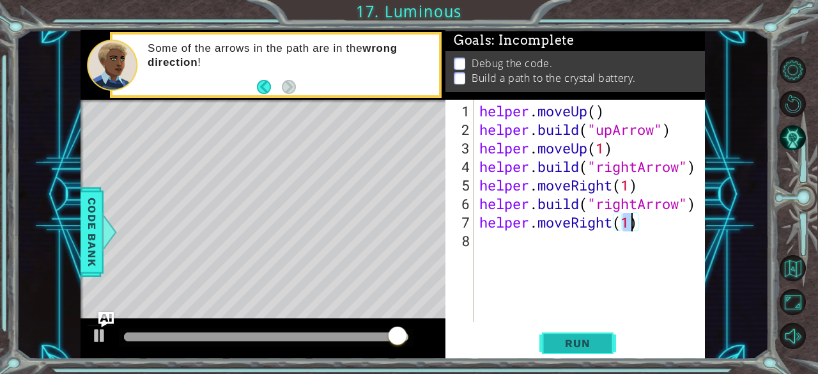
type textarea "helper.moveRight(1)"
click at [595, 348] on span "Run" at bounding box center [577, 343] width 50 height 13
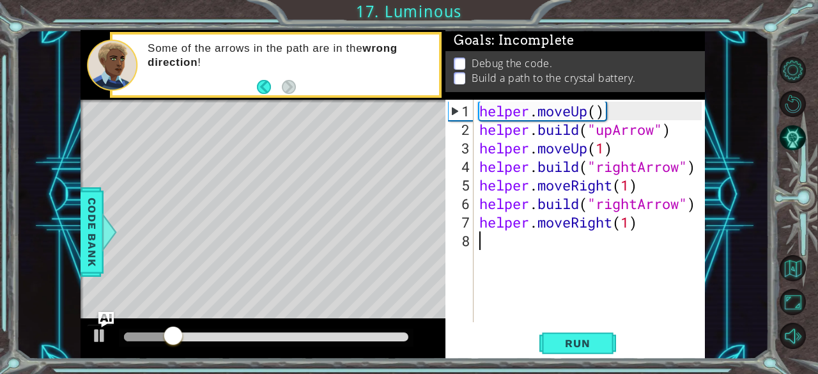
click at [502, 241] on div "helper . moveUp ( ) helper . build ( "upArrow" ) helper . moveUp ( 1 ) helper .…" at bounding box center [593, 231] width 232 height 259
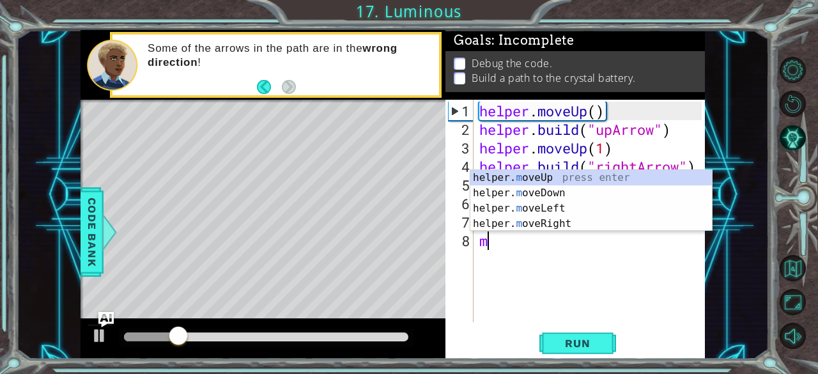
type textarea "m"
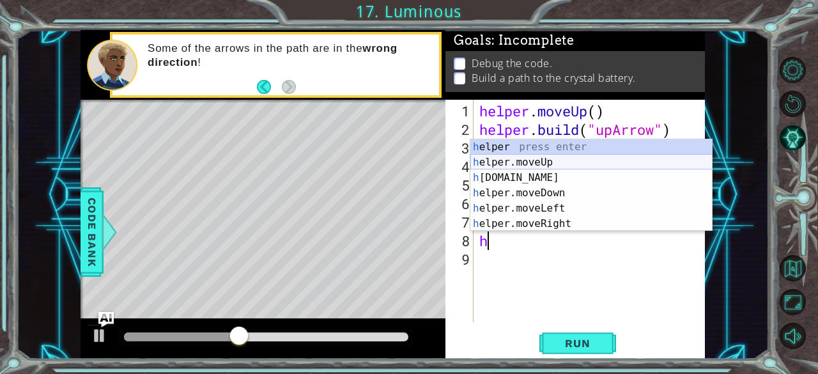
click at [554, 172] on div "h elper press enter h elper.moveUp press enter h [DOMAIN_NAME] press enter h el…" at bounding box center [591, 200] width 242 height 123
type textarea "[DOMAIN_NAME]("rightArrow")"
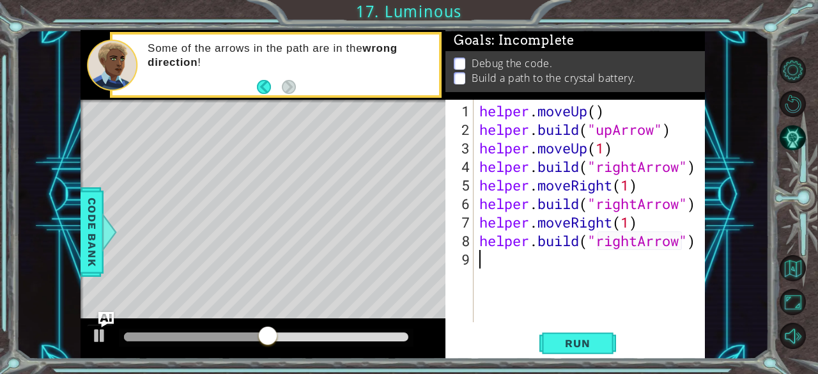
click at [498, 259] on div "helper . moveUp ( ) helper . build ( "upArrow" ) helper . moveUp ( 1 ) helper .…" at bounding box center [593, 231] width 232 height 259
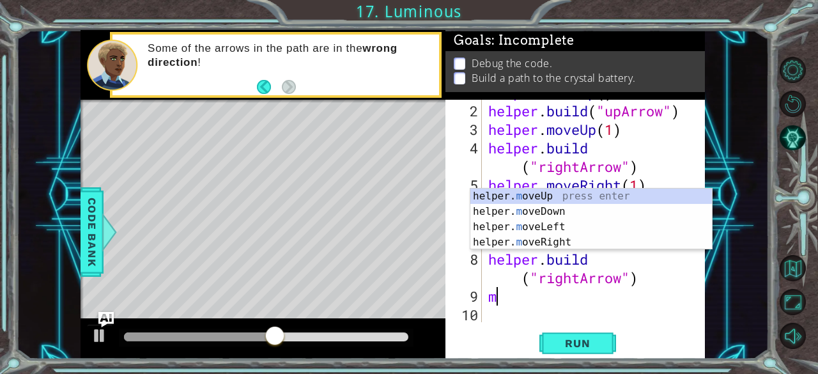
scroll to position [19, 0]
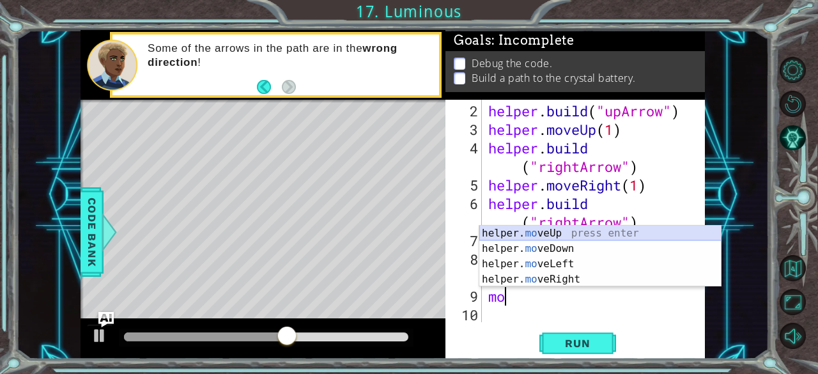
click at [547, 234] on div "helper. mo veUp press enter helper. mo veDown press enter helper. mo veLeft pre…" at bounding box center [600, 272] width 242 height 92
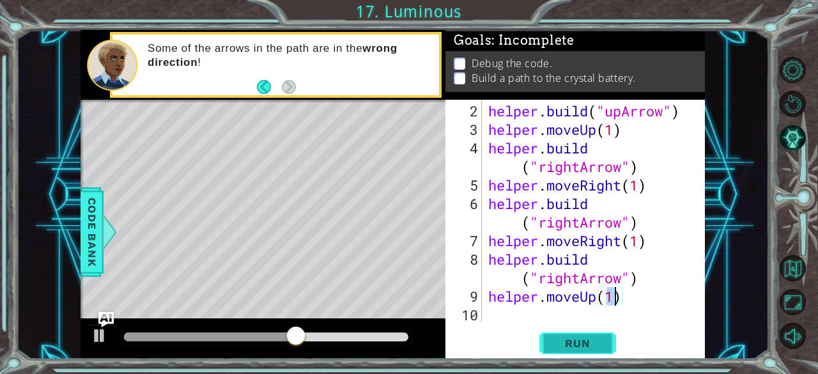
type textarea "helper.moveUp(1)"
click at [562, 338] on span "Run" at bounding box center [577, 343] width 50 height 13
click at [523, 323] on div "helper.moveUp(1) 2 3 4 5 6 7 8 9 10 helper . build ( "upArrow" ) helper . moveU…" at bounding box center [574, 229] width 259 height 259
click at [490, 318] on div "helper . build ( "upArrow" ) helper . moveUp ( 1 ) helper . build ( "rightArrow…" at bounding box center [592, 231] width 213 height 259
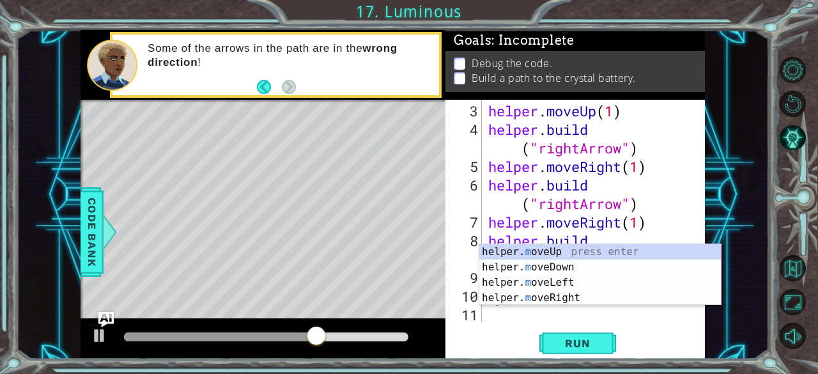
scroll to position [37, 0]
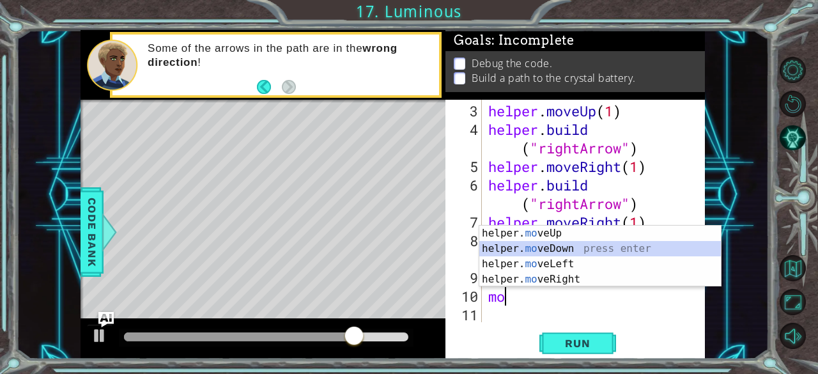
click at [563, 245] on div "helper. mo veUp press enter helper. mo veDown press enter helper. mo veLeft pre…" at bounding box center [600, 272] width 242 height 92
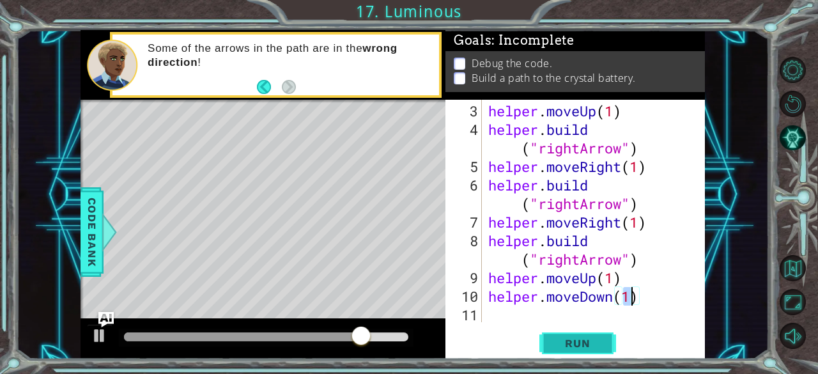
type textarea "helper.moveDown(1)"
click at [588, 337] on span "Run" at bounding box center [577, 343] width 50 height 13
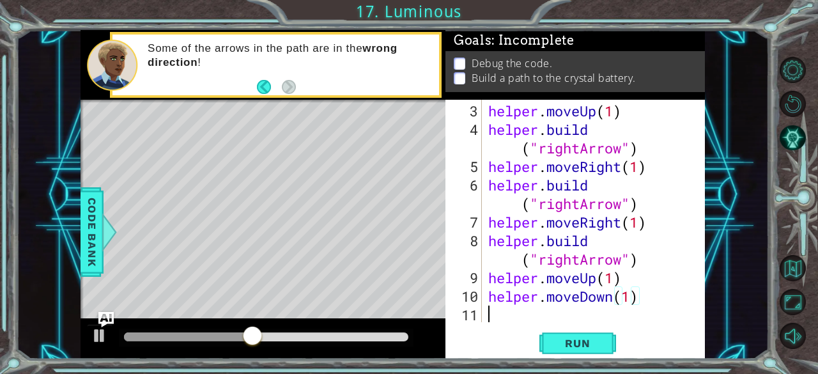
click at [493, 314] on div "helper . moveUp ( 1 ) helper . build ( "rightArrow" ) helper . moveRight ( 1 ) …" at bounding box center [592, 231] width 213 height 259
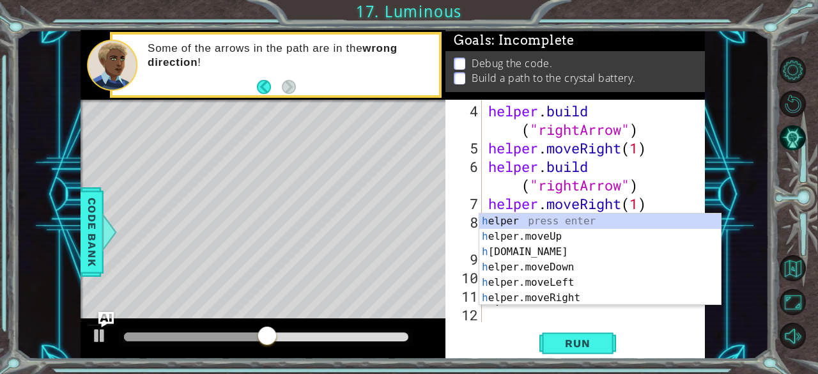
scroll to position [56, 0]
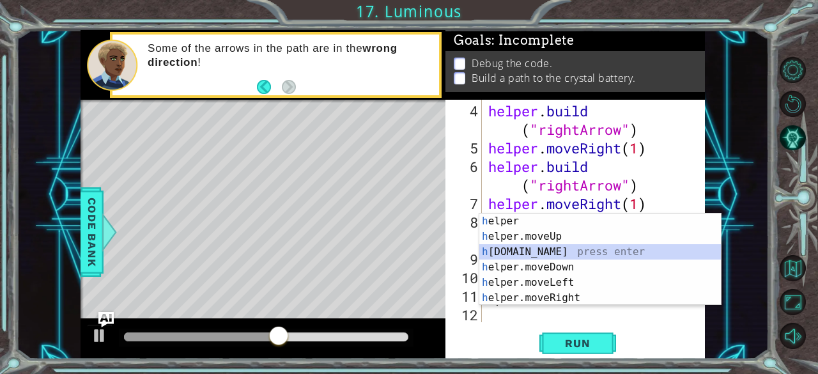
click at [550, 250] on div "h elper press enter h elper.moveUp press enter h [DOMAIN_NAME] press enter h el…" at bounding box center [600, 274] width 242 height 123
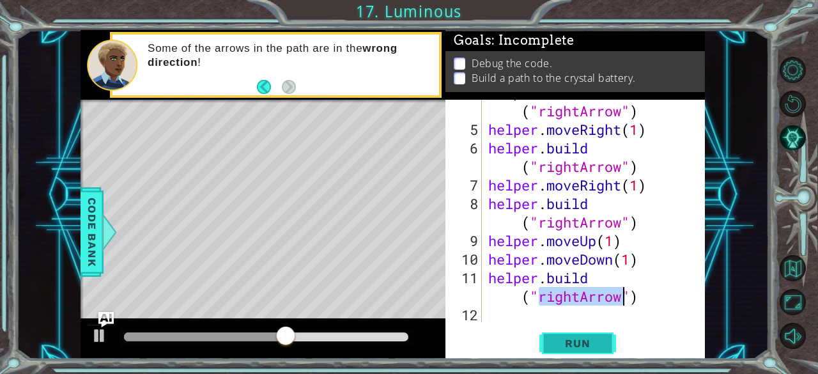
click at [565, 348] on span "Run" at bounding box center [577, 343] width 50 height 13
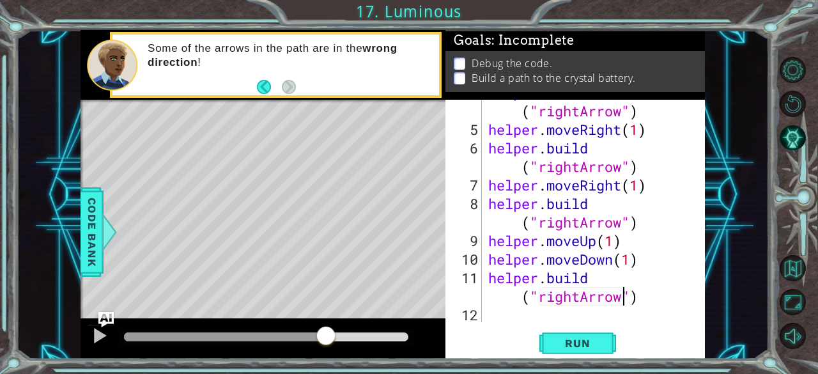
drag, startPoint x: 128, startPoint y: 330, endPoint x: 325, endPoint y: 353, distance: 198.1
click at [325, 353] on div at bounding box center [262, 338] width 365 height 41
type textarea "[DOMAIN_NAME]("rightArrow")"
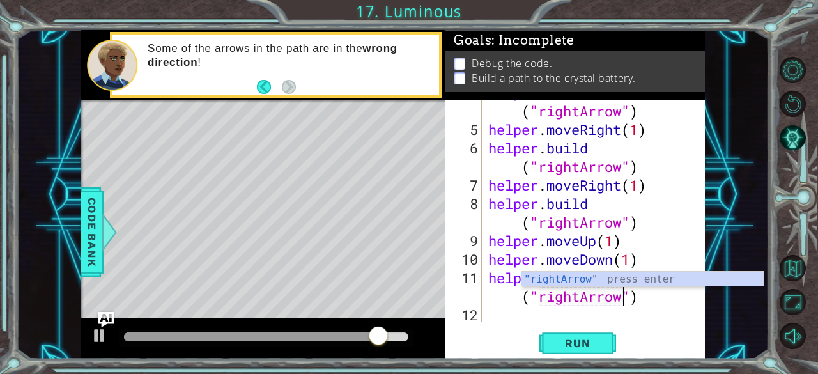
scroll to position [0, 9]
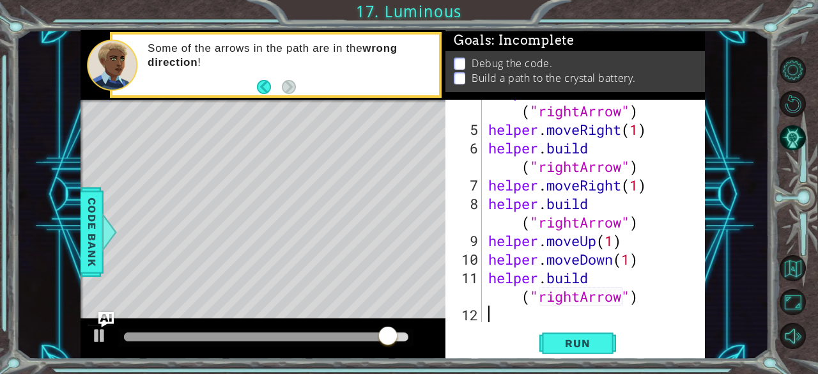
click at [488, 317] on div "helper . build ( "rightArrow" ) helper . moveRight ( 1 ) helper . build ( "righ…" at bounding box center [592, 222] width 213 height 278
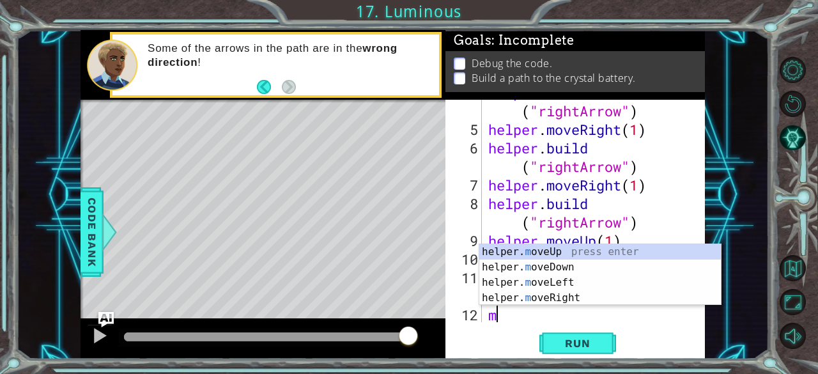
scroll to position [93, 0]
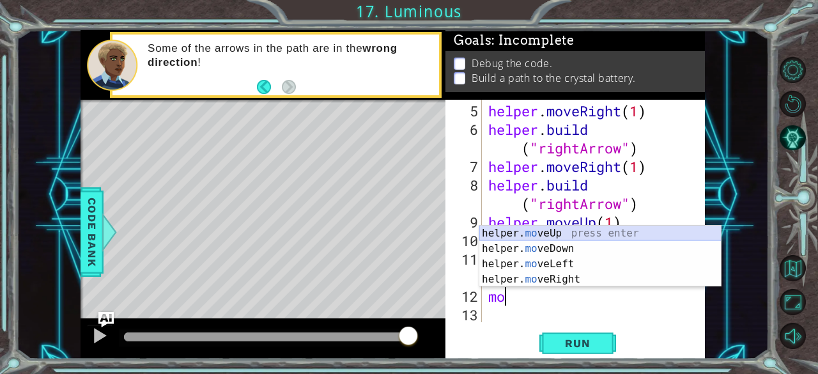
click at [558, 230] on div "helper. mo veUp press enter helper. mo veDown press enter helper. mo veLeft pre…" at bounding box center [600, 272] width 242 height 92
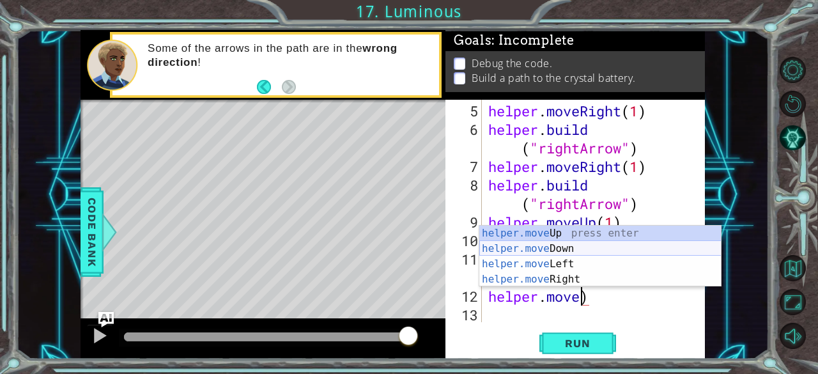
click at [590, 250] on div "helper.move Up press enter helper.move Down press enter helper.move Left press …" at bounding box center [600, 272] width 242 height 92
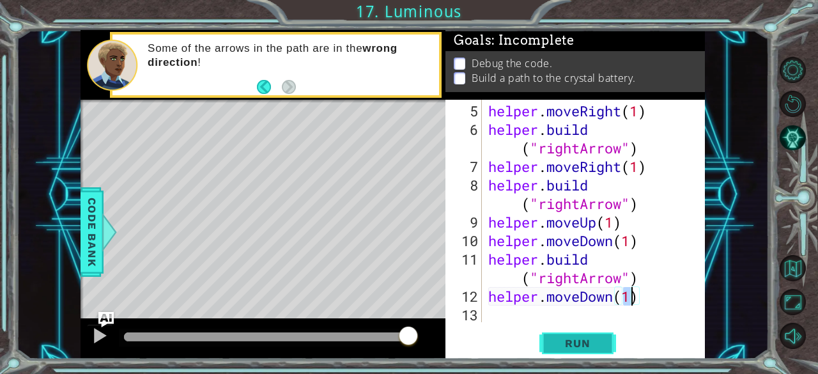
type textarea "helper.moveDown(1)"
click at [595, 342] on span "Run" at bounding box center [577, 343] width 50 height 13
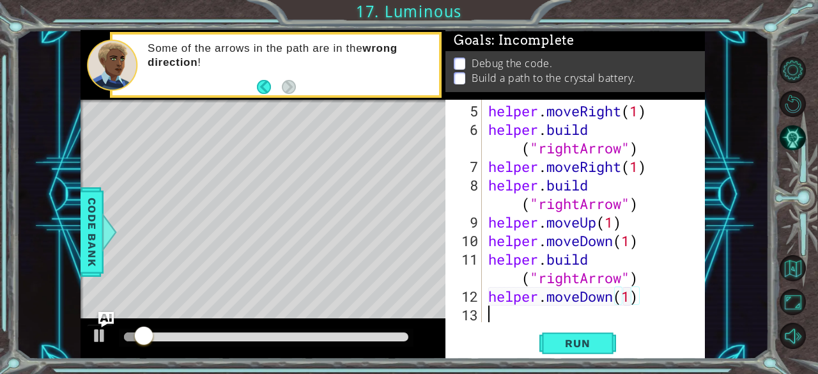
click at [493, 320] on div "helper . moveRight ( 1 ) helper . build ( "rightArrow" ) helper . moveRight ( 1…" at bounding box center [592, 231] width 213 height 259
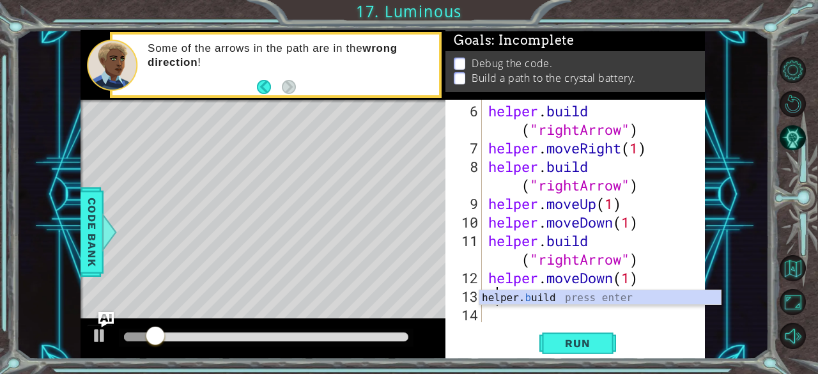
scroll to position [111, 0]
click at [537, 300] on div "helper. b uild press enter" at bounding box center [600, 313] width 242 height 46
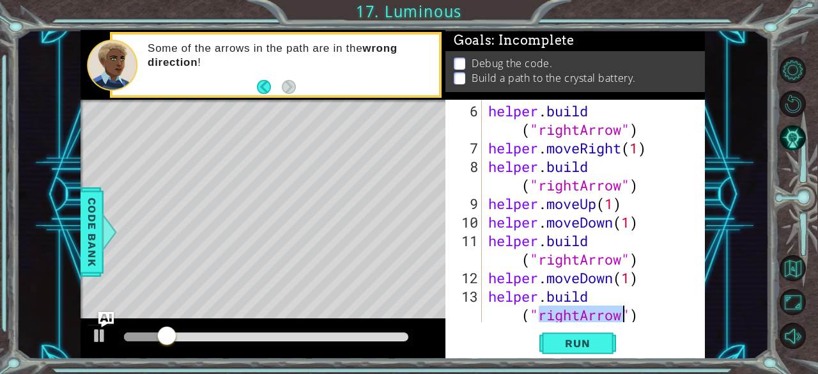
scroll to position [130, 0]
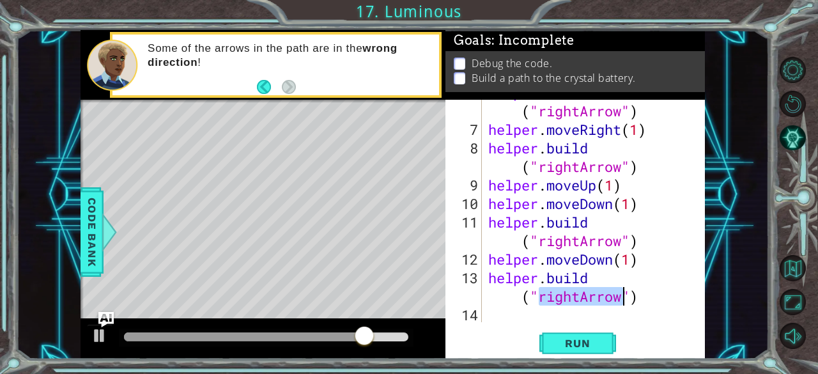
type textarea "[DOMAIN_NAME]("rightArrow")"
click at [491, 326] on div "[DOMAIN_NAME]("rightArrow") 6 7 8 9 10 11 12 13 14 helper . build ( "rightArrow…" at bounding box center [574, 229] width 259 height 259
click at [488, 310] on div "helper . build ( "rightArrow" ) helper . moveRight ( 1 ) helper . build ( "righ…" at bounding box center [592, 222] width 213 height 278
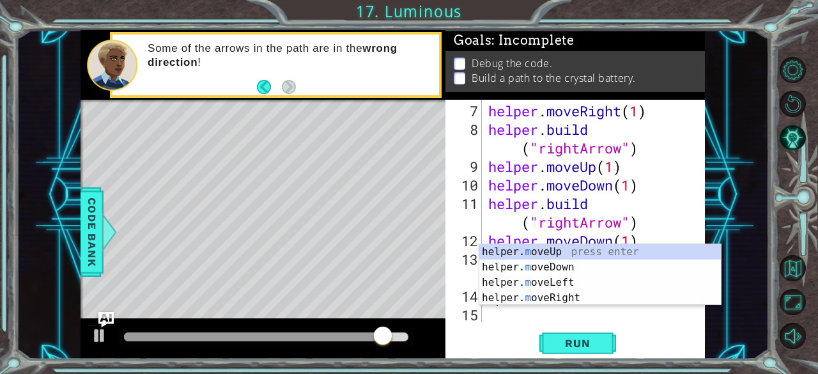
scroll to position [148, 0]
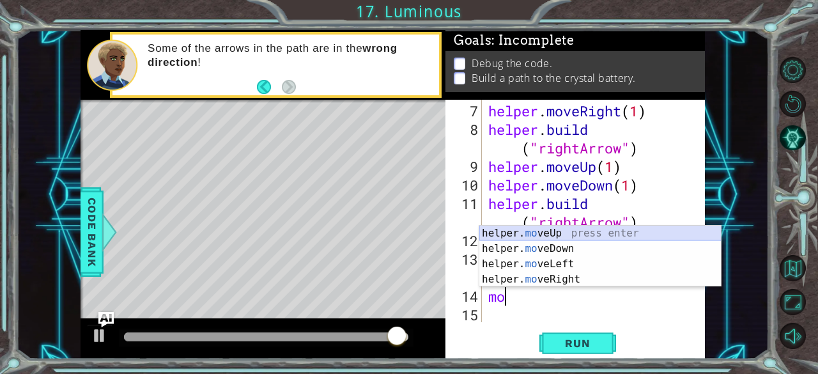
click at [543, 234] on div "helper. mo veUp press enter helper. mo veDown press enter helper. mo veLeft pre…" at bounding box center [600, 272] width 242 height 92
type textarea "helper.moveUp(1)"
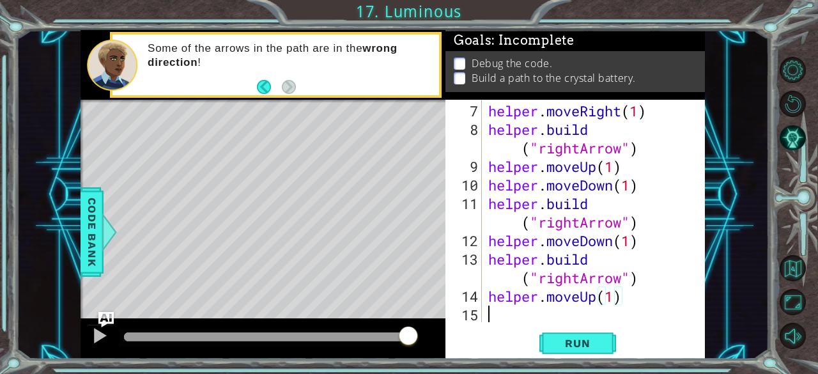
click at [491, 322] on div "helper . moveRight ( 1 ) helper . build ( "rightArrow" ) helper . moveUp ( 1 ) …" at bounding box center [592, 231] width 213 height 259
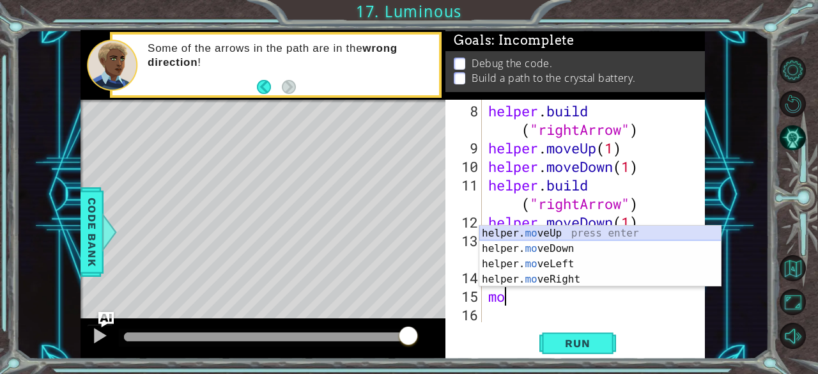
click at [533, 234] on div "helper. mo veUp press enter helper. mo veDown press enter helper. mo veLeft pre…" at bounding box center [600, 272] width 242 height 92
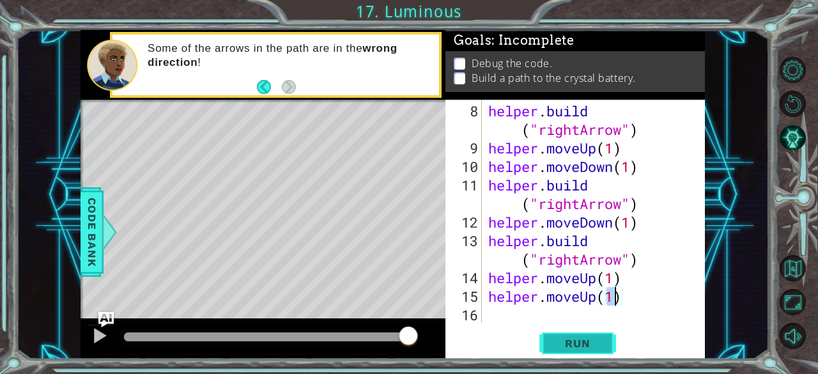
type textarea "helper.moveUp(1)"
click at [574, 334] on button "Run" at bounding box center [577, 343] width 77 height 26
drag, startPoint x: 134, startPoint y: 329, endPoint x: 369, endPoint y: 340, distance: 235.3
click at [369, 340] on div at bounding box center [369, 336] width 23 height 23
click at [484, 312] on div "helper.moveUp(1) 8 9 10 11 12 13 14 15 16 helper . build ( "rightArrow" ) helpe…" at bounding box center [573, 211] width 257 height 222
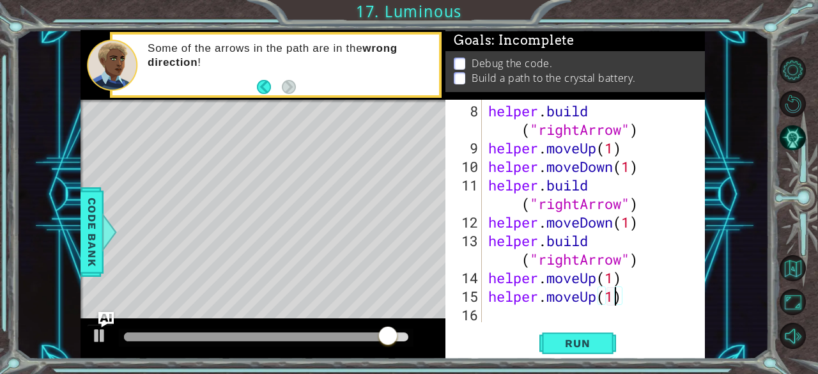
click at [494, 315] on div "helper . build ( "rightArrow" ) helper . moveUp ( 1 ) helper . moveDown ( 1 ) h…" at bounding box center [592, 241] width 213 height 278
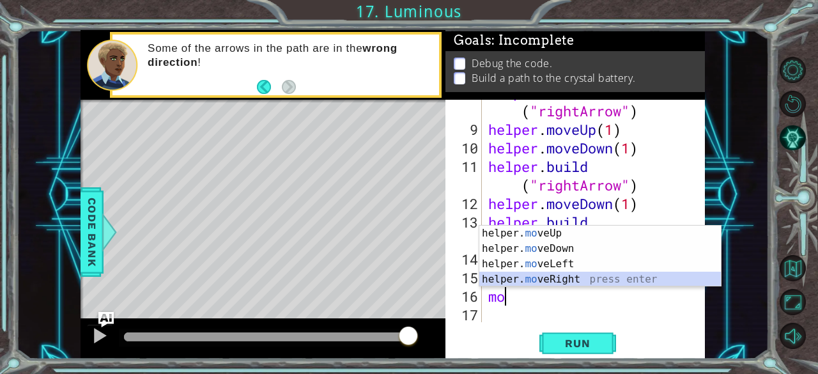
click at [599, 280] on div "helper. mo veUp press enter helper. mo veDown press enter helper. mo veLeft pre…" at bounding box center [600, 272] width 242 height 92
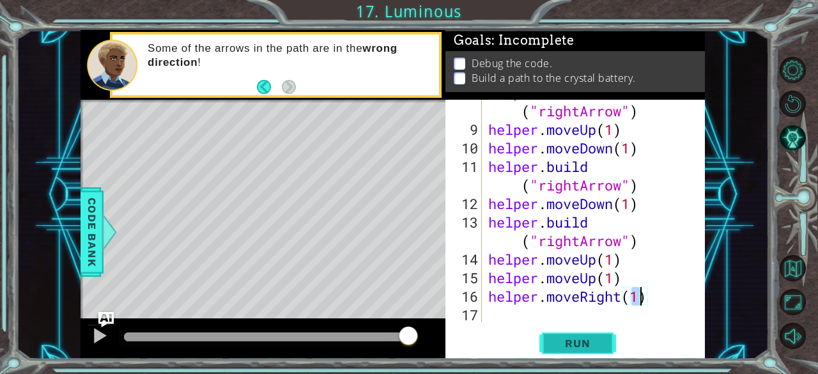
type textarea "helper.moveRight(1)"
click at [581, 338] on span "Run" at bounding box center [577, 343] width 50 height 13
drag, startPoint x: 160, startPoint y: 329, endPoint x: 326, endPoint y: 359, distance: 168.8
click at [326, 359] on div "1 2 3 4 5 helper . moveUp ( ) helper . build ( "upArro w" ) helper . moveRig ht…" at bounding box center [409, 187] width 818 height 374
click at [497, 324] on div "helper.moveRight(1) 8 9 10 11 12 13 14 15 16 17 helper . build ( "rightArrow" )…" at bounding box center [574, 229] width 259 height 259
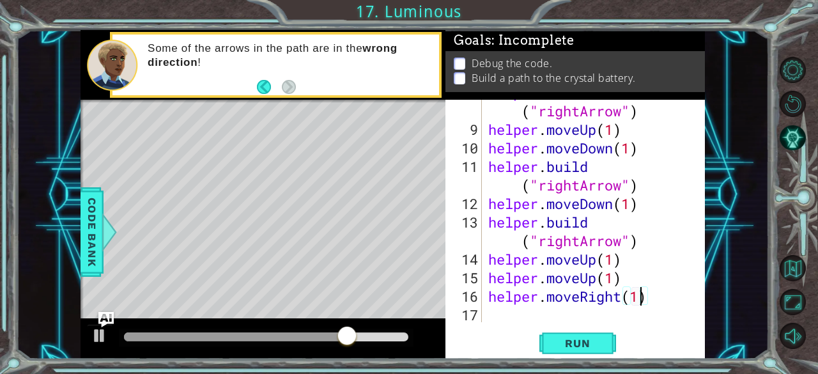
click at [490, 309] on div "helper . build ( "rightArrow" ) helper . moveUp ( 1 ) helper . moveDown ( 1 ) h…" at bounding box center [592, 222] width 213 height 278
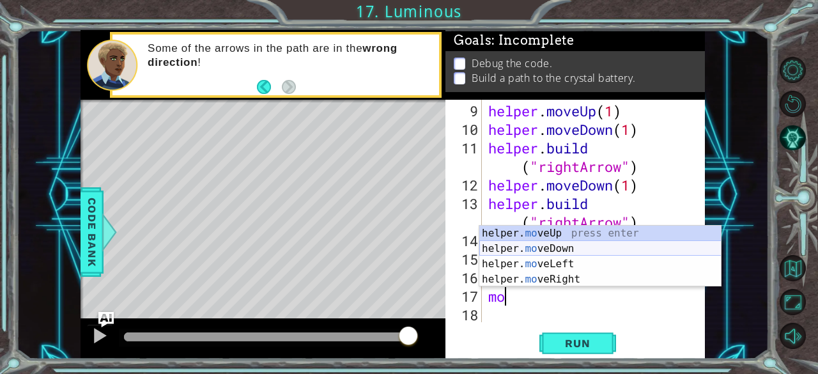
click at [577, 243] on div "helper. mo veUp press enter helper. mo veDown press enter helper. mo veLeft pre…" at bounding box center [600, 272] width 242 height 92
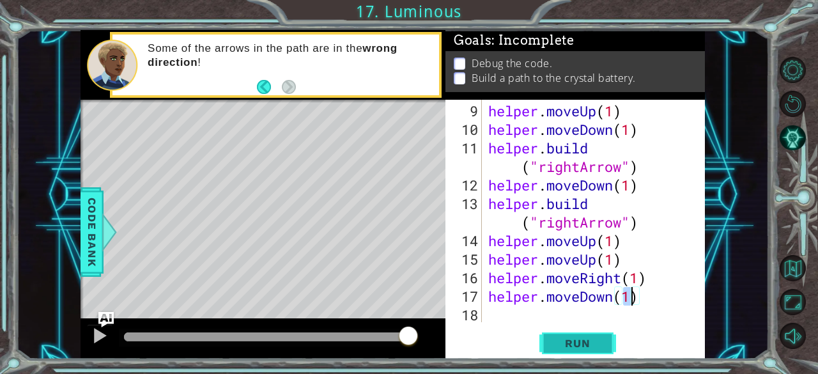
type textarea "helper.moveDown(1)"
click at [581, 344] on span "Run" at bounding box center [577, 343] width 50 height 13
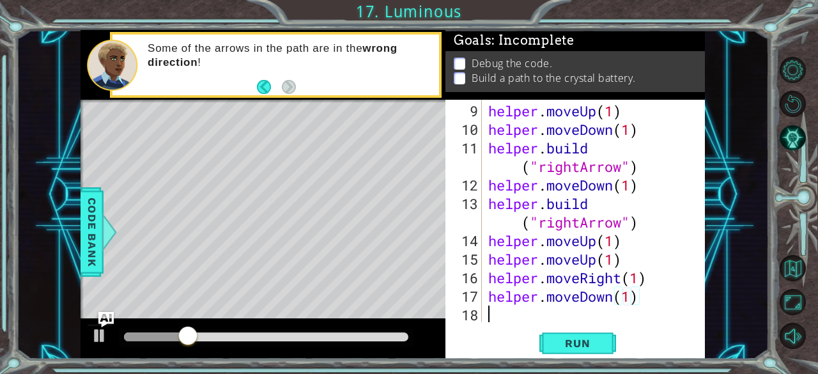
click at [487, 316] on div "helper . moveUp ( 1 ) helper . moveDown ( 1 ) helper . build ( "rightArrow" ) h…" at bounding box center [592, 231] width 213 height 259
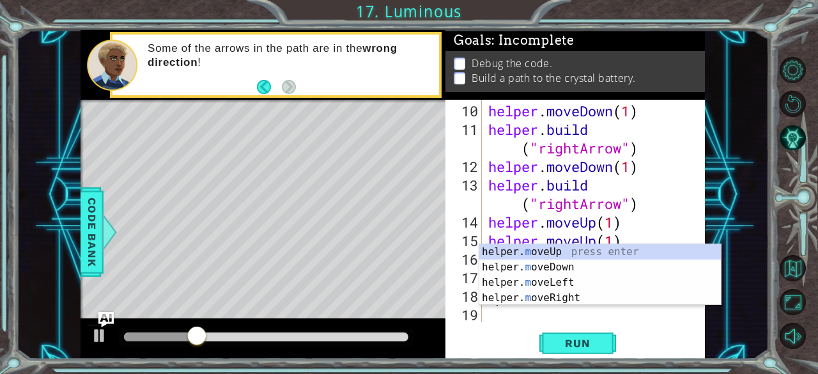
scroll to position [222, 0]
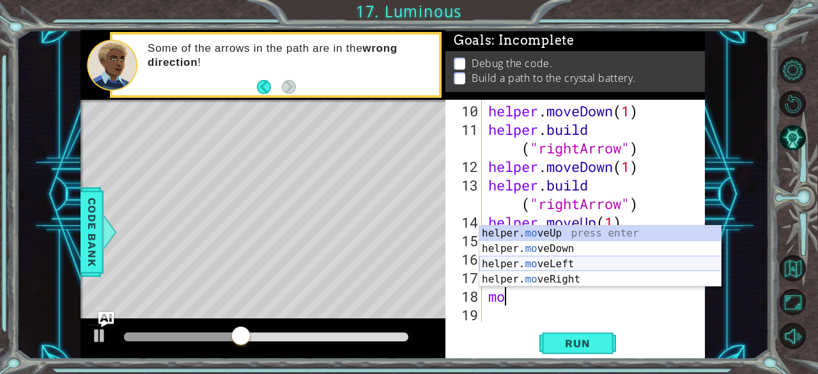
click at [561, 256] on div "helper. mo veUp press enter helper. mo veDown press enter helper. mo veLeft pre…" at bounding box center [600, 272] width 242 height 92
type textarea "helper.moveLeft(1)"
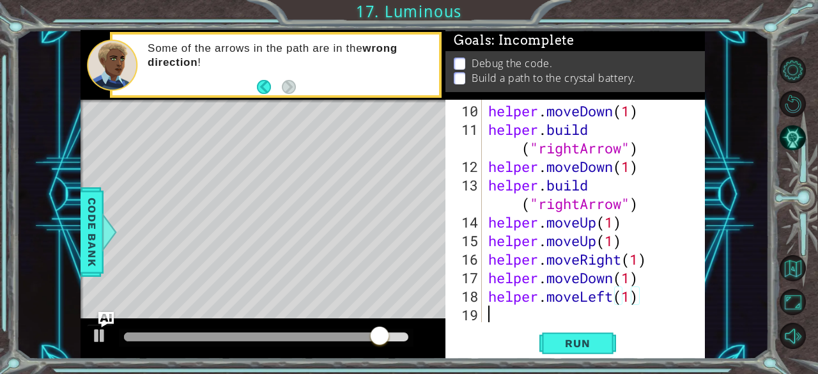
click at [492, 312] on div "helper . moveDown ( 1 ) helper . build ( "rightArrow" ) helper . moveDown ( 1 )…" at bounding box center [592, 231] width 213 height 259
click at [659, 301] on div "helper . moveDown ( 1 ) helper . build ( "rightArrow" ) helper . moveDown ( 1 )…" at bounding box center [592, 231] width 213 height 259
click at [650, 302] on div "helper . moveDown ( 1 ) helper . build ( "rightArrow" ) helper . moveDown ( 1 )…" at bounding box center [592, 231] width 213 height 259
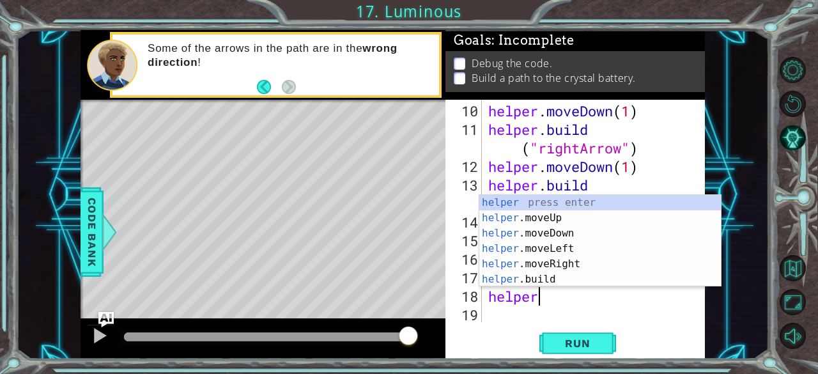
type textarea "h"
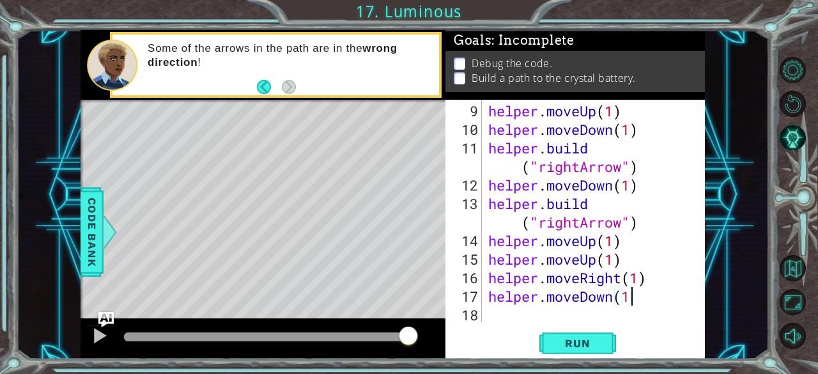
scroll to position [204, 0]
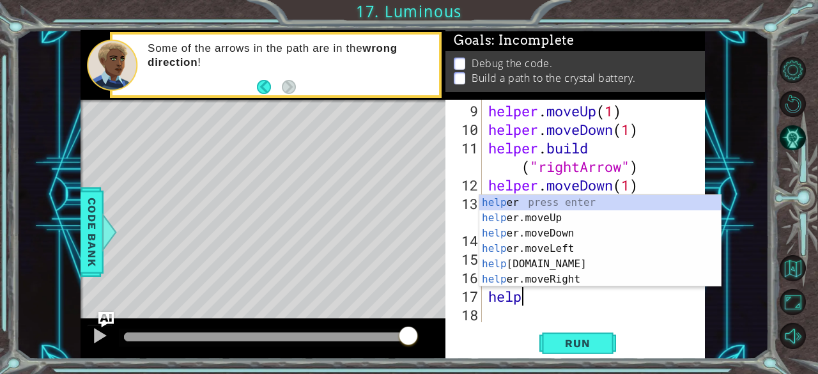
type textarea "h"
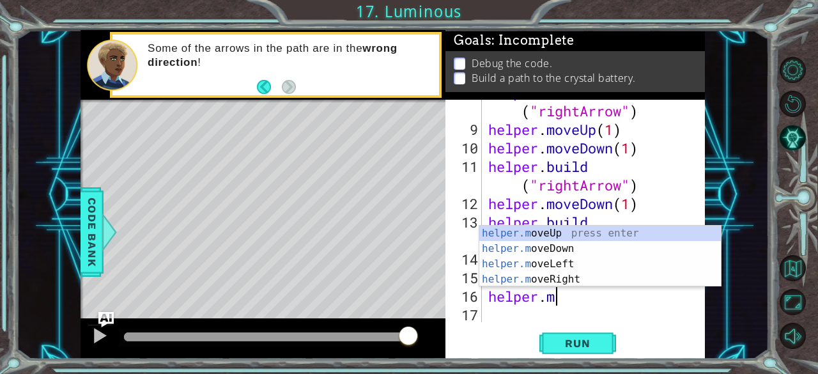
type textarea "h"
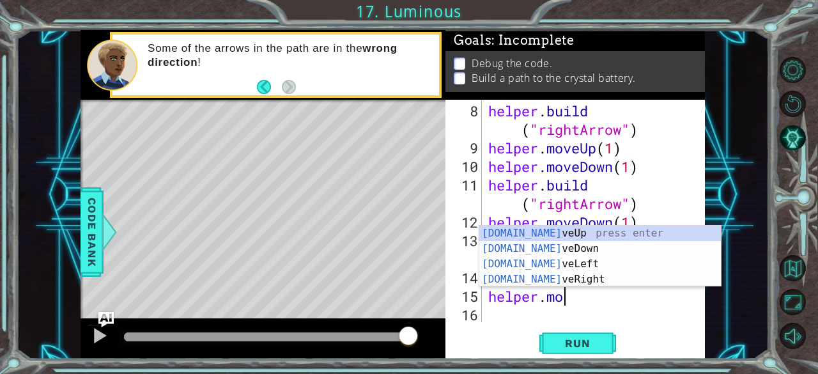
type textarea "h"
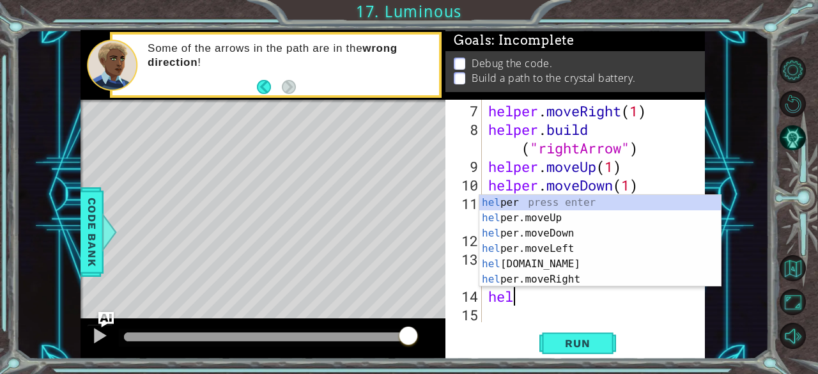
type textarea "h"
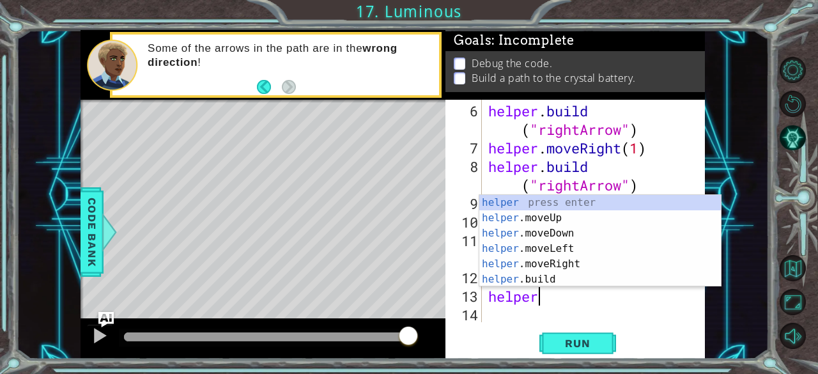
type textarea "h"
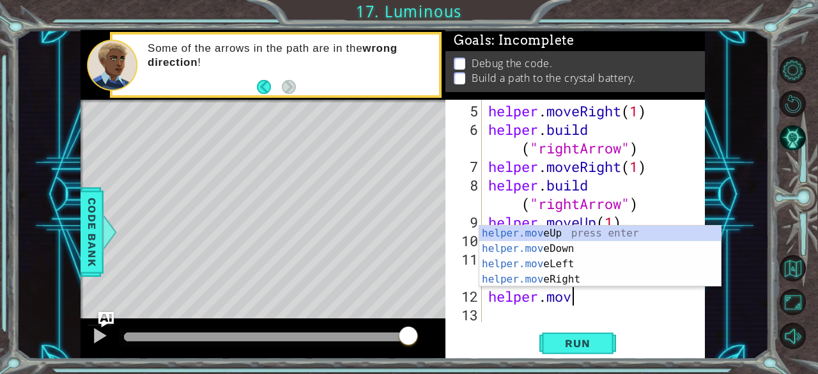
type textarea "h"
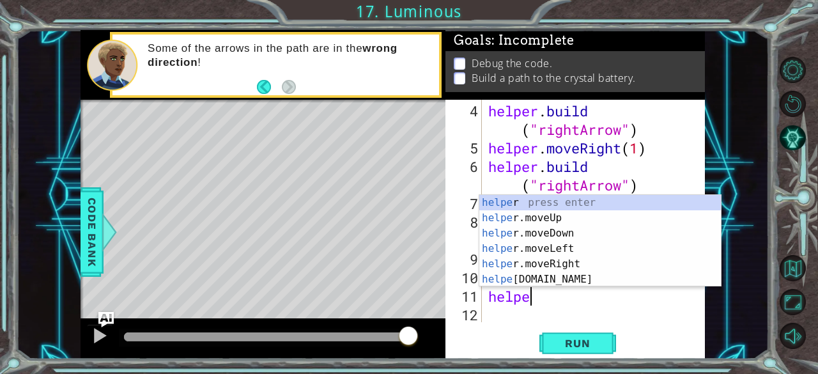
type textarea "h"
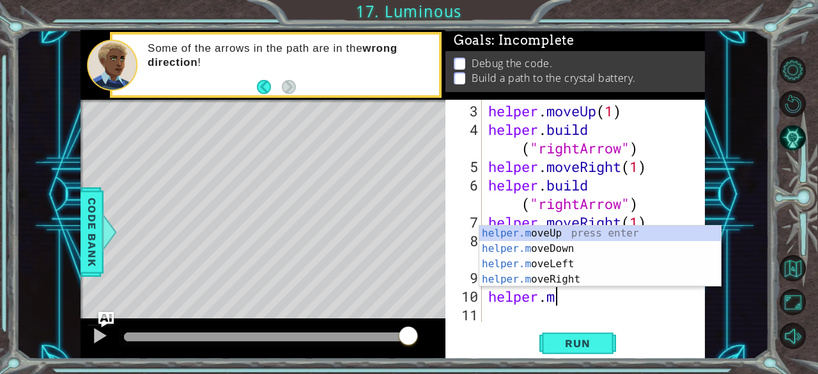
type textarea "h"
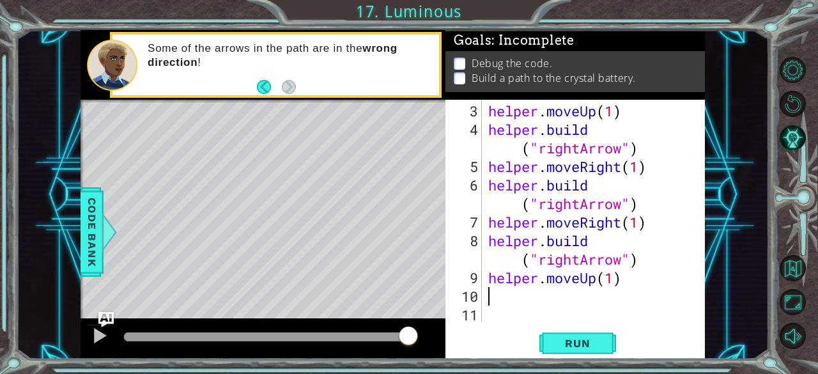
scroll to position [19, 0]
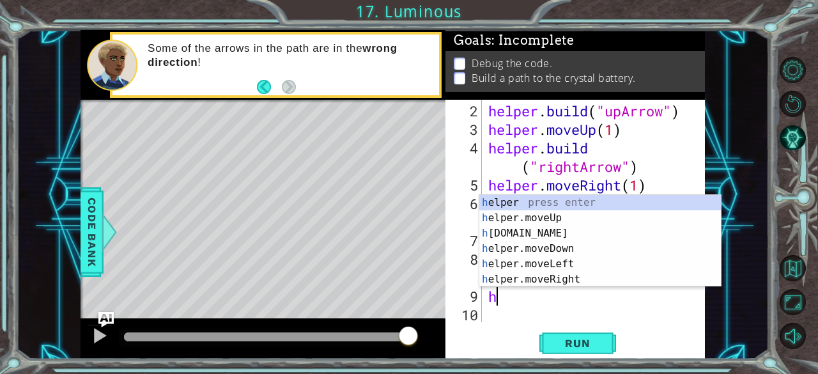
type textarea "h"
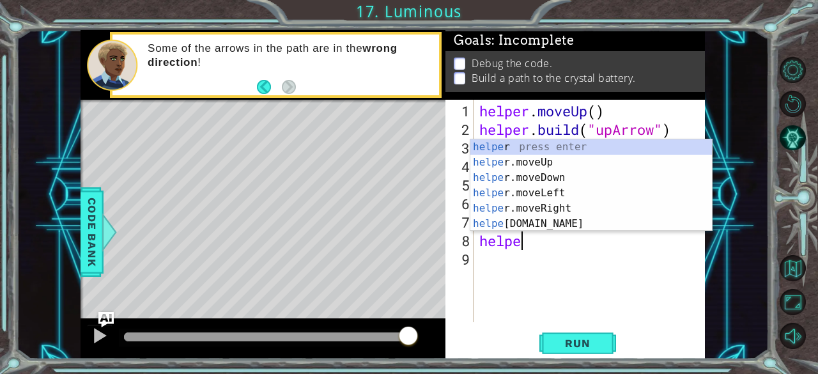
type textarea "h"
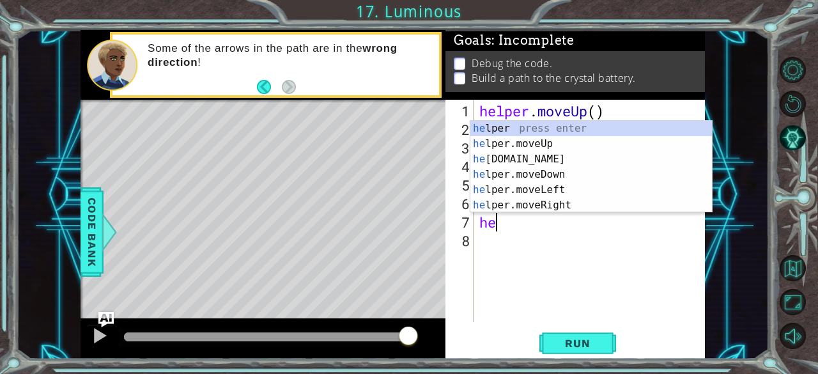
type textarea "h"
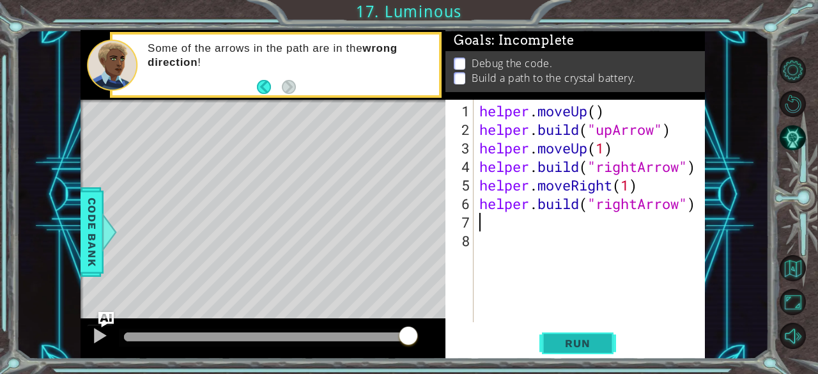
click at [583, 336] on button "Run" at bounding box center [577, 343] width 77 height 26
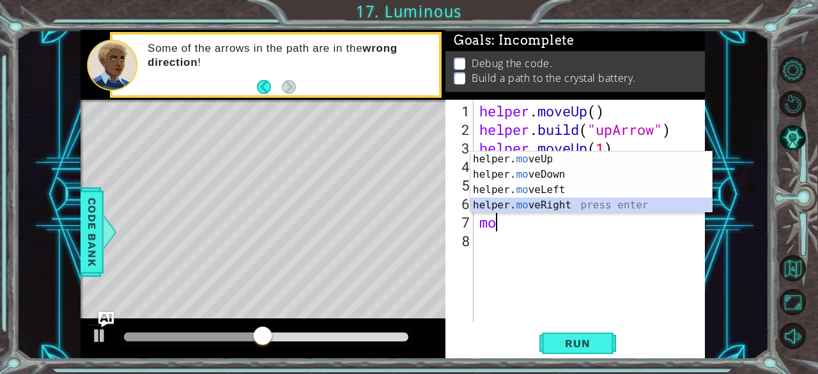
click at [572, 204] on div "helper. mo veUp press enter helper. mo veDown press enter helper. mo veLeft pre…" at bounding box center [591, 197] width 242 height 92
type textarea "helper.moveRight(1)"
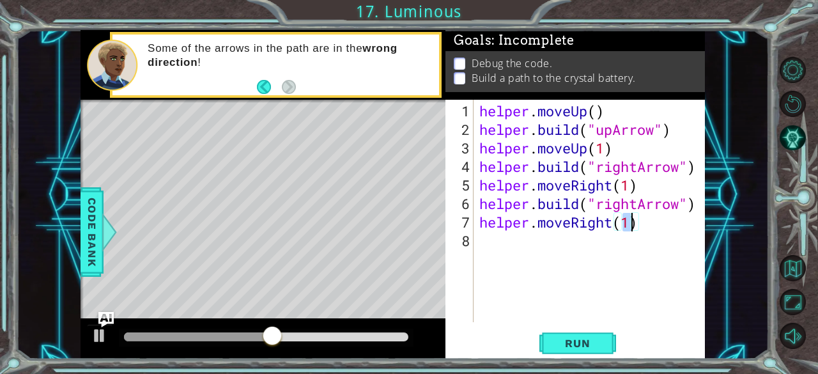
click at [508, 254] on div "helper . moveUp ( ) helper . build ( "upArrow" ) helper . moveUp ( 1 ) helper .…" at bounding box center [593, 231] width 232 height 259
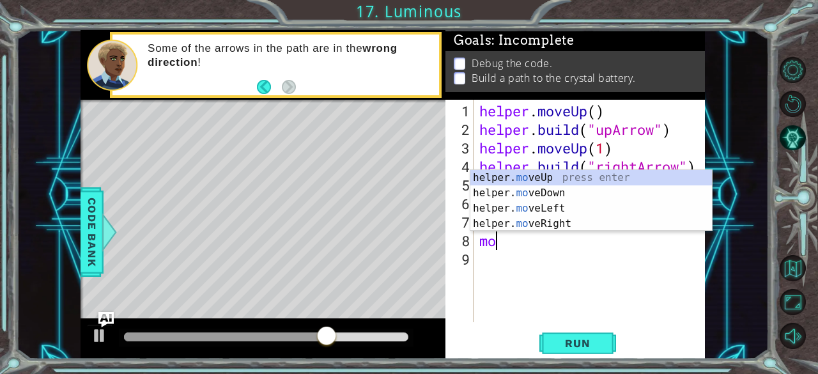
type textarea "m"
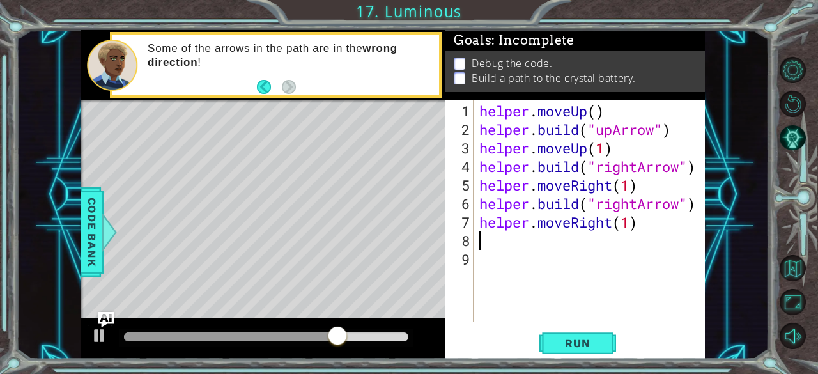
type textarea "j"
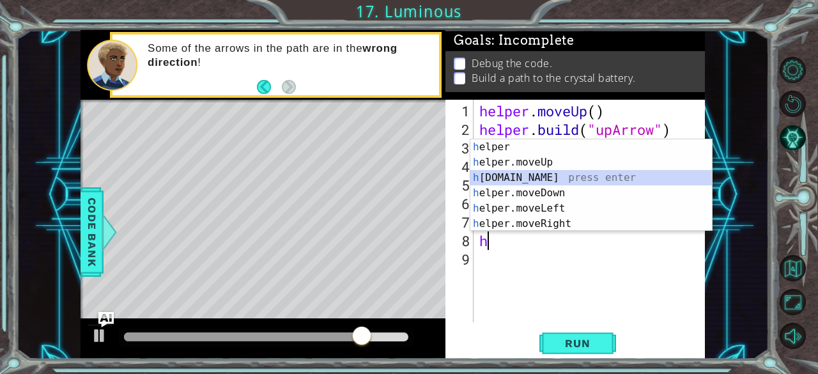
click at [584, 173] on div "h elper press enter h elper.moveUp press enter h [DOMAIN_NAME] press enter h el…" at bounding box center [591, 200] width 242 height 123
type textarea "[DOMAIN_NAME]("rightArrow")"
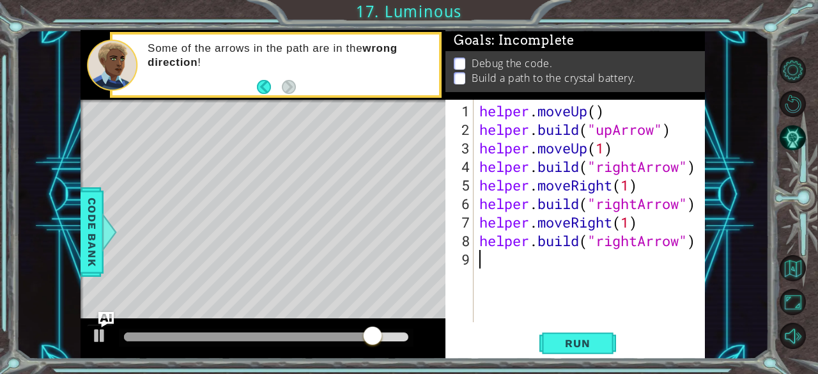
click at [506, 266] on div "helper . moveUp ( ) helper . build ( "upArrow" ) helper . moveUp ( 1 ) helper .…" at bounding box center [593, 231] width 232 height 259
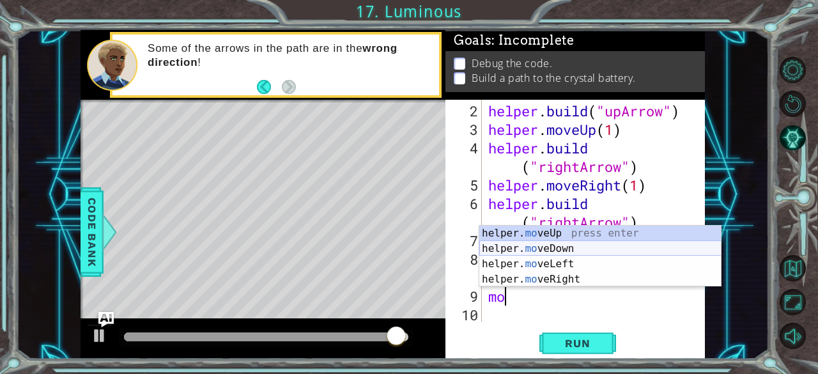
click at [561, 248] on div "helper. mo veUp press enter helper. mo veDown press enter helper. mo veLeft pre…" at bounding box center [600, 272] width 242 height 92
type textarea "helper.moveDown(1)"
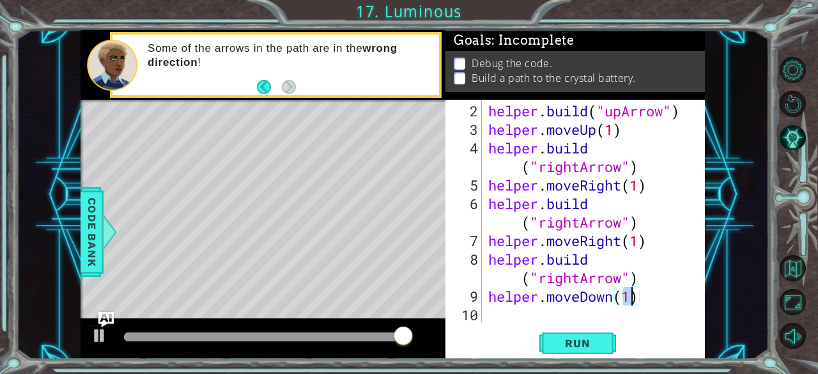
click at [503, 321] on div "helper . build ( "upArrow" ) helper . moveUp ( 1 ) helper . build ( "rightArrow…" at bounding box center [592, 231] width 213 height 259
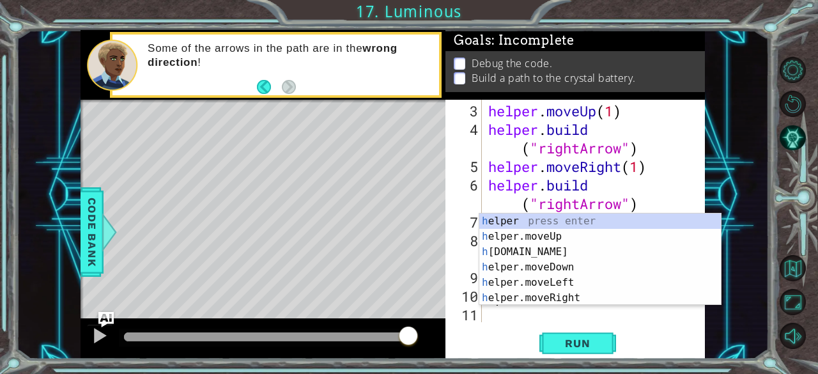
scroll to position [37, 0]
click at [549, 245] on div "h elper press enter h elper.moveUp press enter h [DOMAIN_NAME] press enter h el…" at bounding box center [600, 274] width 242 height 123
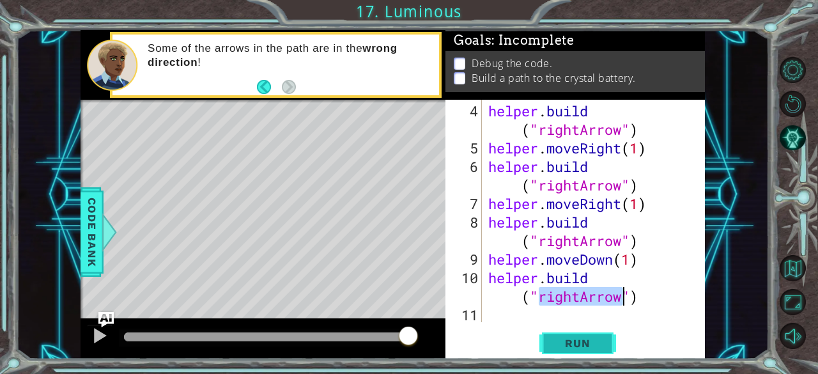
click at [574, 348] on span "Run" at bounding box center [577, 343] width 50 height 13
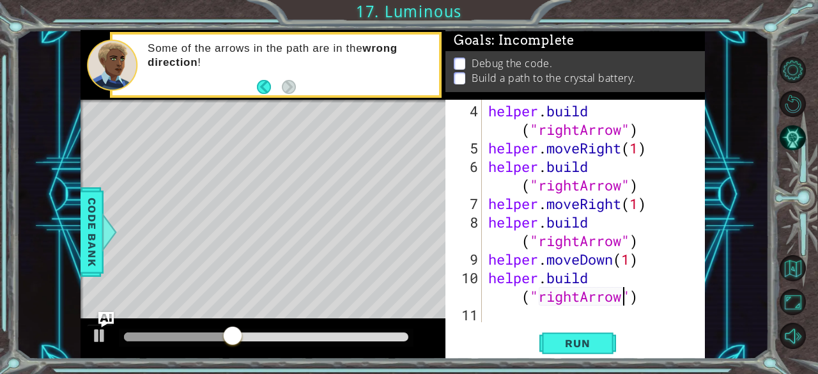
click at [643, 298] on div "helper . build ( "rightArrow" ) helper . moveRight ( 1 ) helper . build ( "righ…" at bounding box center [592, 241] width 213 height 278
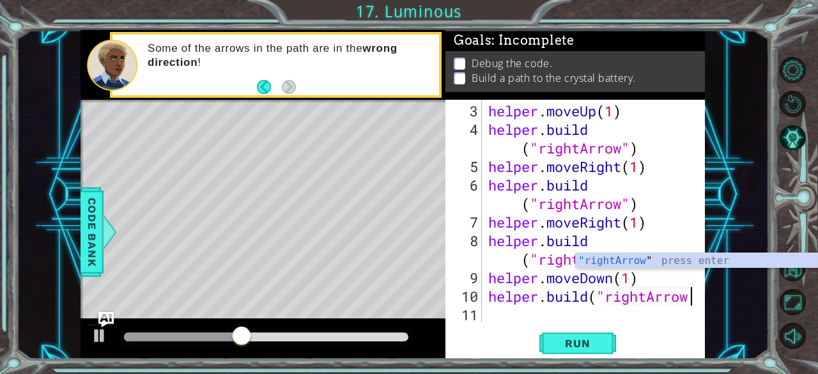
scroll to position [37, 0]
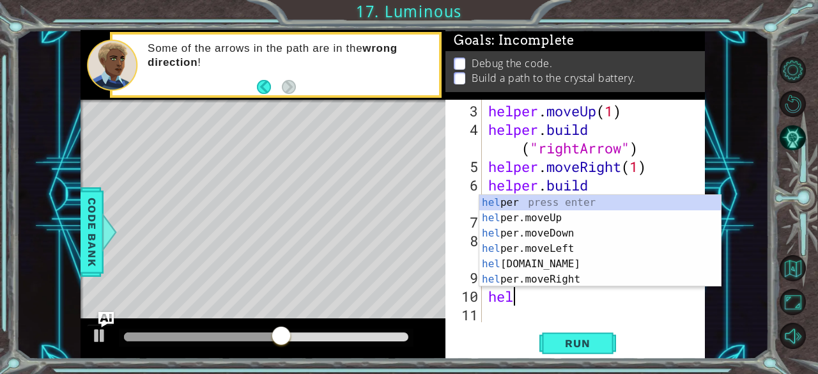
type textarea "h"
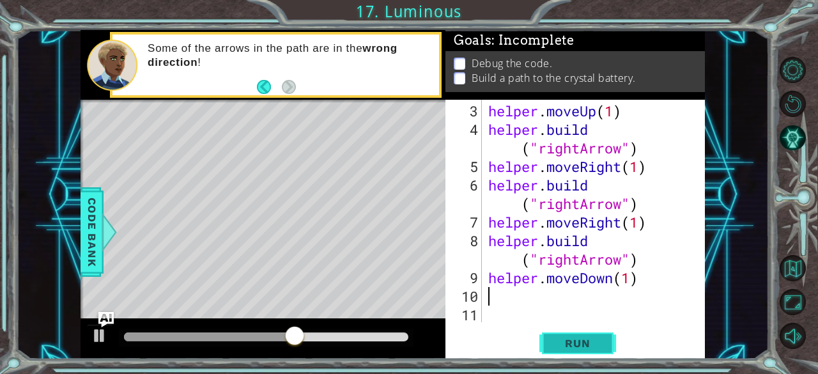
click at [591, 338] on span "Run" at bounding box center [577, 343] width 50 height 13
click at [647, 282] on div "helper . moveUp ( 1 ) helper . build ( "rightArrow" ) helper . moveRight ( 1 ) …" at bounding box center [592, 231] width 213 height 259
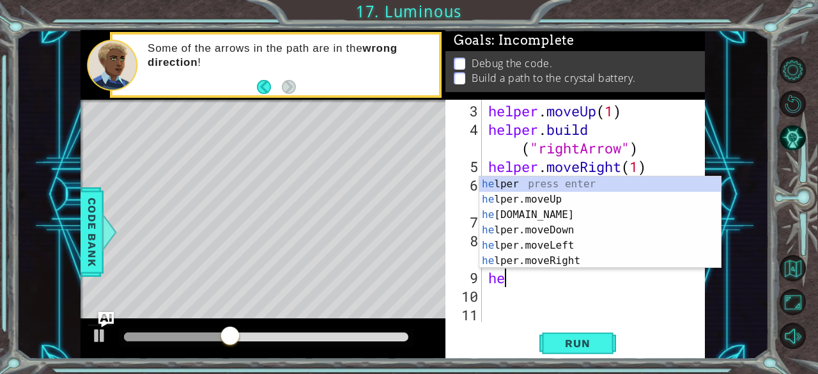
type textarea "h"
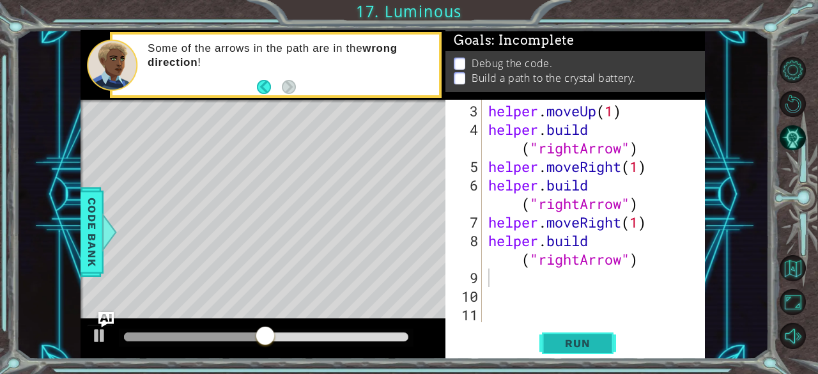
click at [574, 343] on span "Run" at bounding box center [577, 343] width 50 height 13
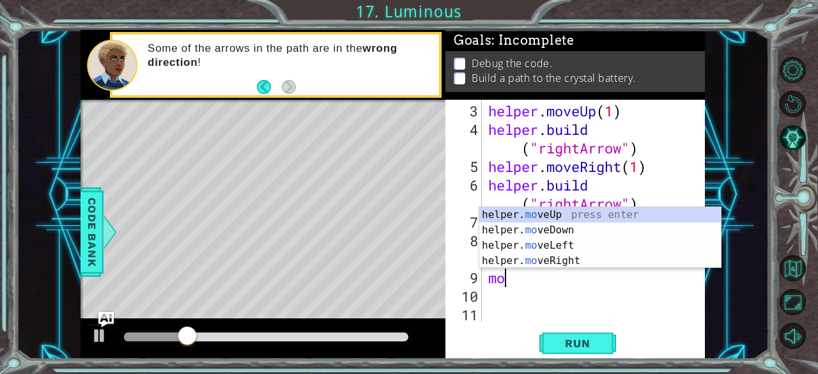
click at [571, 208] on div "helper. mo veUp press enter helper. mo veDown press enter helper. mo veLeft pre…" at bounding box center [600, 253] width 242 height 92
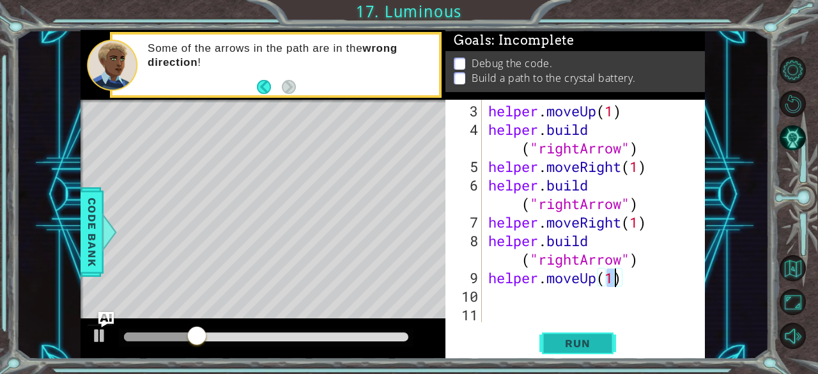
type textarea "helper.moveUp(1)"
click at [560, 342] on span "Run" at bounding box center [577, 343] width 50 height 13
click at [501, 303] on div "helper . moveUp ( 1 ) helper . build ( "rightArrow" ) helper . moveRight ( 1 ) …" at bounding box center [592, 231] width 213 height 259
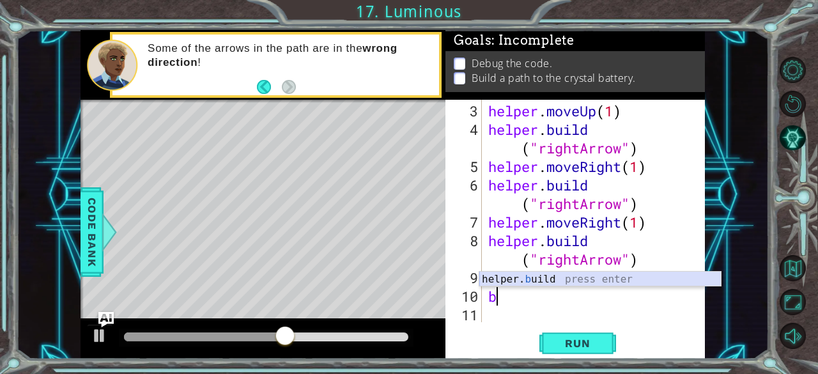
click at [523, 278] on div "helper. b uild press enter" at bounding box center [600, 294] width 242 height 46
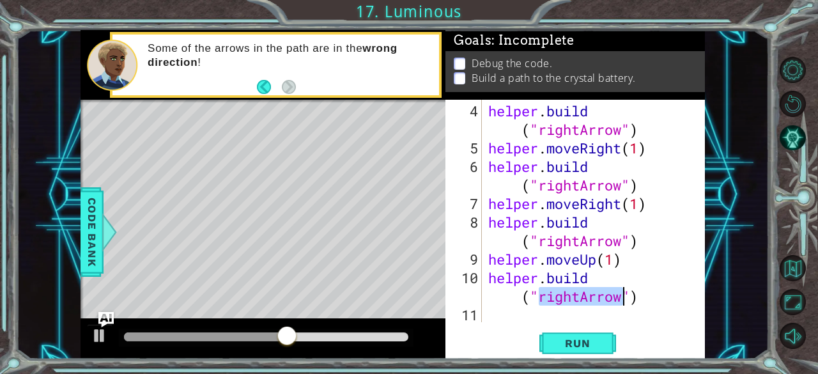
scroll to position [56, 0]
click at [556, 340] on span "Run" at bounding box center [577, 343] width 50 height 13
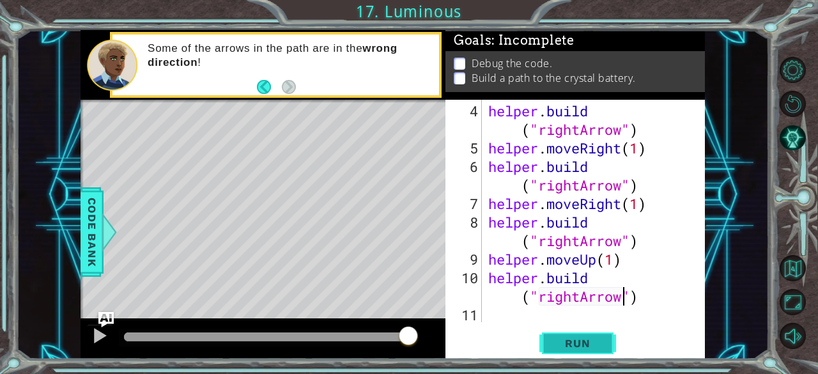
click at [556, 340] on span "Run" at bounding box center [577, 343] width 50 height 13
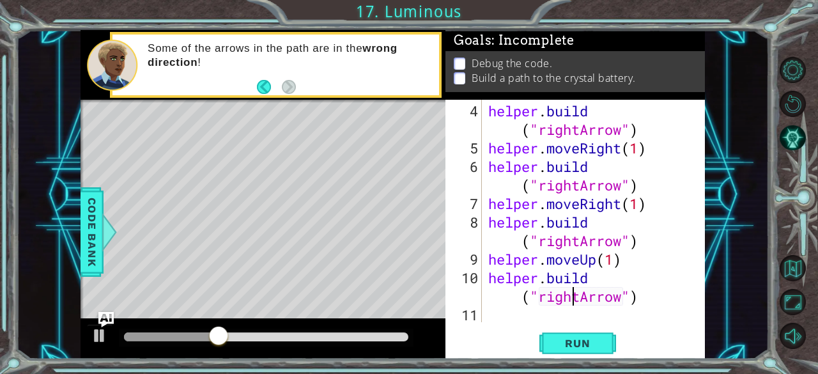
click at [576, 299] on div "helper . build ( "rightArrow" ) helper . moveRight ( 1 ) helper . build ( "righ…" at bounding box center [592, 241] width 213 height 278
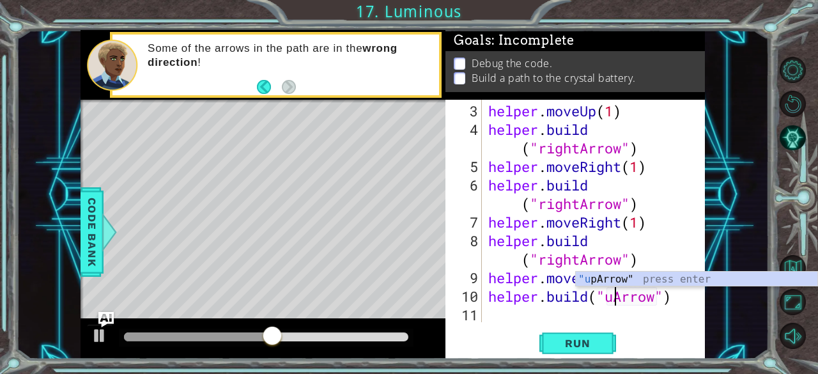
scroll to position [0, 6]
click at [587, 352] on button "Run" at bounding box center [577, 343] width 77 height 26
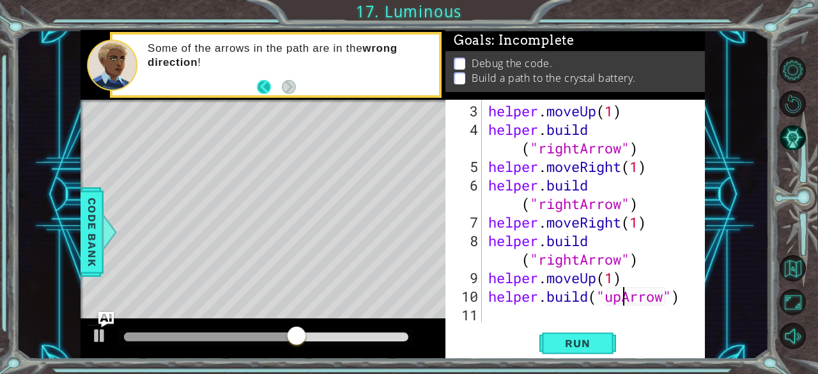
click at [262, 87] on button "Back" at bounding box center [269, 87] width 25 height 14
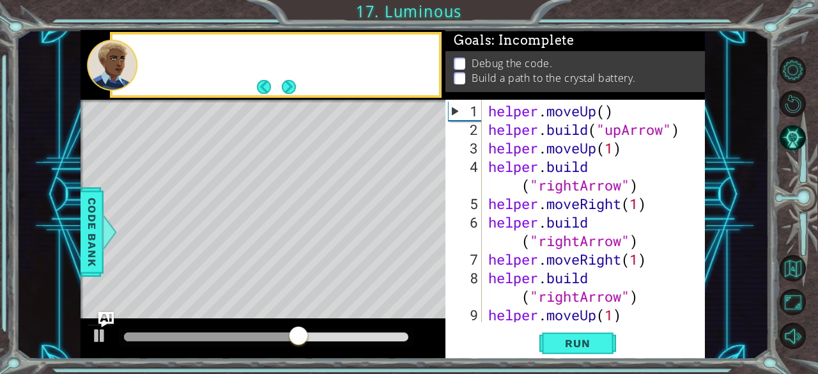
scroll to position [0, 0]
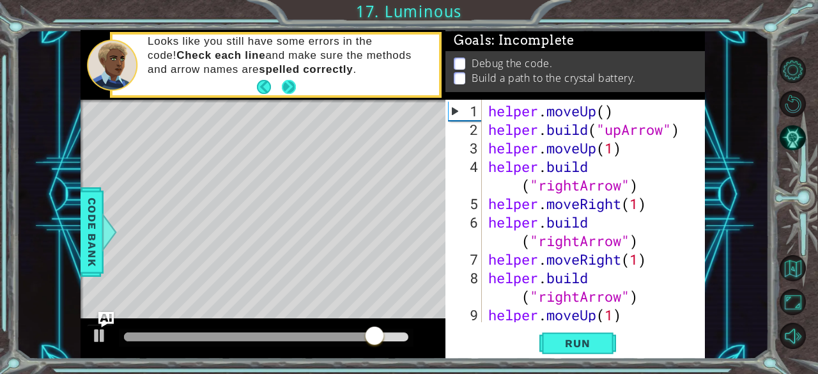
click at [288, 81] on button "Next" at bounding box center [289, 87] width 14 height 14
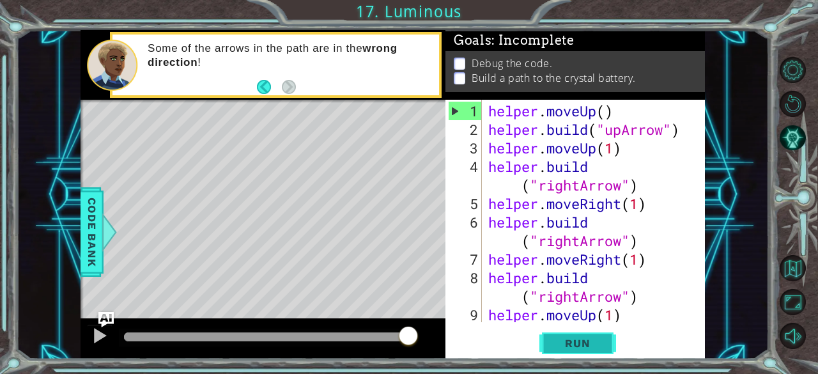
click at [595, 346] on span "Run" at bounding box center [577, 343] width 50 height 13
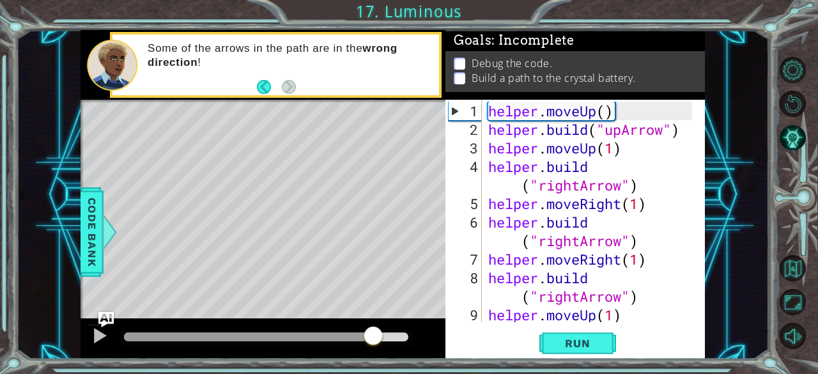
drag, startPoint x: 141, startPoint y: 333, endPoint x: 374, endPoint y: 335, distance: 233.8
click at [373, 335] on div at bounding box center [248, 336] width 249 height 9
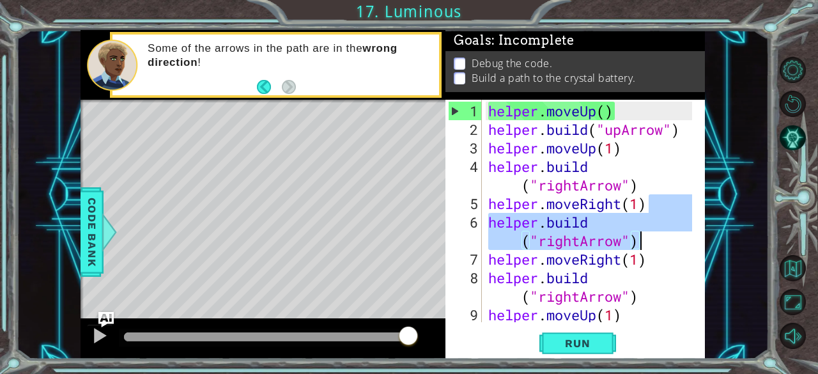
drag, startPoint x: 691, startPoint y: 206, endPoint x: 704, endPoint y: 244, distance: 40.0
click at [704, 244] on div "1 2 3 4 5 helper . moveUp ( ) helper . build ( "upArro w" ) helper . moveRig ht…" at bounding box center [393, 194] width 753 height 329
type textarea "helper.moveRight(1) [DOMAIN_NAME]("rightArrow")"
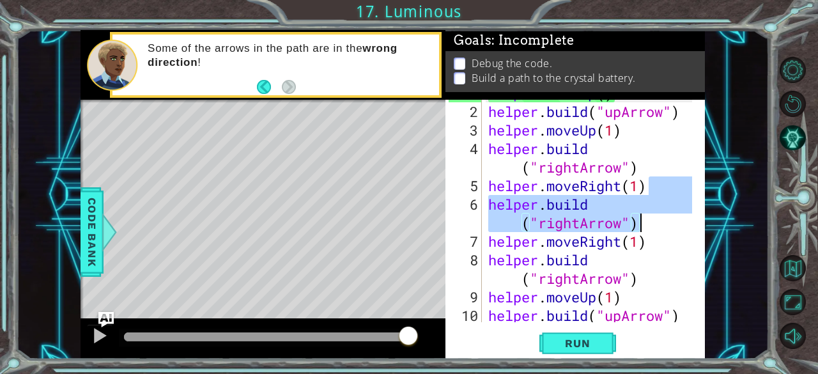
scroll to position [37, 0]
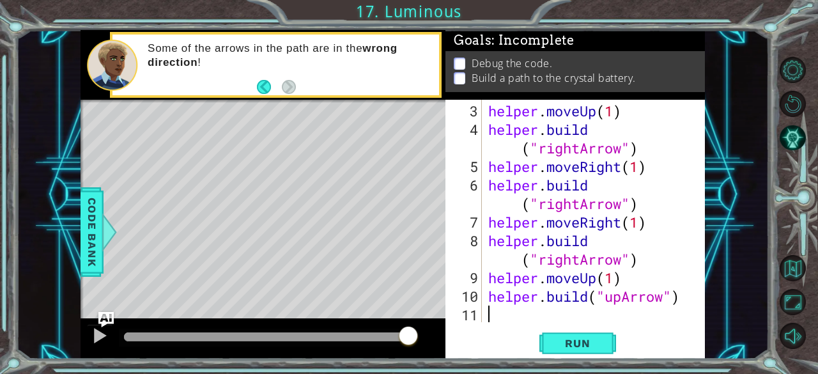
click at [494, 315] on div "helper . moveUp ( 1 ) helper . build ( "rightArrow" ) helper . moveRight ( 1 ) …" at bounding box center [592, 231] width 213 height 259
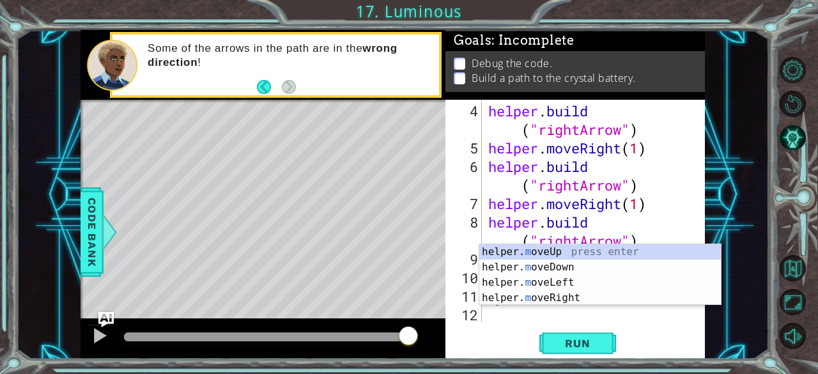
scroll to position [56, 0]
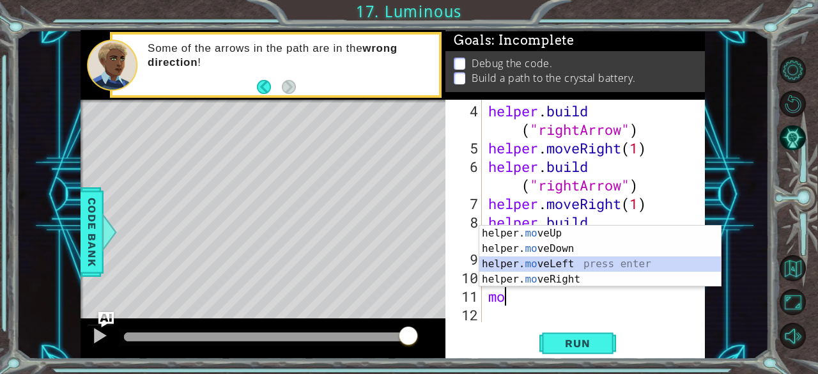
click at [547, 263] on div "helper. mo veUp press enter helper. mo veDown press enter helper. mo veLeft pre…" at bounding box center [600, 272] width 242 height 92
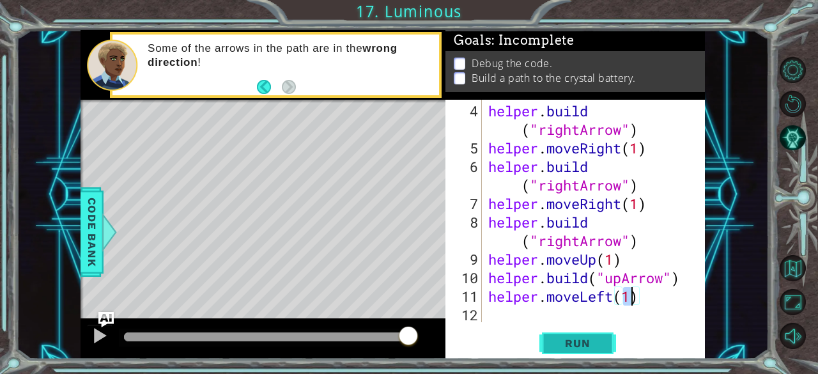
click at [565, 346] on span "Run" at bounding box center [577, 343] width 50 height 13
click at [645, 294] on div "helper . build ( "rightArrow" ) helper . moveRight ( 1 ) helper . build ( "righ…" at bounding box center [592, 241] width 213 height 278
click at [641, 300] on div "helper . build ( "rightArrow" ) helper . moveRight ( 1 ) helper . build ( "righ…" at bounding box center [592, 241] width 213 height 278
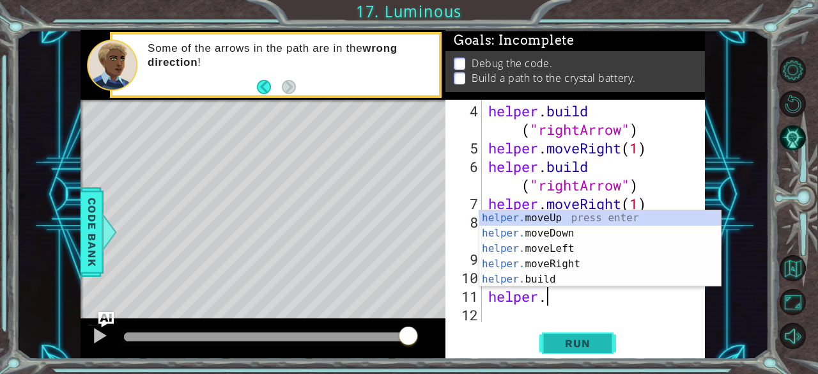
click at [551, 339] on button "Run" at bounding box center [577, 343] width 77 height 26
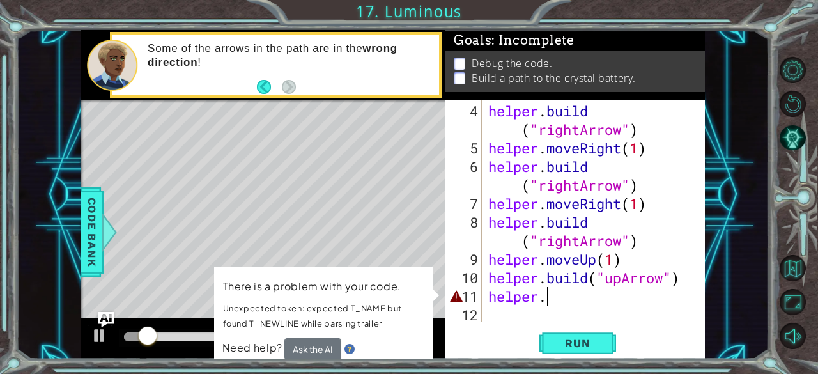
click at [576, 303] on div "helper . build ( "rightArrow" ) helper . moveRight ( 1 ) helper . build ( "righ…" at bounding box center [592, 241] width 213 height 278
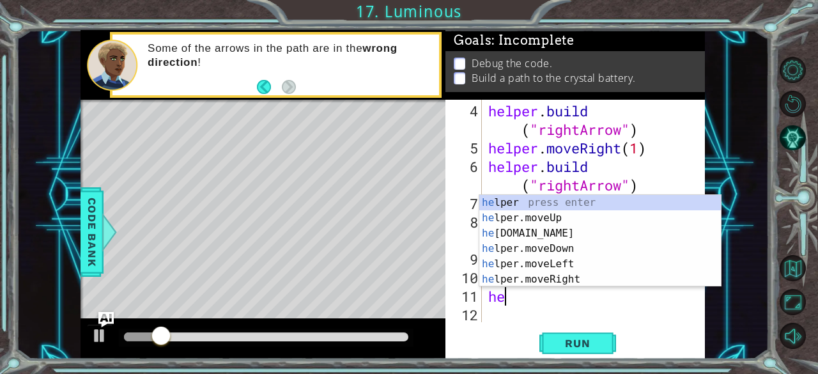
type textarea "h"
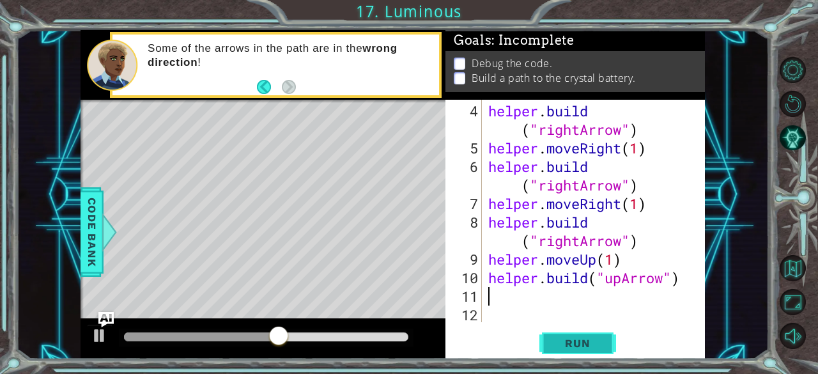
click at [581, 347] on span "Run" at bounding box center [577, 343] width 50 height 13
click at [682, 279] on div "helper . build ( "rightArrow" ) helper . moveRight ( 1 ) helper . build ( "righ…" at bounding box center [592, 241] width 213 height 278
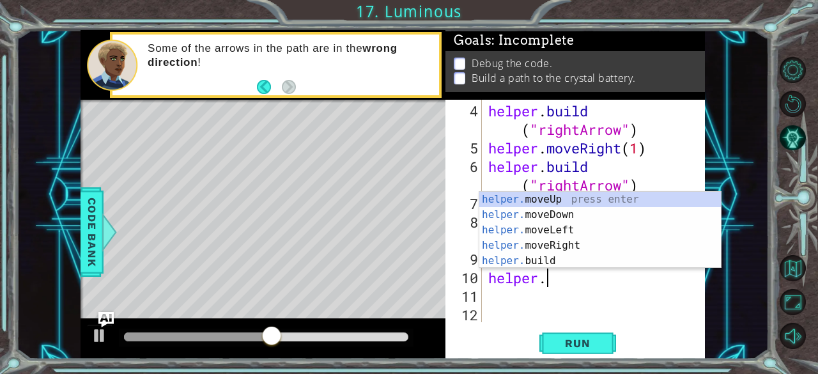
type textarea "h"
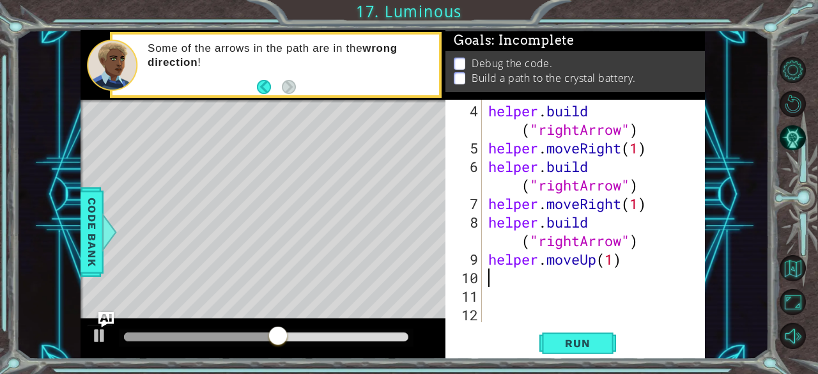
scroll to position [37, 0]
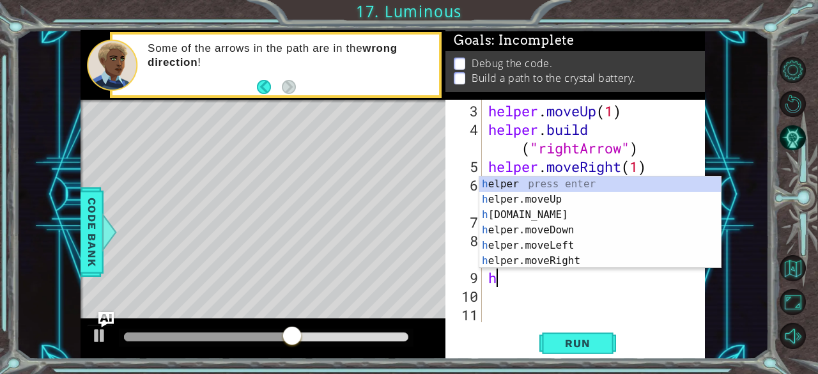
type textarea "h"
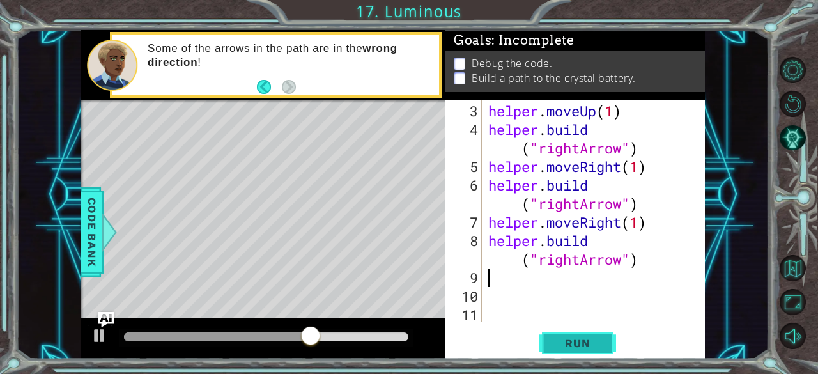
click at [592, 342] on span "Run" at bounding box center [577, 343] width 50 height 13
click at [634, 261] on div "helper . moveUp ( 1 ) helper . build ( "rightArrow" ) helper . moveRight ( 1 ) …" at bounding box center [592, 231] width 213 height 259
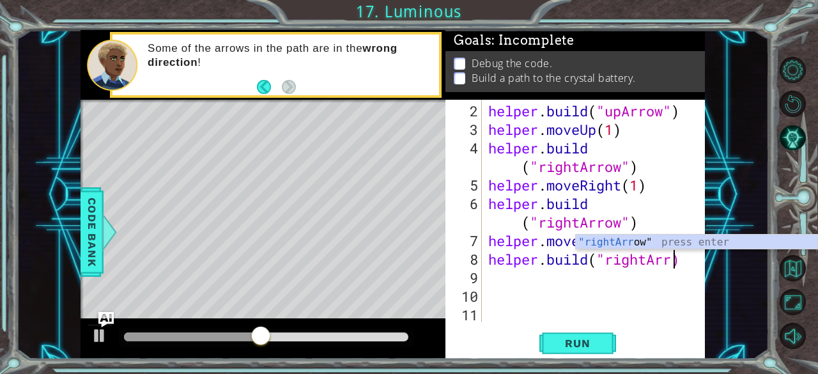
scroll to position [19, 0]
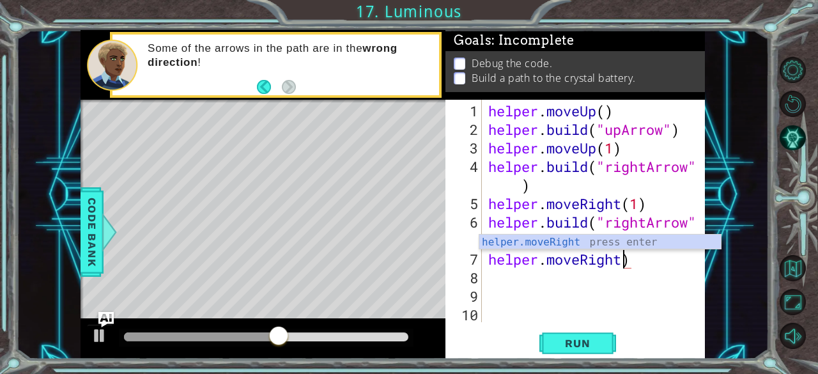
click at [639, 260] on div "helper . moveUp ( ) helper . build ( "upArrow" ) helper . moveUp ( 1 ) helper .…" at bounding box center [597, 231] width 223 height 259
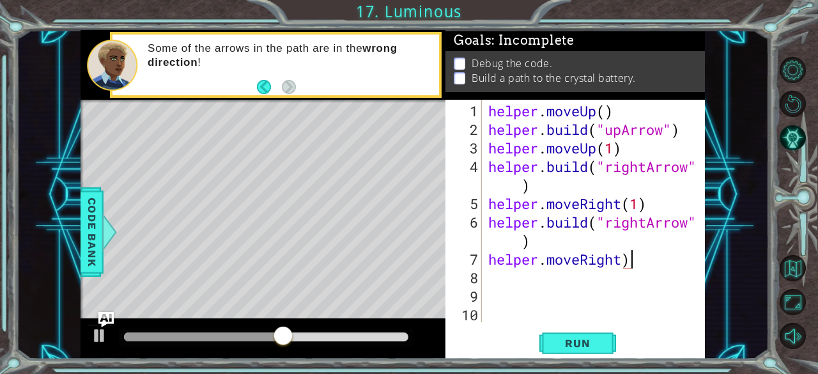
type textarea "helper.moveRight"
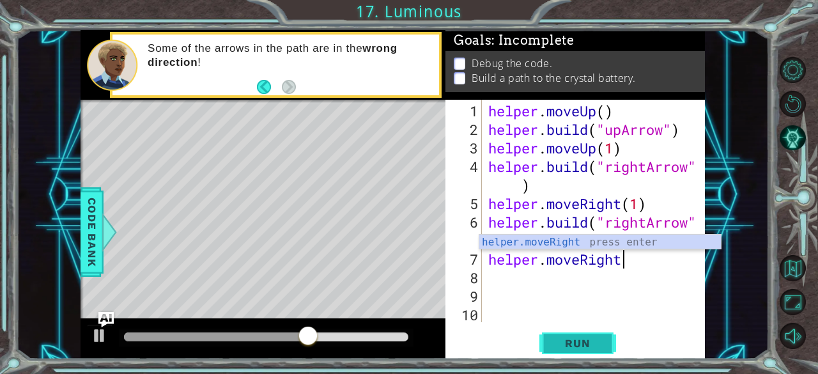
click at [570, 343] on span "Run" at bounding box center [577, 343] width 50 height 13
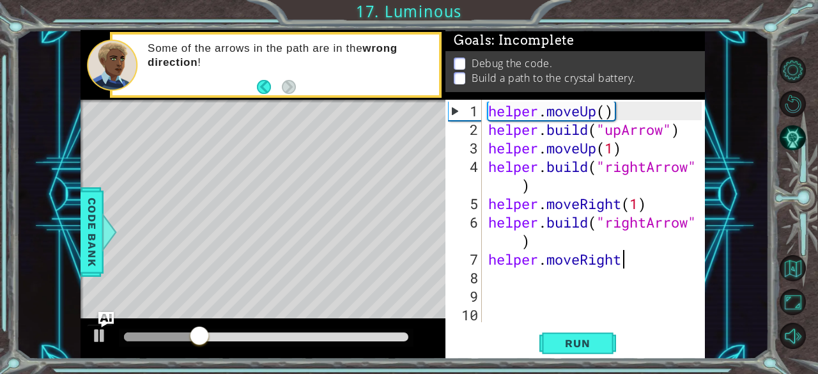
click at [483, 279] on div "helper.moveRight 1 2 3 4 5 6 7 8 9 10 helper . moveUp ( ) helper . build ( "upA…" at bounding box center [573, 211] width 257 height 222
click at [492, 283] on div "helper . moveUp ( ) helper . build ( "upArrow" ) helper . moveUp ( 1 ) helper .…" at bounding box center [597, 231] width 223 height 259
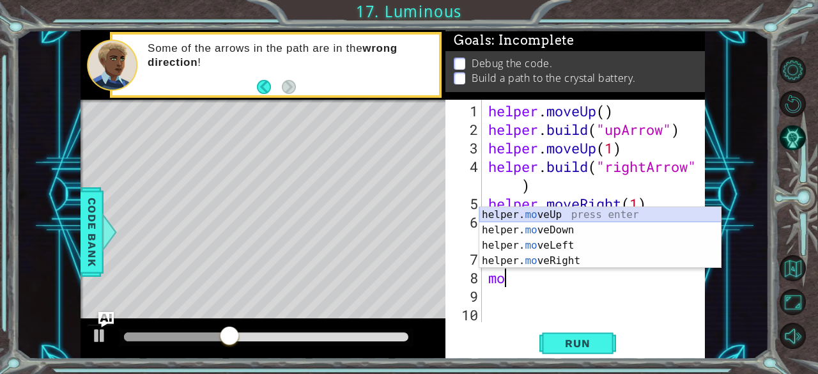
click at [568, 213] on div "helper. mo veUp press enter helper. mo veDown press enter helper. mo veLeft pre…" at bounding box center [600, 253] width 242 height 92
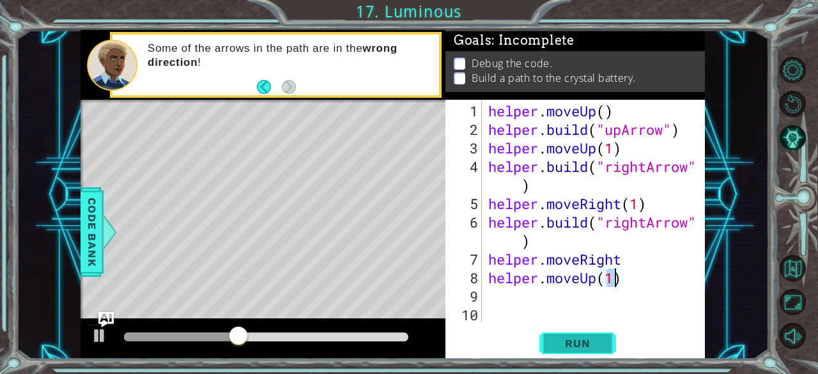
type textarea "helper.moveUp(1)"
click at [572, 343] on span "Run" at bounding box center [577, 343] width 50 height 13
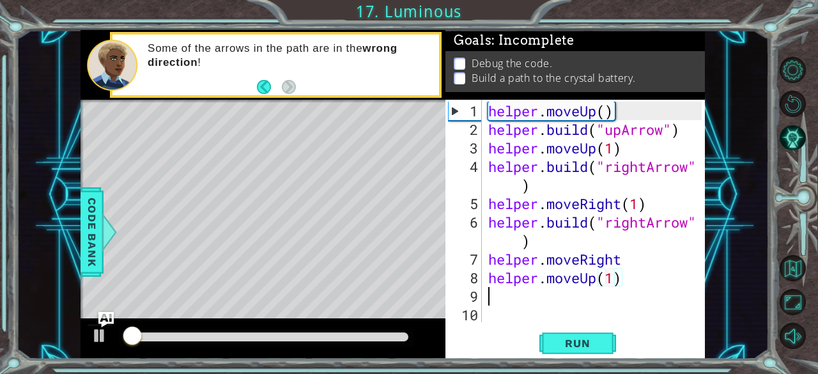
click at [500, 297] on div "helper . moveUp ( ) helper . build ( "upArrow" ) helper . moveUp ( 1 ) helper .…" at bounding box center [597, 231] width 223 height 259
click at [620, 284] on div "helper . moveUp ( ) helper . build ( "upArrow" ) helper . moveUp ( 1 ) helper .…" at bounding box center [597, 231] width 223 height 259
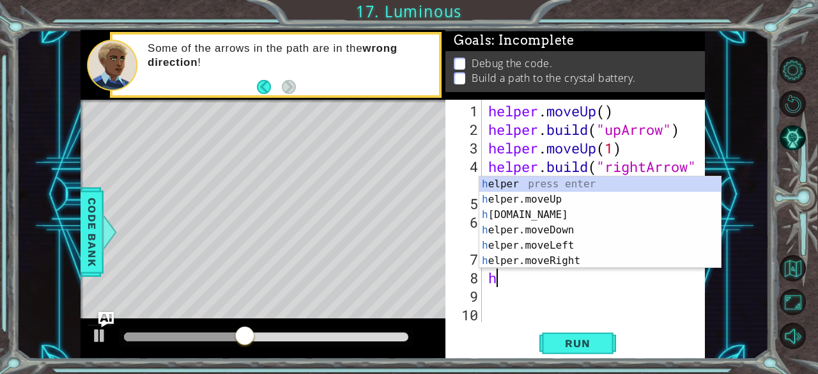
type textarea "h"
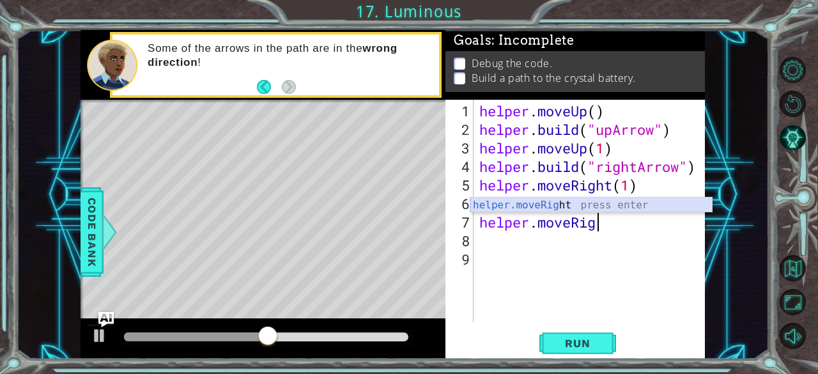
click at [556, 204] on div "helper.moveRig ht press enter" at bounding box center [591, 220] width 242 height 46
type textarea "helper.moveRight(1)"
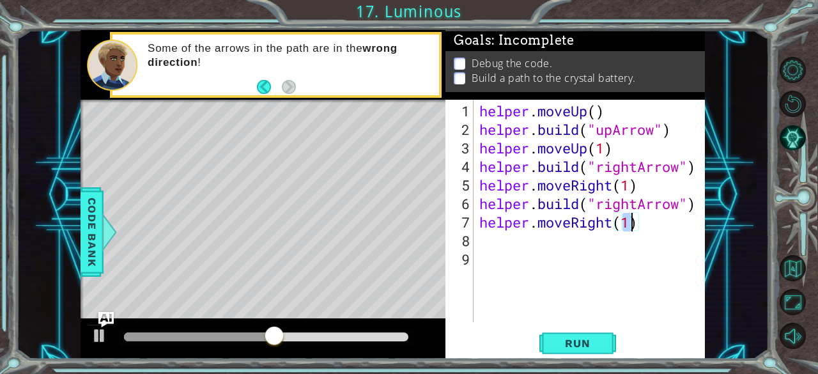
click at [501, 254] on div "helper . moveUp ( ) helper . build ( "upArrow" ) helper . moveUp ( 1 ) helper .…" at bounding box center [593, 231] width 232 height 259
click at [479, 242] on div "helper . moveUp ( ) helper . build ( "upArrow" ) helper . moveUp ( 1 ) helper .…" at bounding box center [593, 231] width 232 height 259
type textarea "m"
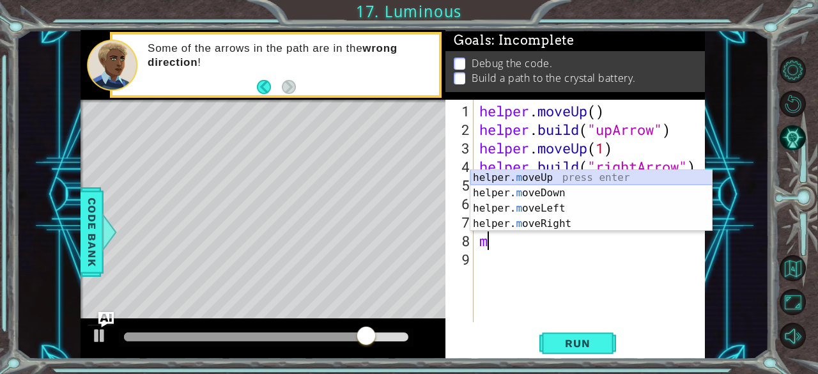
click at [560, 171] on div "helper. m oveUp press enter helper. m oveDown press enter helper. m oveLeft pre…" at bounding box center [591, 216] width 242 height 92
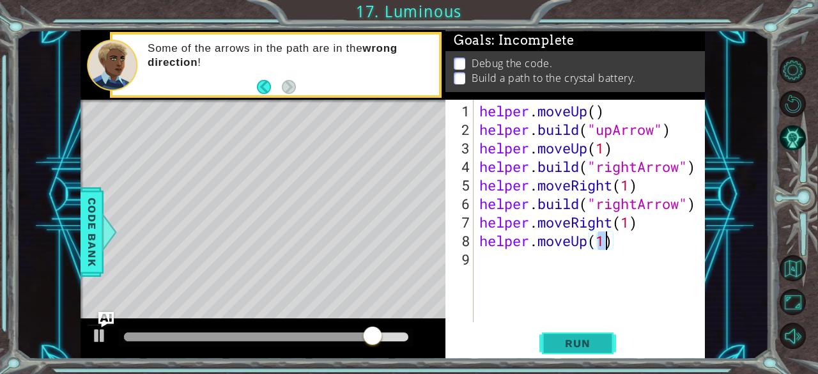
type textarea "helper.moveUp(1)"
click at [567, 340] on span "Run" at bounding box center [577, 343] width 50 height 13
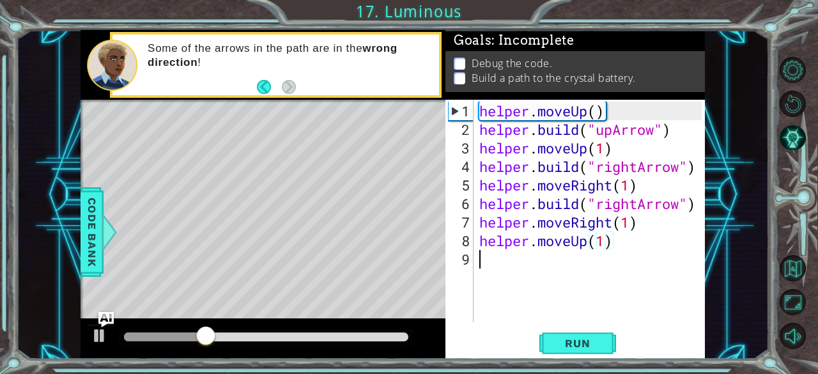
click at [483, 259] on div "helper . moveUp ( ) helper . build ( "upArrow" ) helper . moveUp ( 1 ) helper .…" at bounding box center [593, 231] width 232 height 259
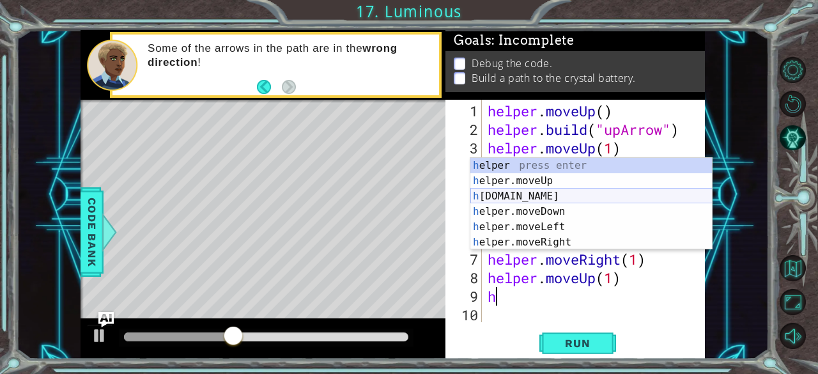
click at [550, 196] on div "h elper press enter h elper.moveUp press enter h [DOMAIN_NAME] press enter h el…" at bounding box center [591, 219] width 242 height 123
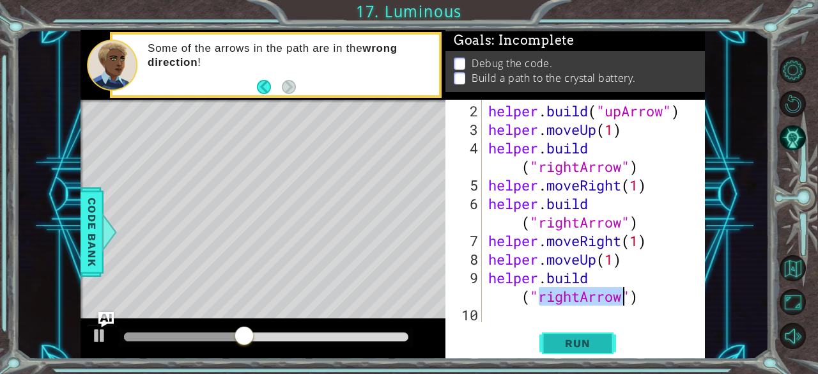
click at [560, 346] on span "Run" at bounding box center [577, 343] width 50 height 13
click at [577, 298] on div "helper . build ( "upArrow" ) helper . moveUp ( 1 ) helper . build ( "rightArrow…" at bounding box center [592, 231] width 213 height 259
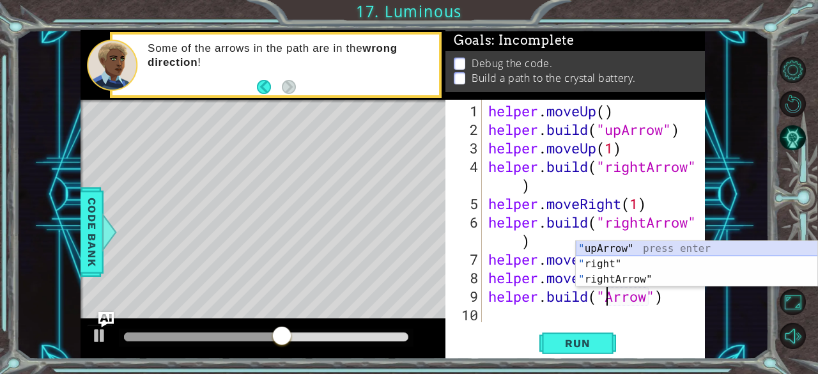
click at [599, 246] on div "" upArrow" press enter " right" press enter " rightArrow" press enter" at bounding box center [697, 279] width 242 height 77
type textarea "[DOMAIN_NAME]("upArrow")"
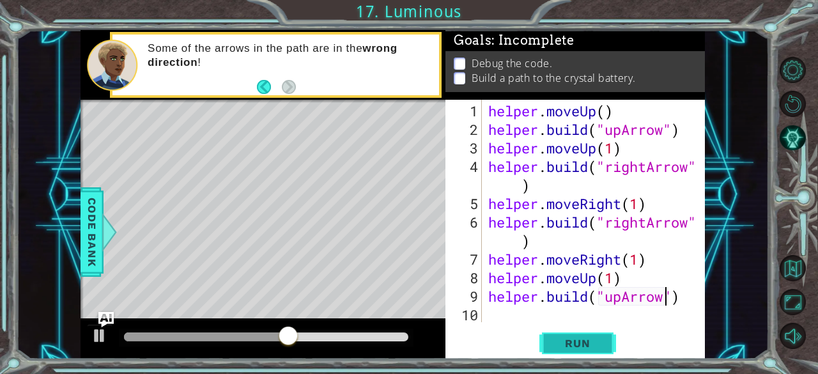
click at [584, 346] on span "Run" at bounding box center [577, 343] width 50 height 13
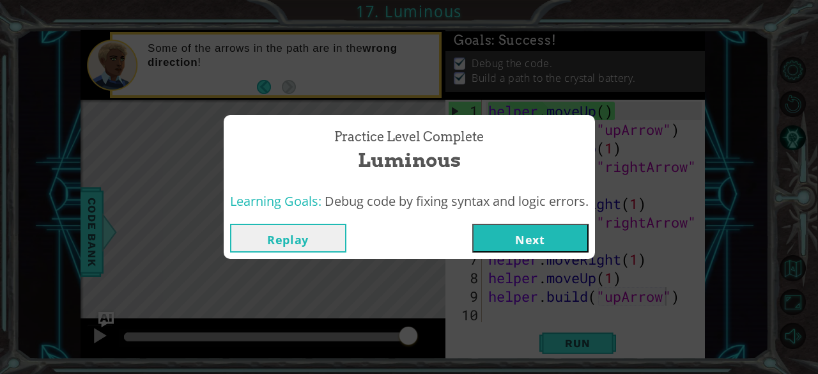
click at [524, 232] on button "Next" at bounding box center [530, 238] width 116 height 29
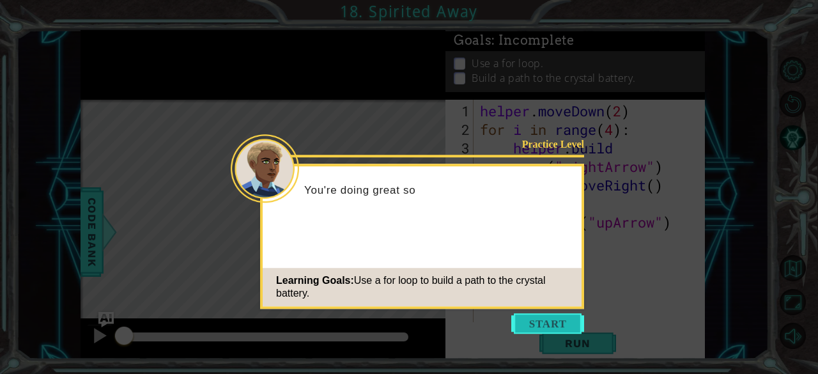
click at [549, 329] on button "Start" at bounding box center [547, 323] width 73 height 20
